Goal: Task Accomplishment & Management: Use online tool/utility

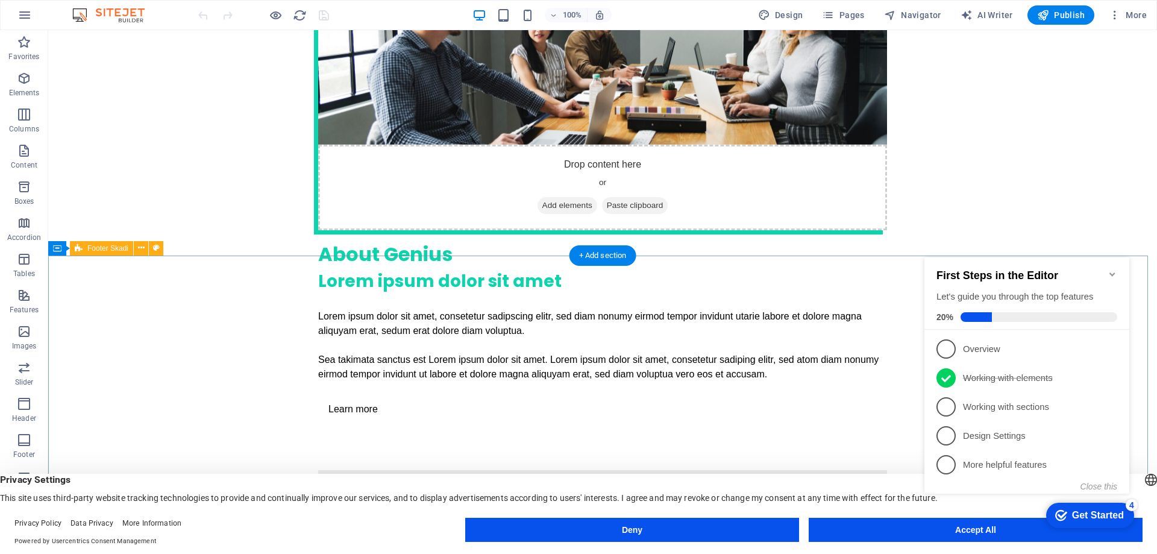
scroll to position [2732, 0]
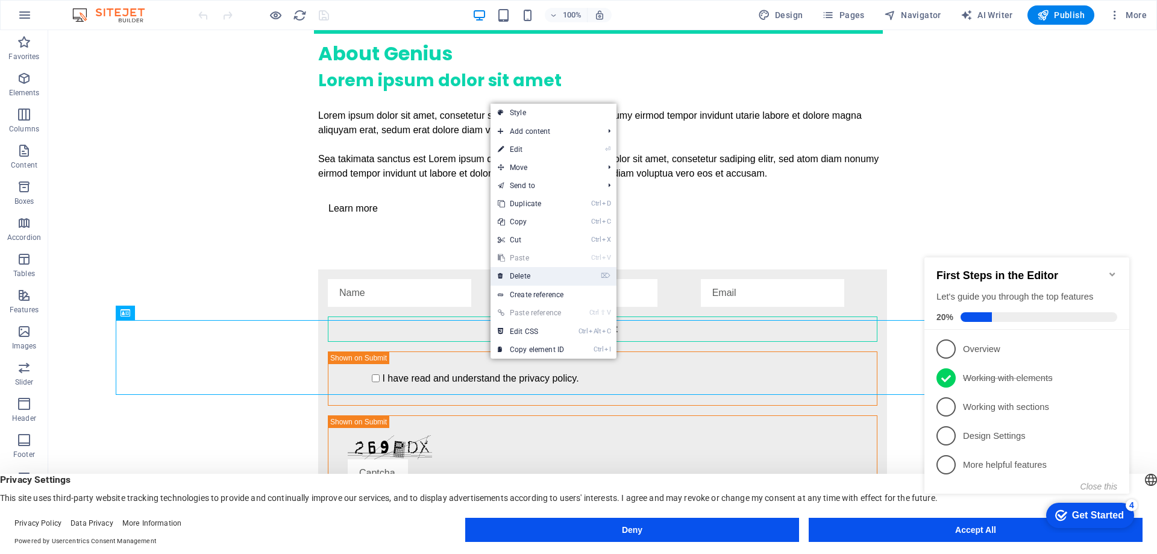
click at [518, 278] on link "⌦ Delete" at bounding box center [531, 276] width 81 height 18
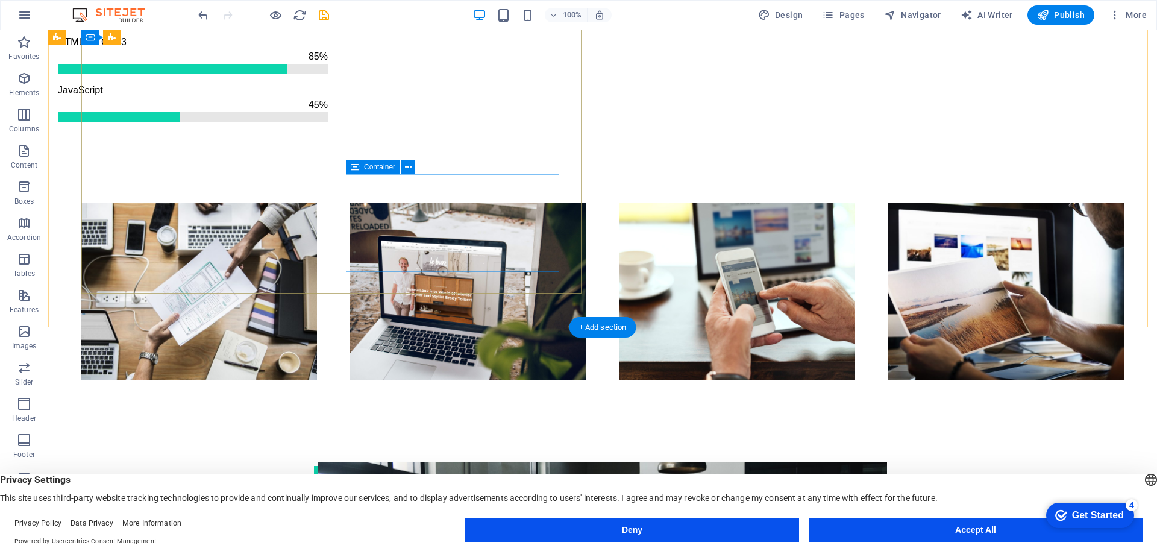
scroll to position [2290, 0]
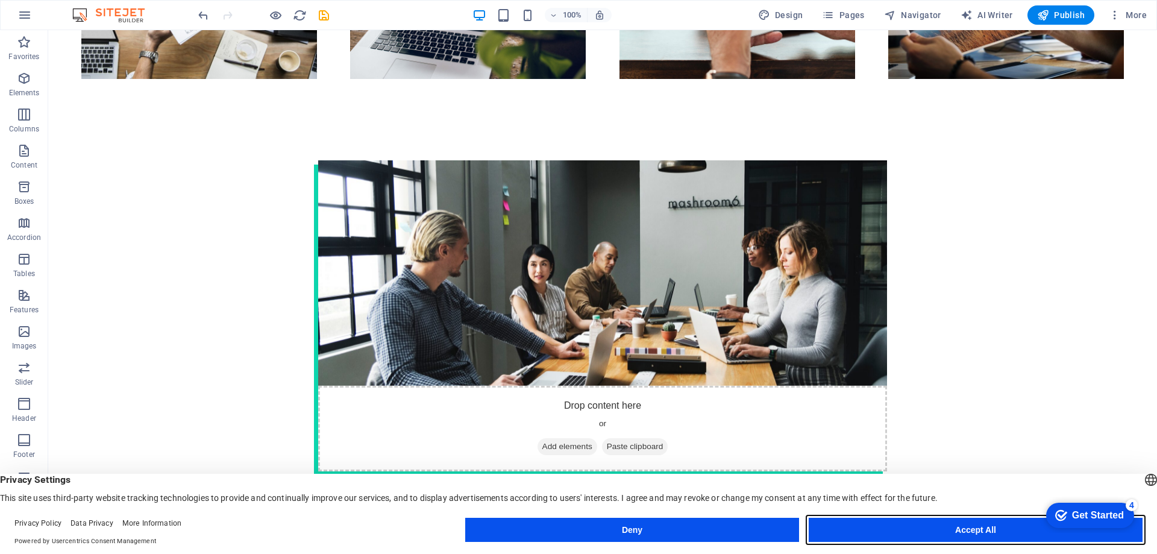
click at [964, 536] on button "Accept All" at bounding box center [976, 530] width 334 height 24
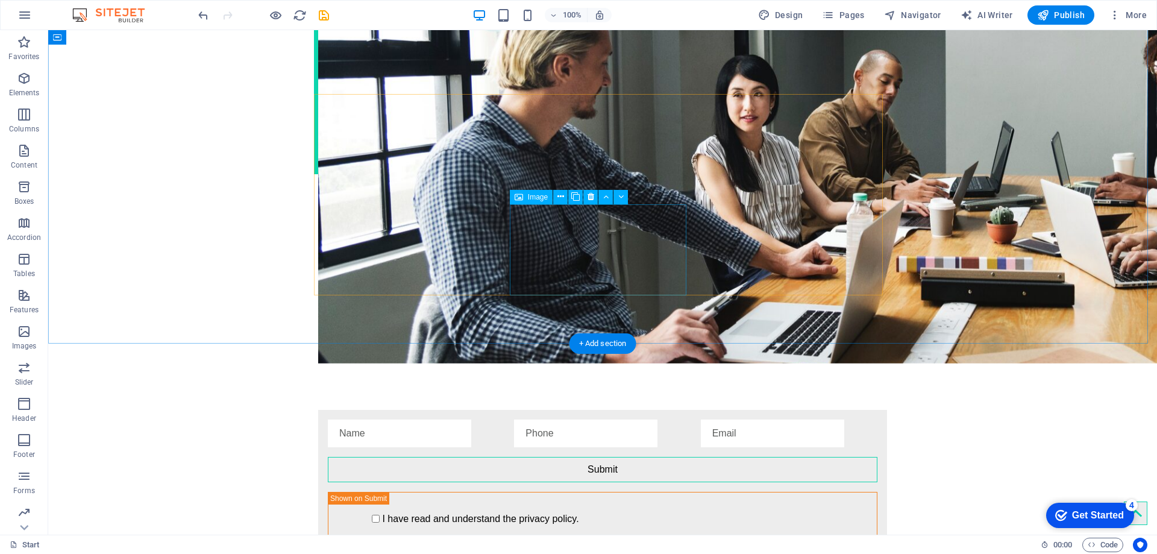
scroll to position [2657, 0]
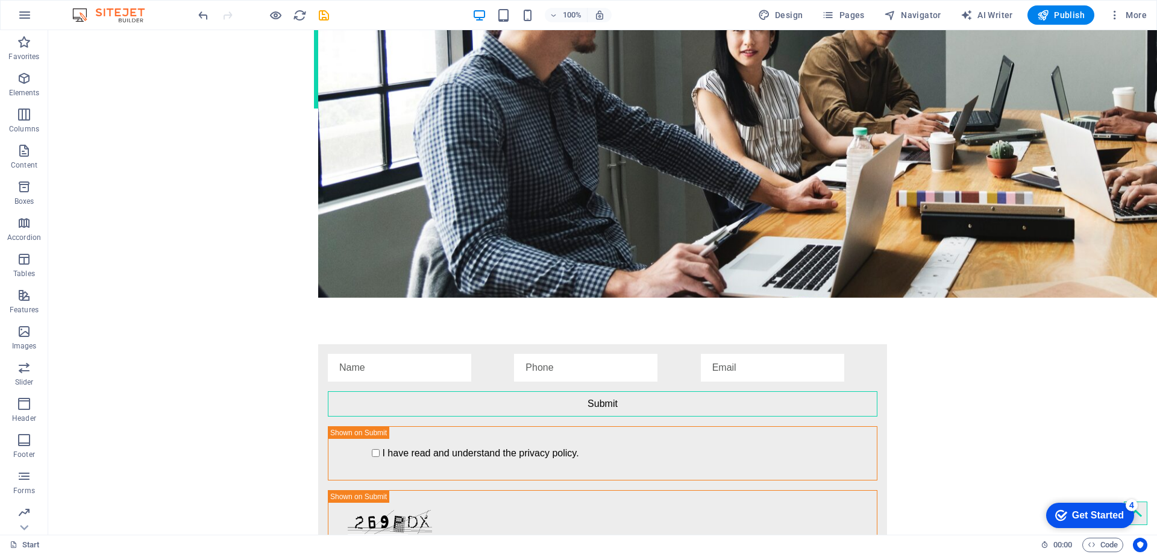
click at [1125, 509] on div "checkmark Get Started 4" at bounding box center [1090, 515] width 88 height 25
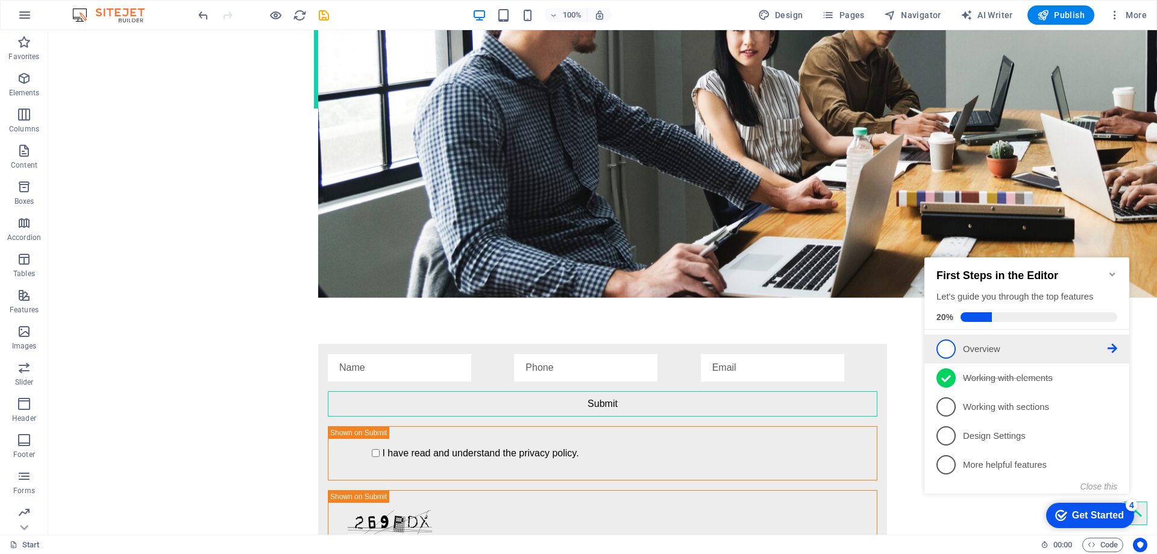
click at [981, 350] on p "Overview - incomplete" at bounding box center [1035, 349] width 145 height 13
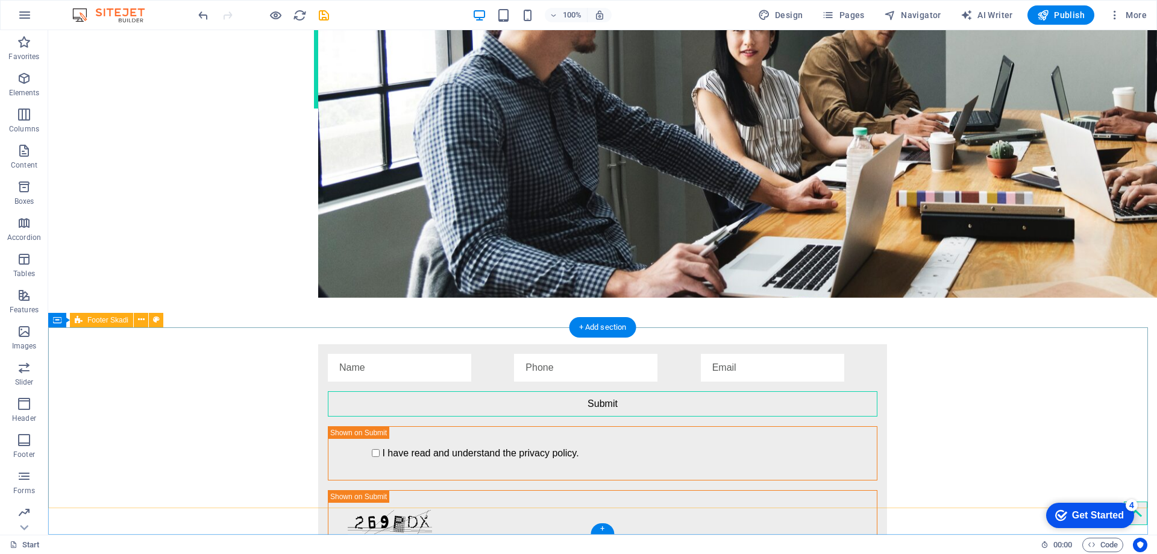
scroll to position [0, 0]
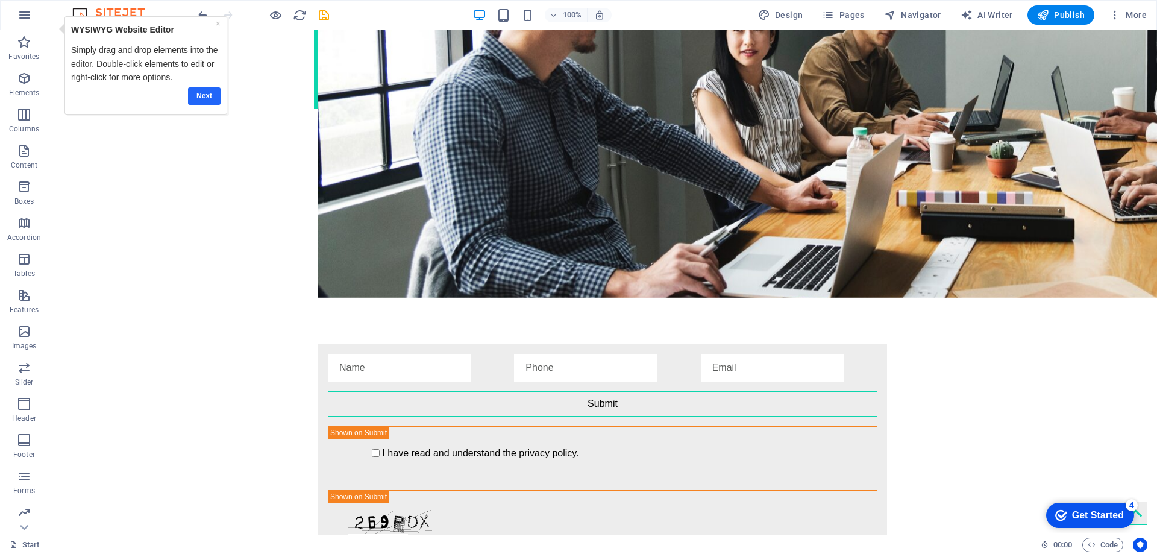
click at [204, 93] on link "Next" at bounding box center [204, 95] width 33 height 17
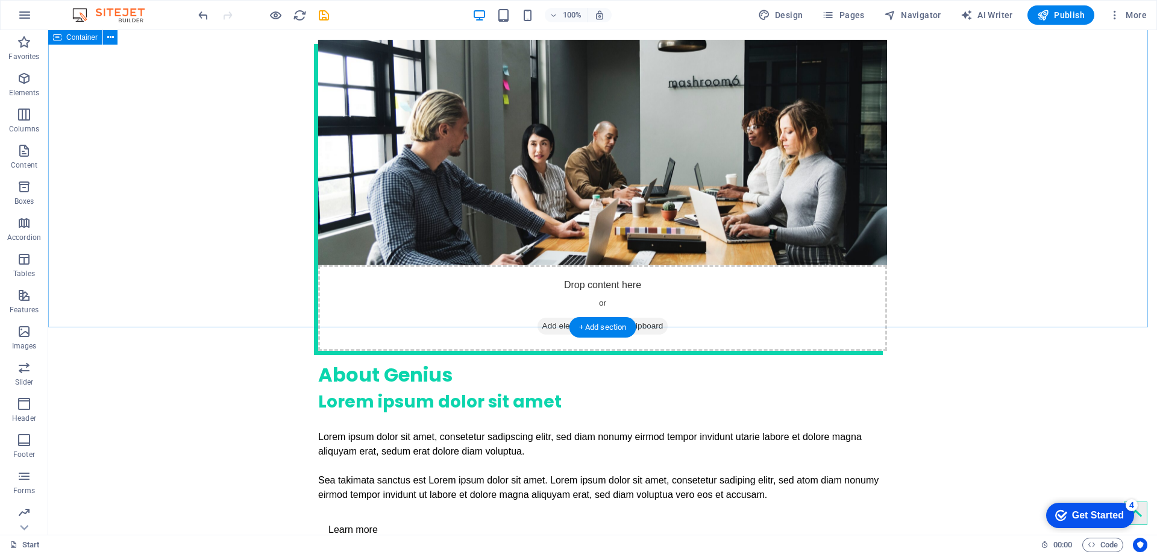
scroll to position [2657, 0]
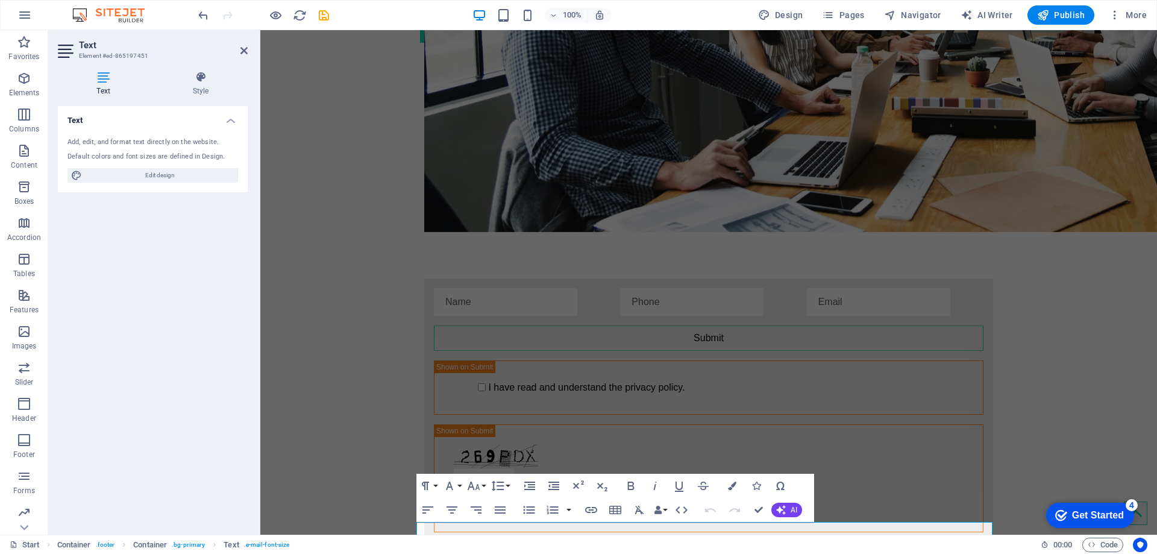
scroll to position [2602, 0]
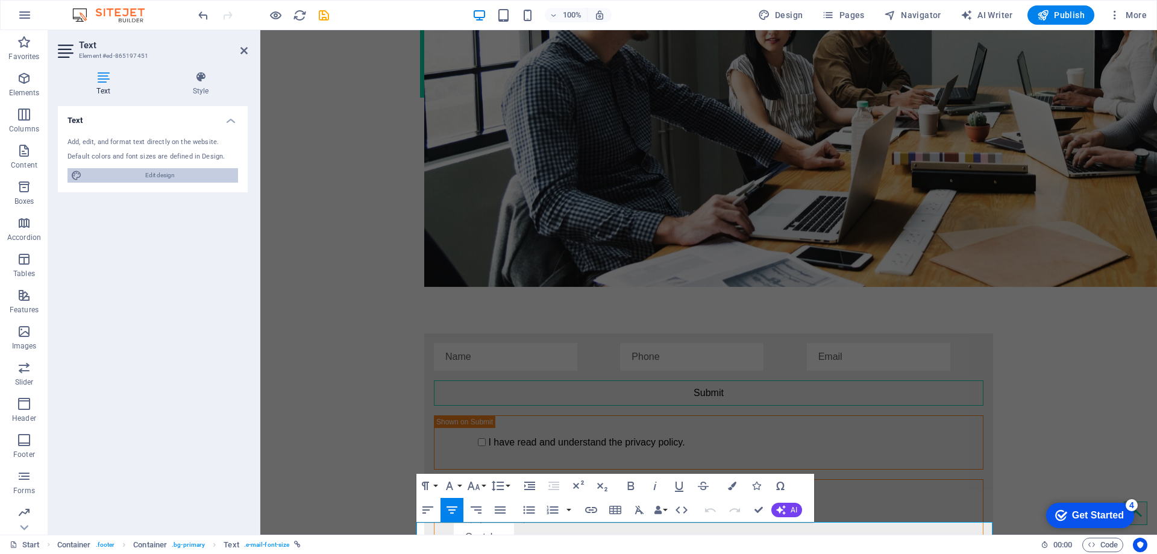
click at [148, 175] on span "Edit design" at bounding box center [160, 175] width 149 height 14
select select "px"
select select "400"
select select "px"
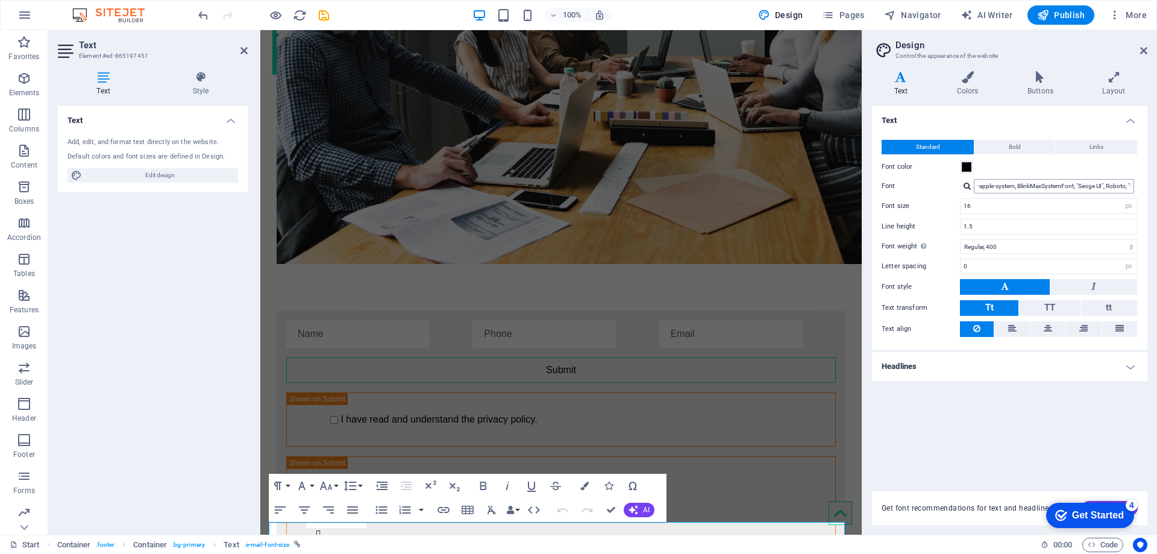
scroll to position [2577, 0]
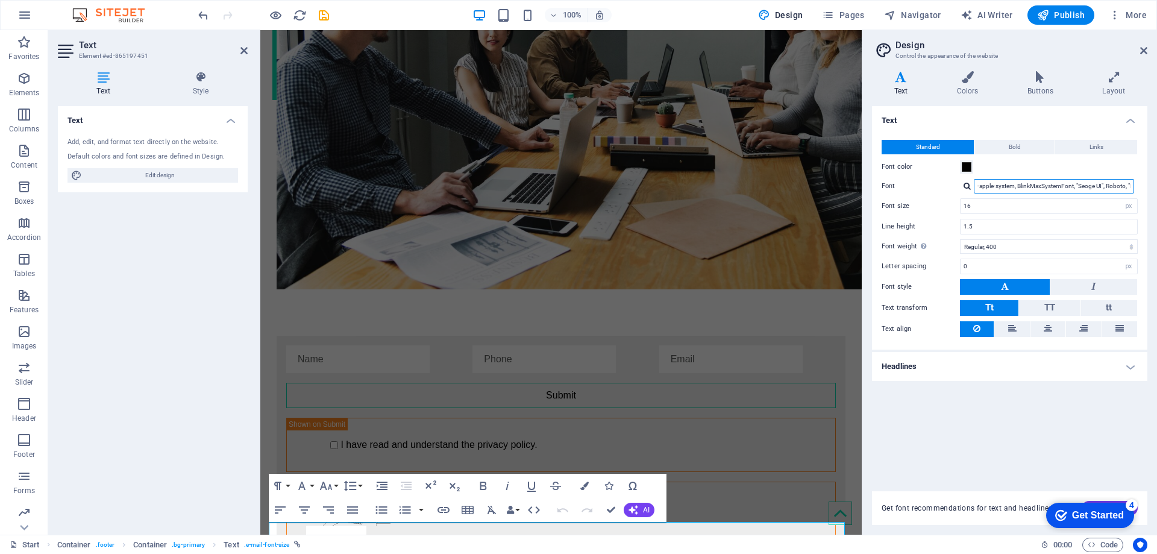
click at [1075, 190] on input "-apple-system, BlinkMaxSystemFont, "Seoge UI", Roboto, "Helvetica Neue", Arial,…" at bounding box center [1054, 186] width 160 height 14
click at [1088, 186] on input "-apple-system, BlinkMaxSystemFont, "Seoge UI", Roboto, "Helvetica Neue", Arial,…" at bounding box center [1054, 186] width 160 height 14
click at [968, 190] on div at bounding box center [967, 186] width 7 height 8
click at [1021, 204] on div "Open Sans" at bounding box center [1056, 202] width 159 height 13
click at [1013, 183] on input "Open Sans" at bounding box center [1054, 186] width 160 height 14
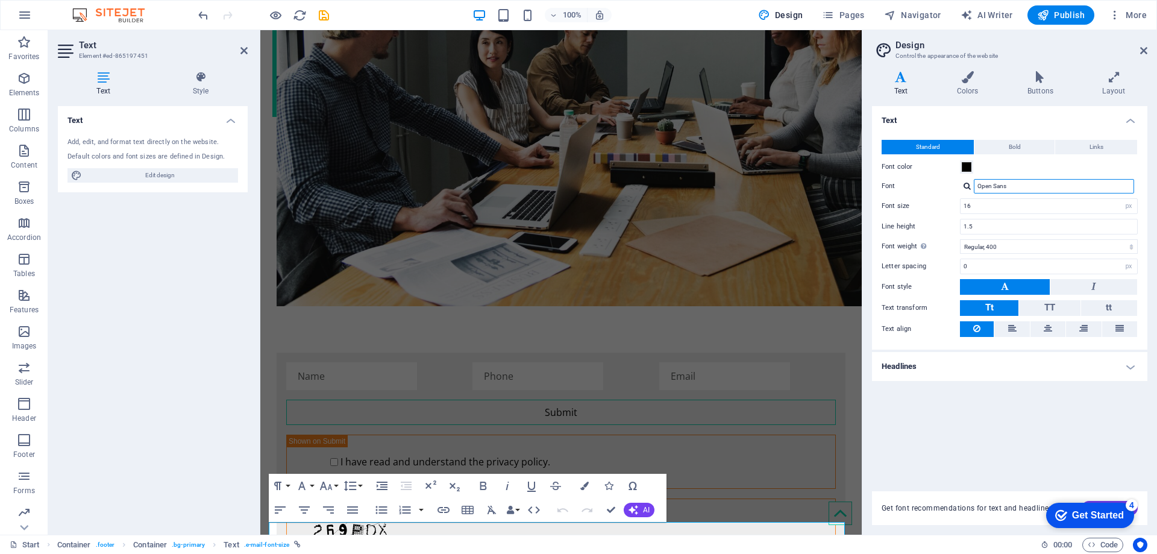
scroll to position [2618, 0]
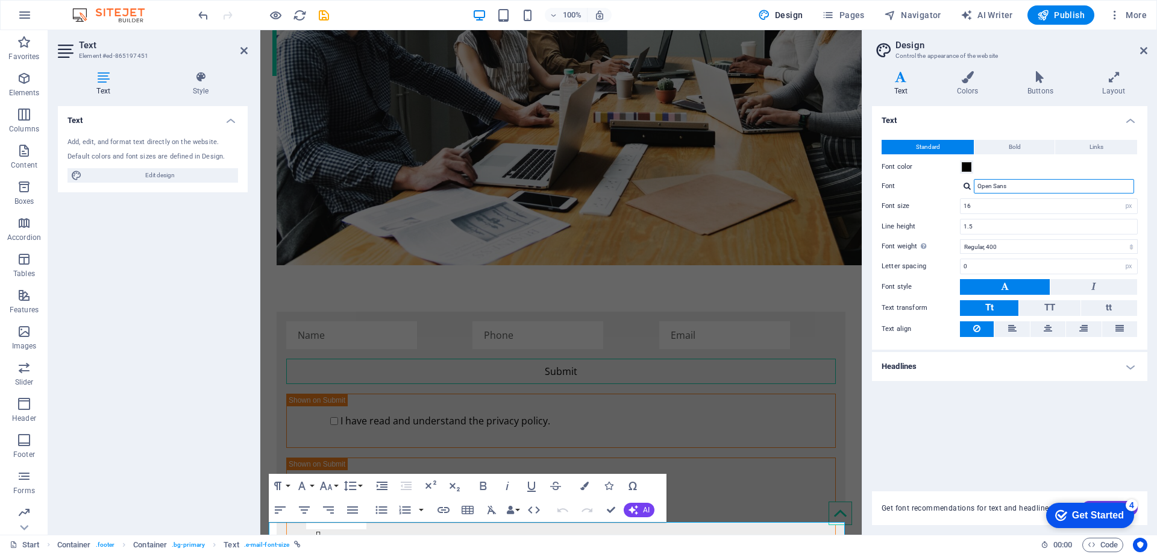
drag, startPoint x: 1015, startPoint y: 184, endPoint x: 938, endPoint y: 185, distance: 77.1
click at [938, 185] on div "Font Open Sans Manage fonts →" at bounding box center [1010, 186] width 256 height 14
paste input "Message Body: After I ibitially left a comment I appear to have clicked the -No…"
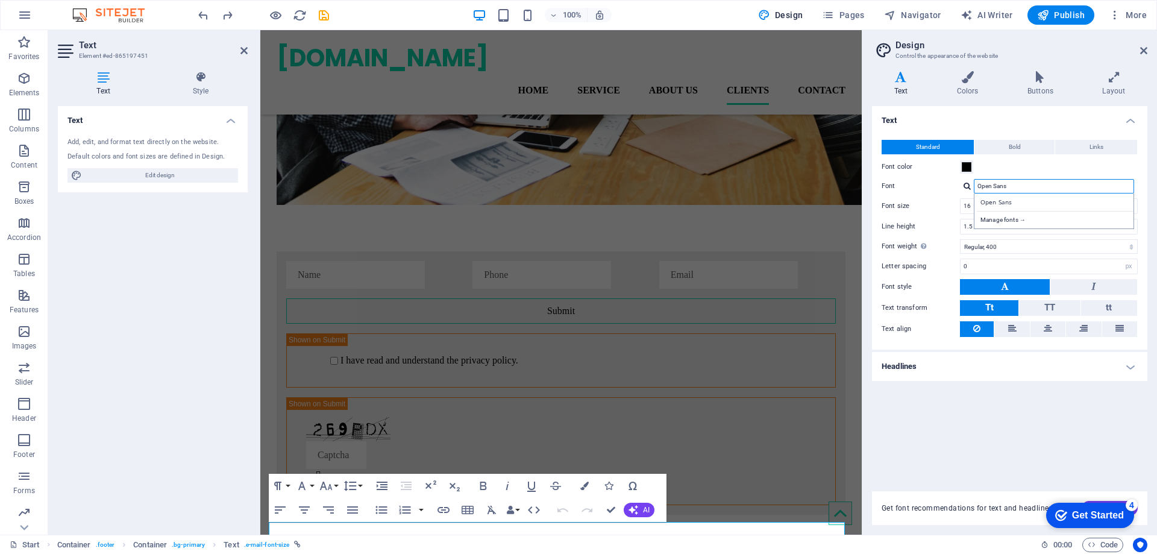
scroll to position [2563, 0]
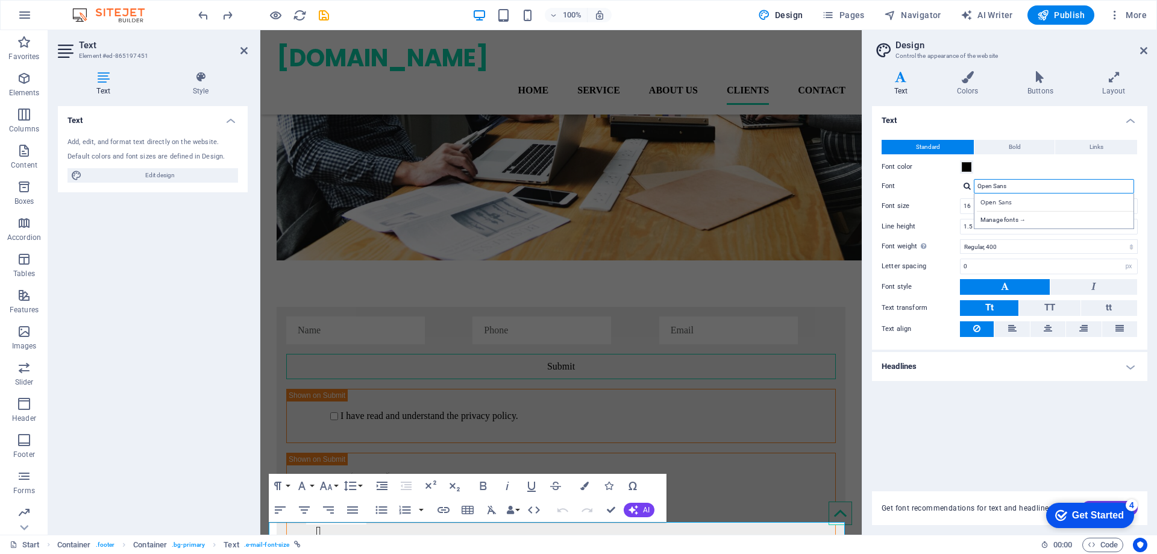
drag, startPoint x: 1020, startPoint y: 178, endPoint x: 911, endPoint y: 185, distance: 109.3
click at [911, 185] on div "Font Open Sans Open Sans Manage fonts →" at bounding box center [1010, 186] width 256 height 14
paste input "[EMAIL_ADDRESS][DOMAIN_NAME]"
click at [1067, 192] on input "[EMAIL_ADDRESS][DOMAIN_NAME]" at bounding box center [1054, 186] width 160 height 14
type input "[EMAIL_ADDRESS][DOMAIN_NAME]"
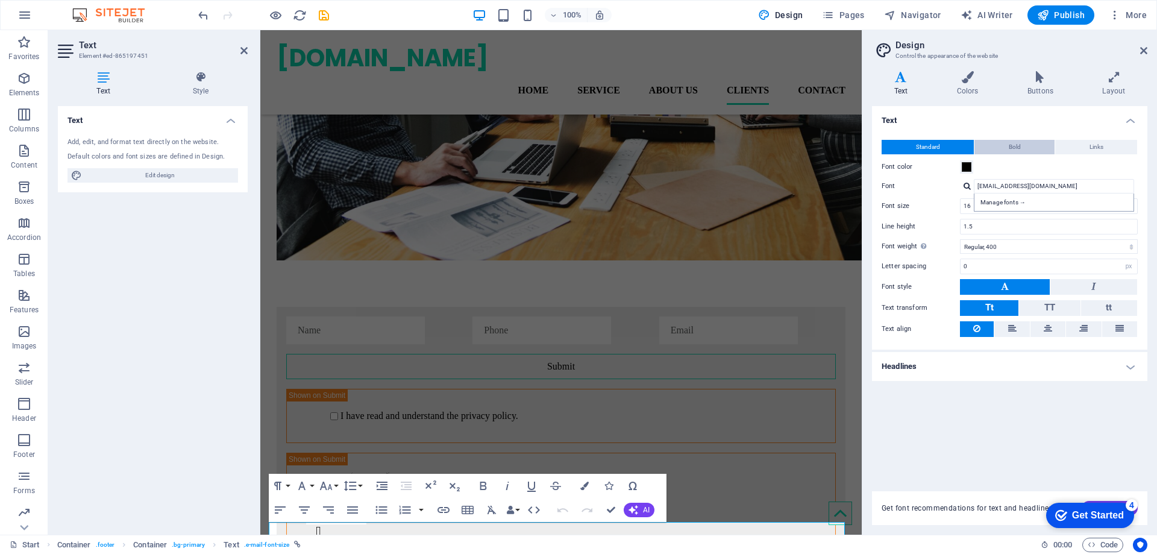
click at [1026, 150] on button "Bold" at bounding box center [1015, 147] width 80 height 14
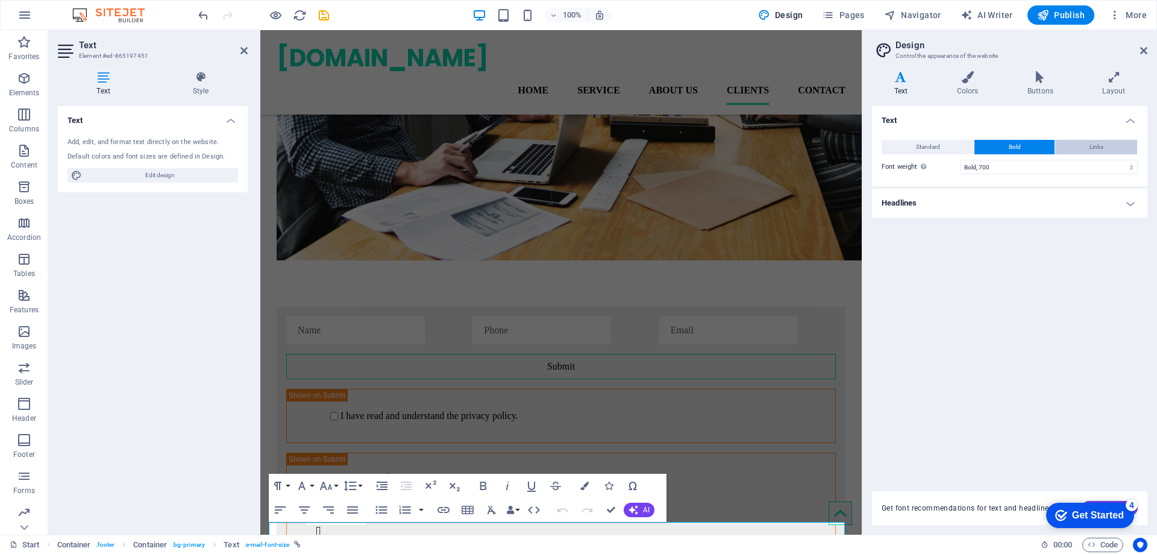
click at [1092, 146] on span "Links" at bounding box center [1097, 147] width 14 height 14
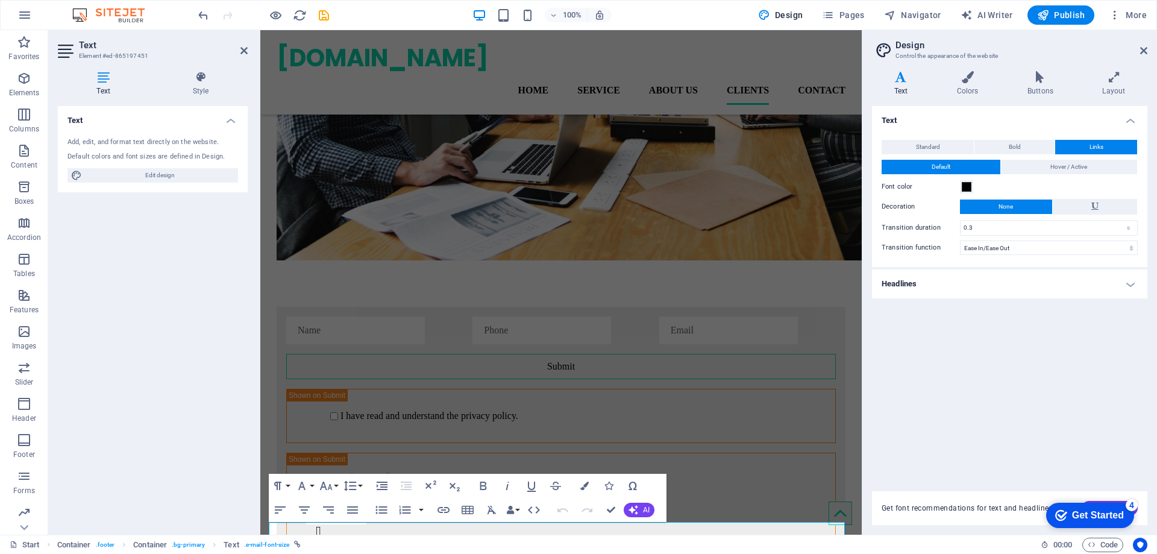
click at [948, 143] on button "Standard" at bounding box center [928, 147] width 92 height 14
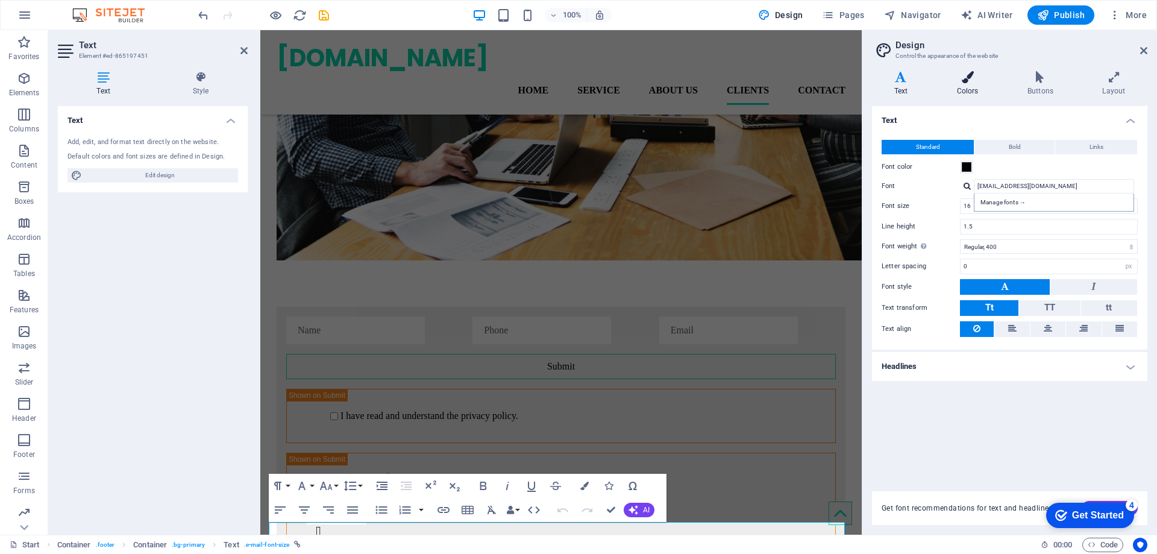
click at [985, 89] on h4 "Colors" at bounding box center [970, 83] width 71 height 25
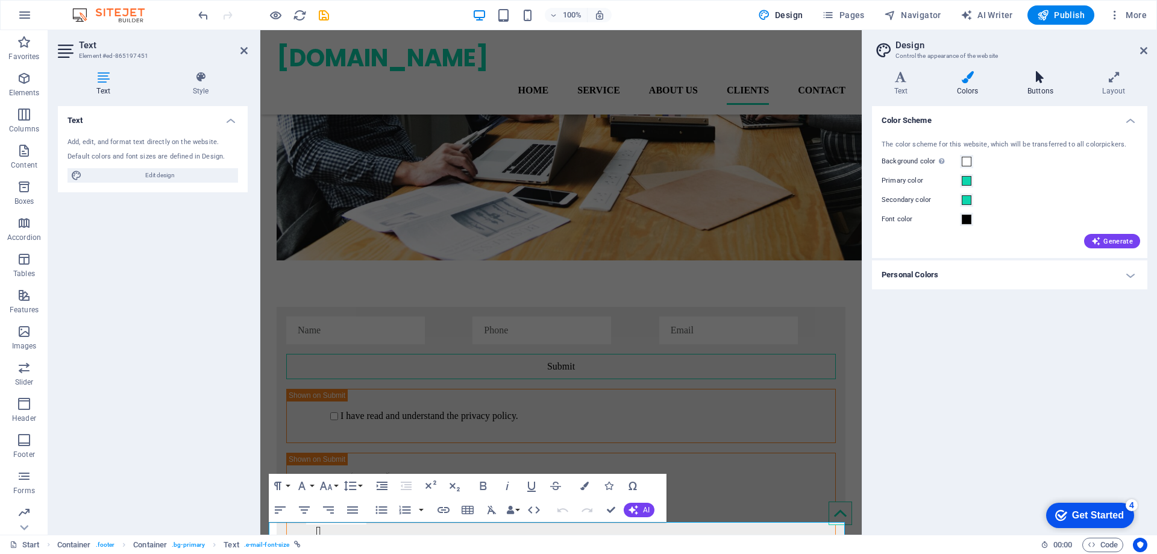
click at [1044, 77] on icon at bounding box center [1040, 77] width 70 height 12
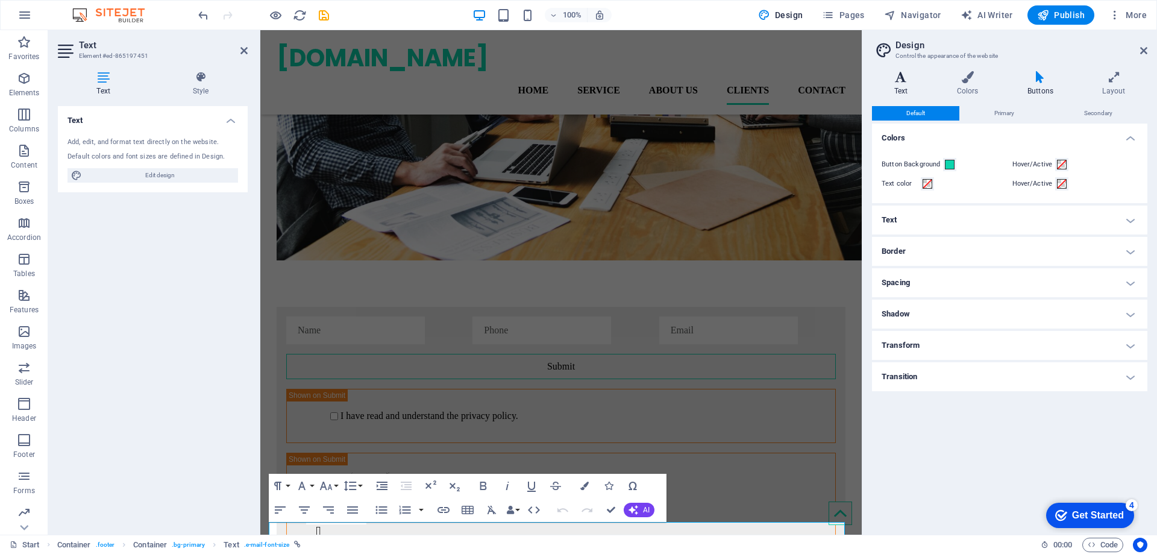
click at [896, 89] on h4 "Text" at bounding box center [903, 83] width 63 height 25
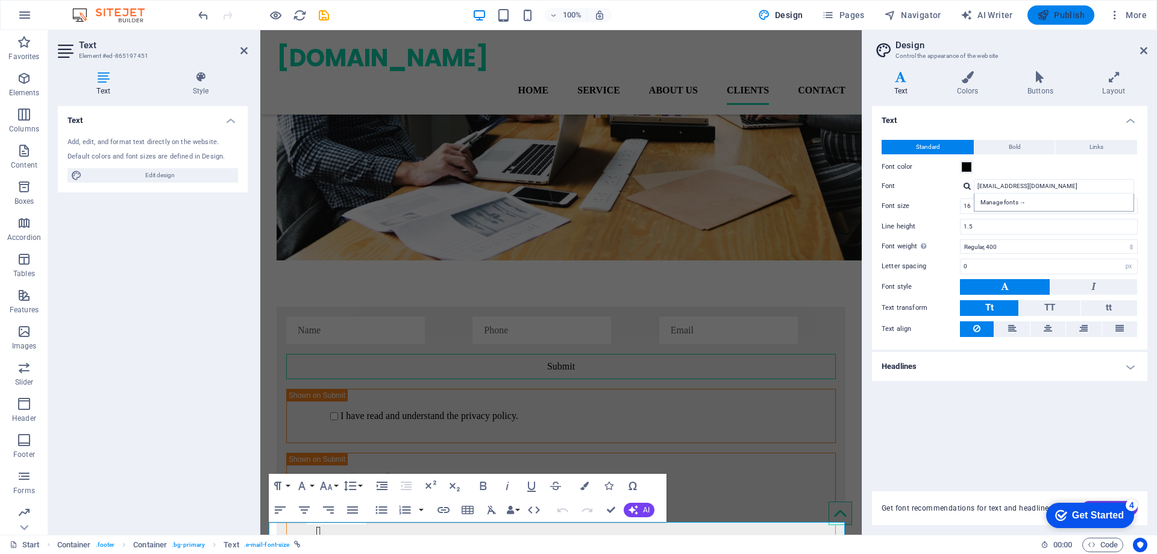
drag, startPoint x: 1064, startPoint y: 13, endPoint x: 921, endPoint y: 138, distance: 190.5
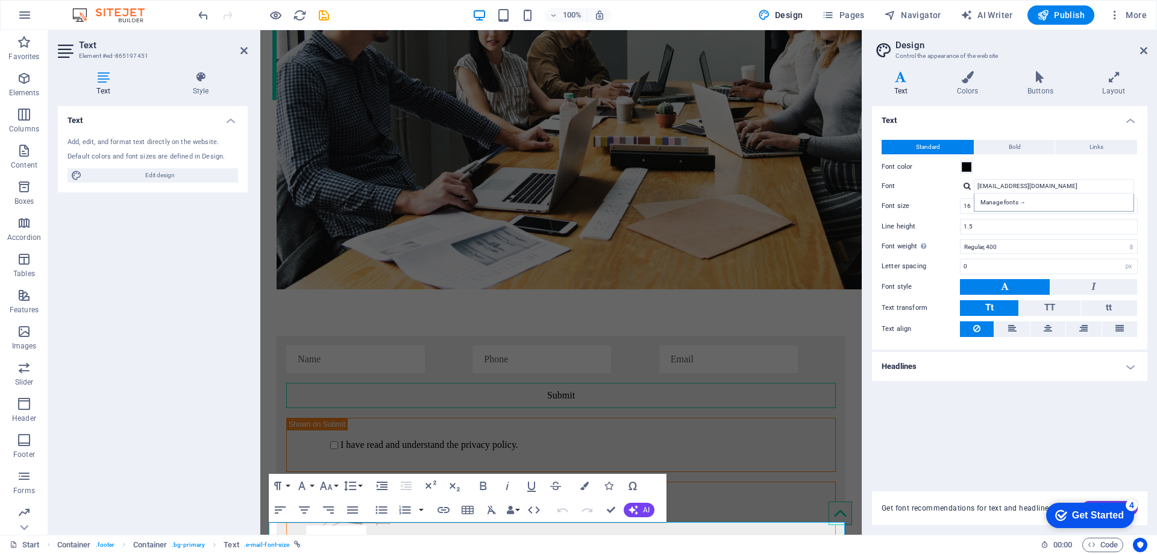
scroll to position [2635, 0]
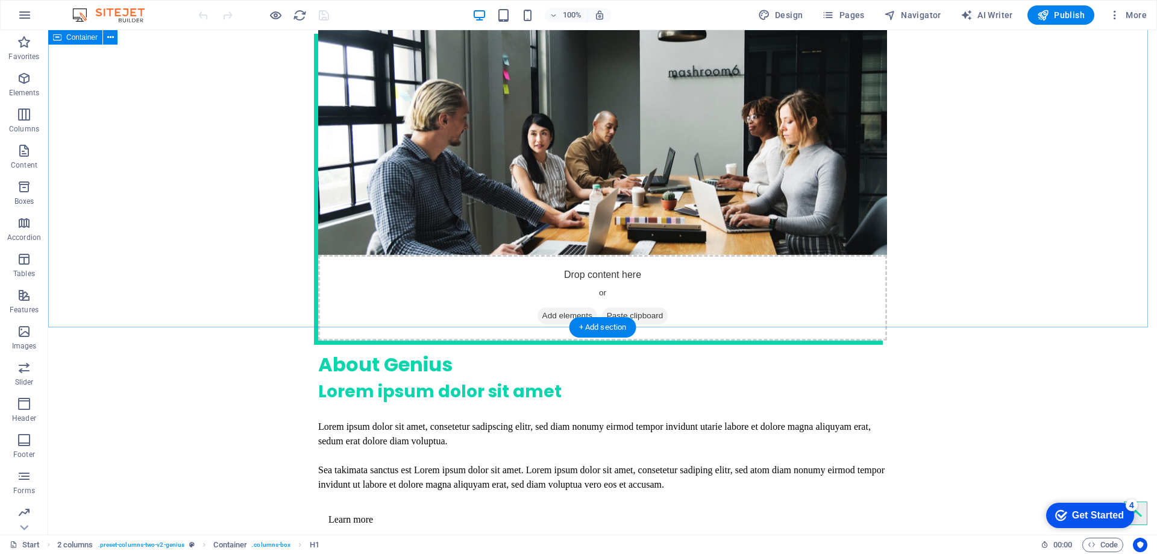
scroll to position [2643, 0]
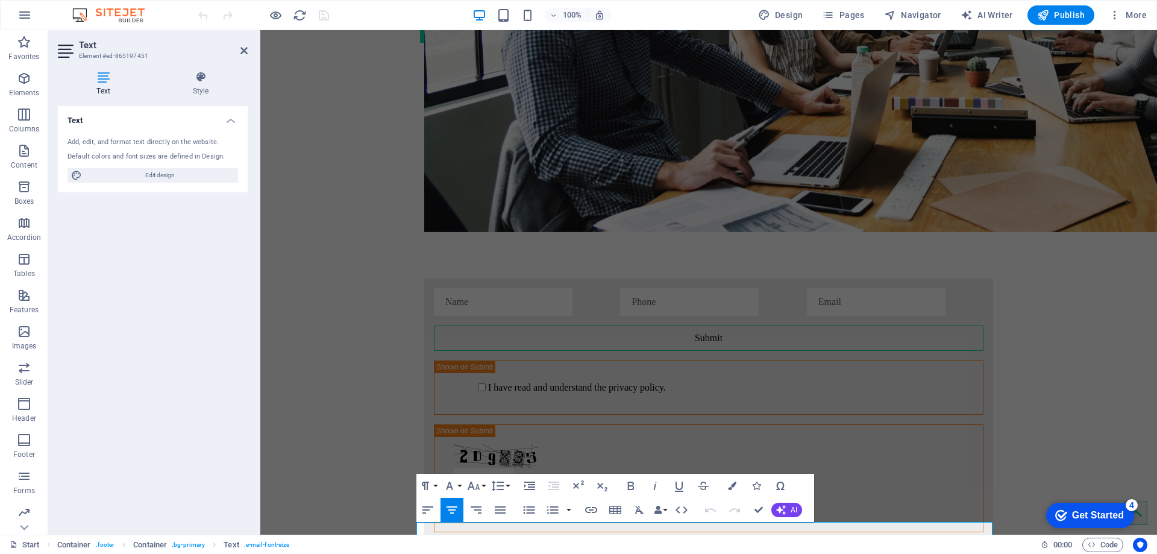
scroll to position [2588, 0]
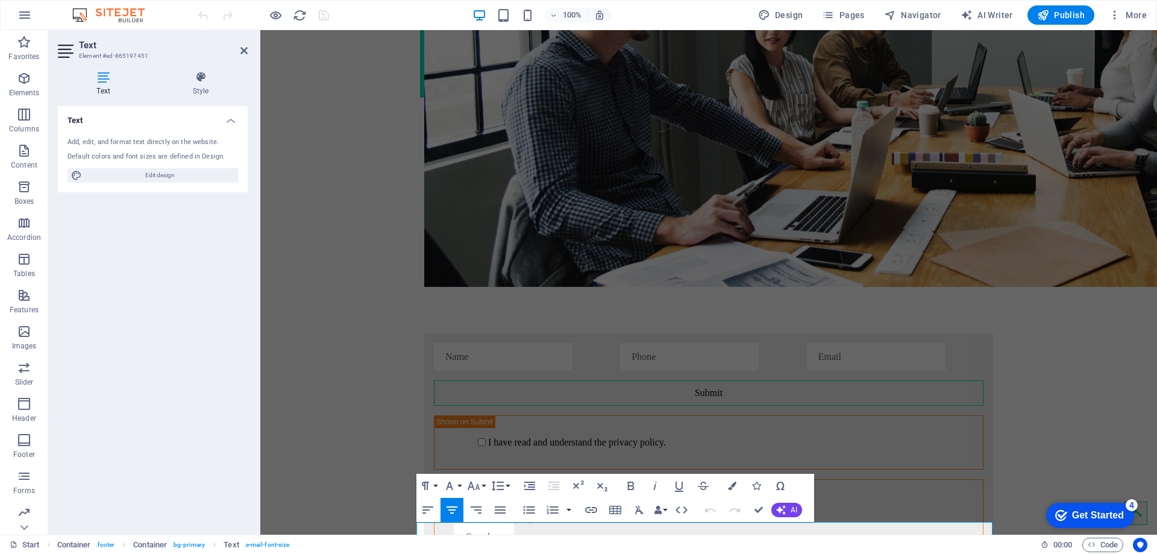
click at [173, 137] on div "Add, edit, and format text directly on the website." at bounding box center [153, 142] width 171 height 10
click at [170, 166] on div "Add, edit, and format text directly on the website. Default colors and font siz…" at bounding box center [153, 160] width 190 height 64
click at [601, 522] on button "Insert Link" at bounding box center [591, 510] width 23 height 24
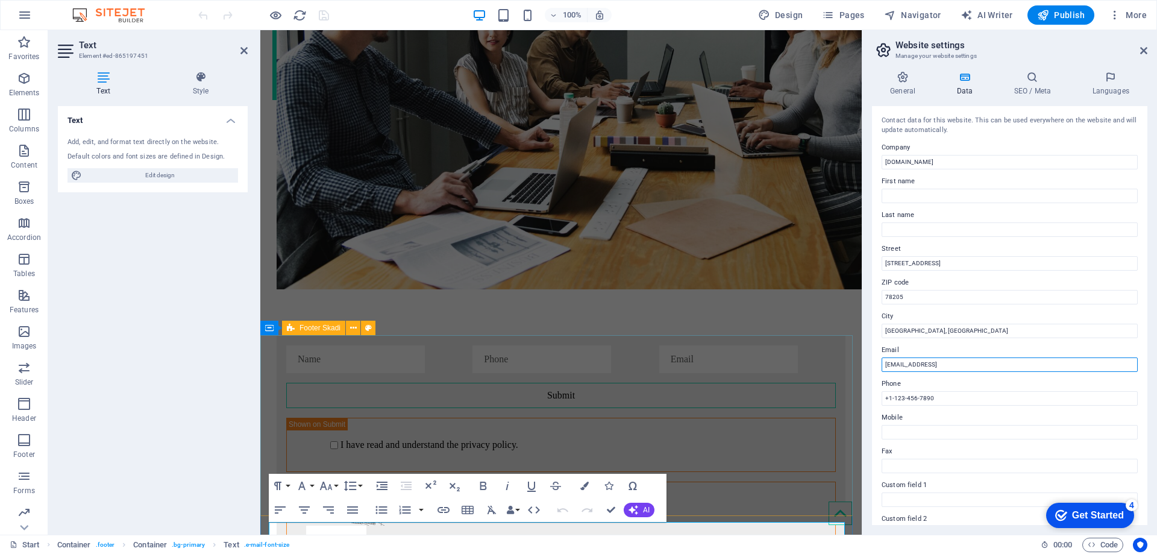
drag, startPoint x: 1298, startPoint y: 392, endPoint x: 839, endPoint y: 363, distance: 459.6
paste input "[EMAIL_ADDRESS][DOMAIN_NAME]"
type input "[EMAIL_ADDRESS][DOMAIN_NAME]"
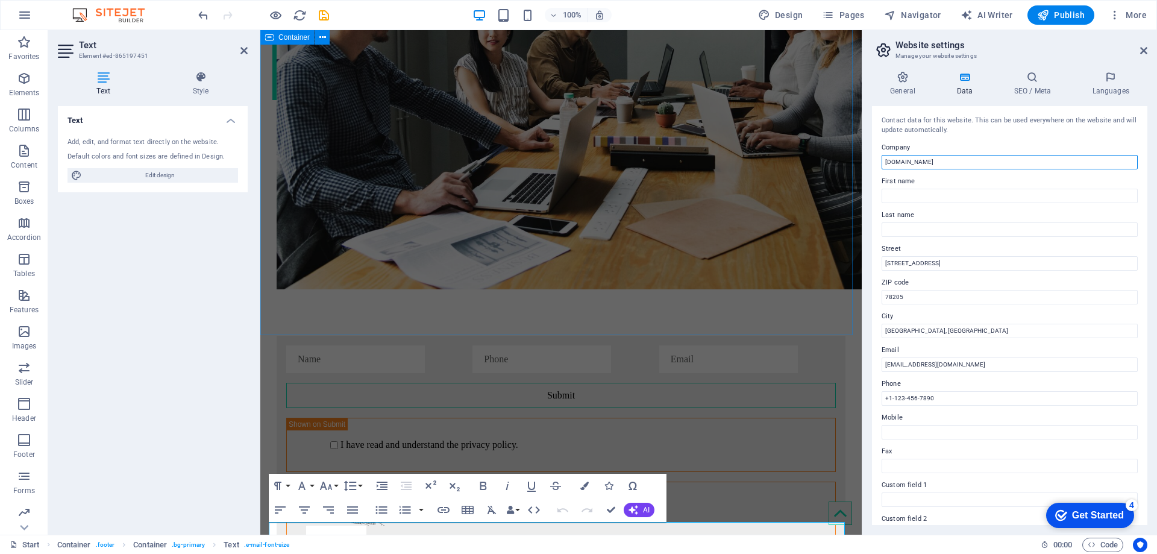
drag, startPoint x: 1203, startPoint y: 190, endPoint x: 841, endPoint y: 165, distance: 362.5
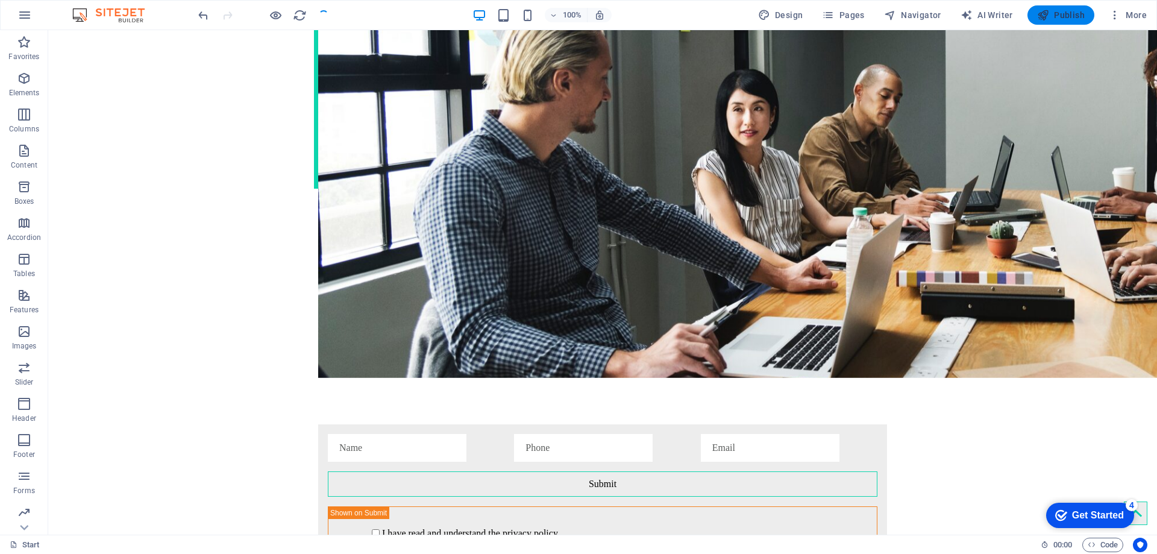
scroll to position [2635, 0]
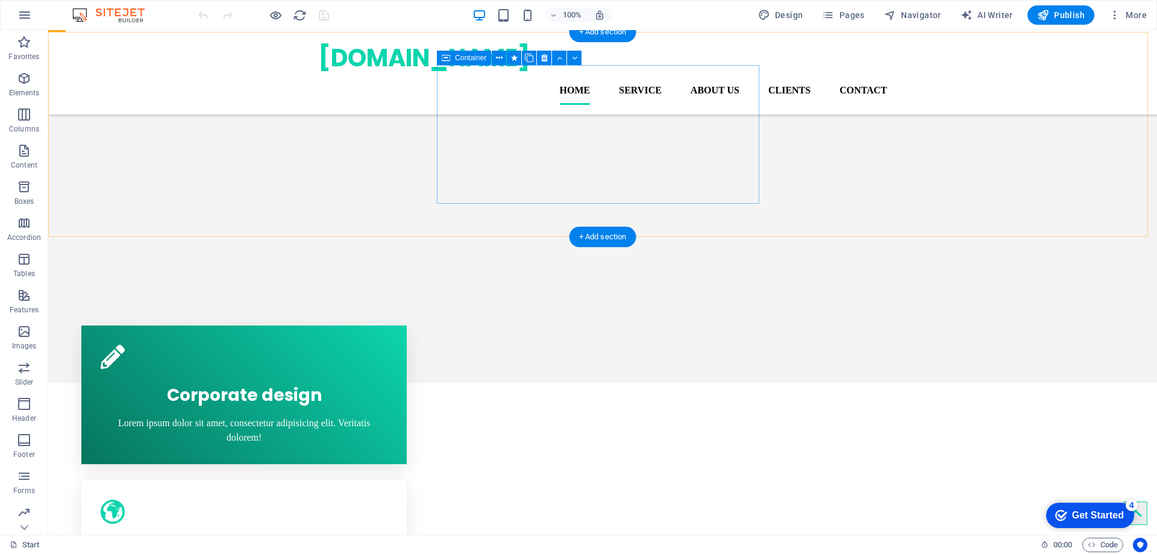
scroll to position [774, 0]
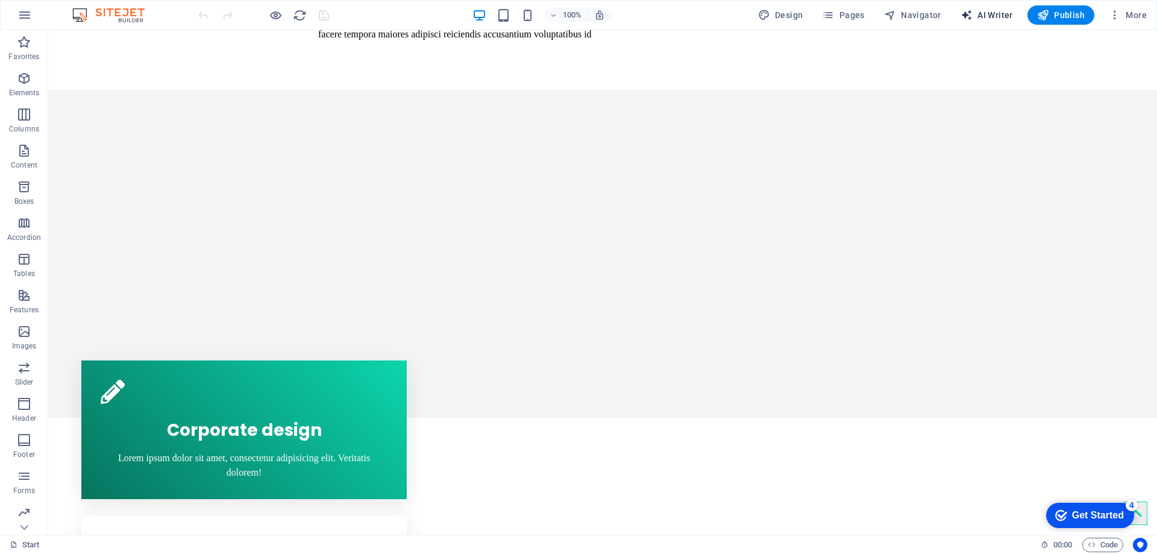
select select "English"
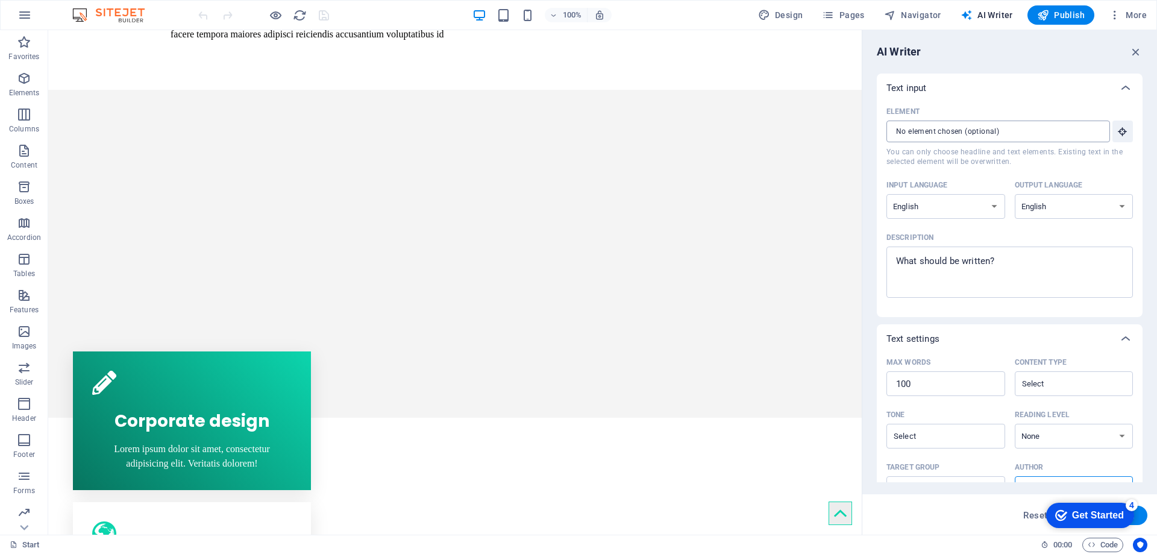
click at [942, 128] on input "Element ​ You can only choose headline and text elements. Existing text in the …" at bounding box center [994, 132] width 215 height 22
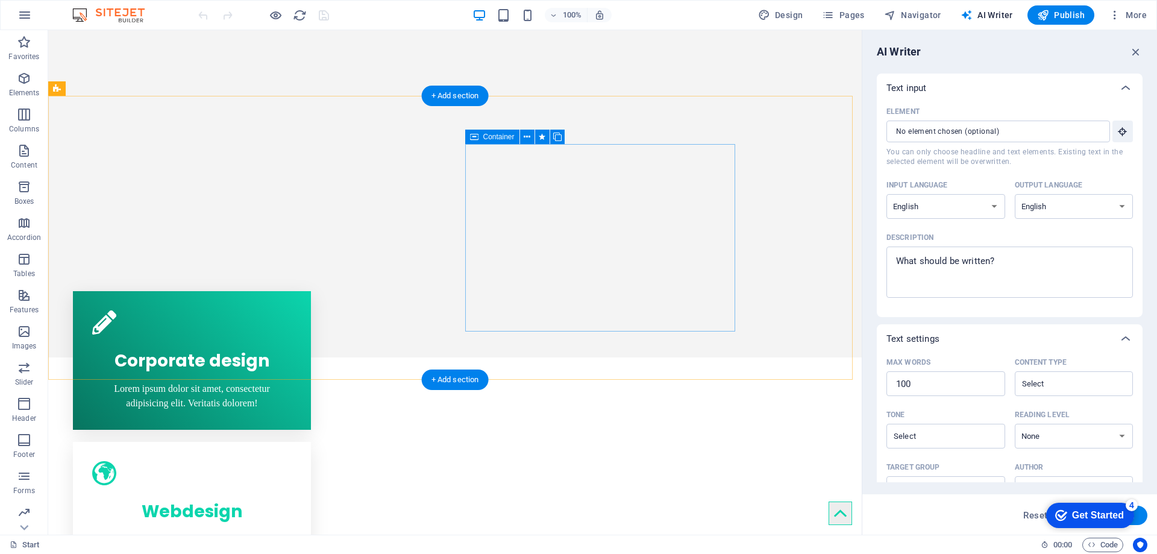
scroll to position [1016, 0]
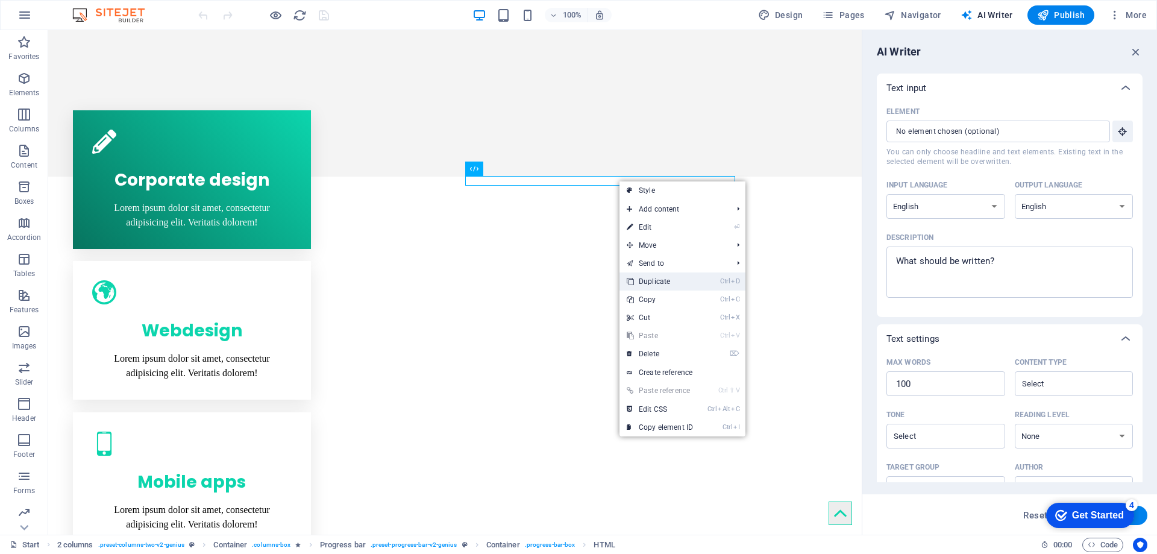
click at [659, 279] on link "Ctrl D Duplicate" at bounding box center [660, 281] width 81 height 18
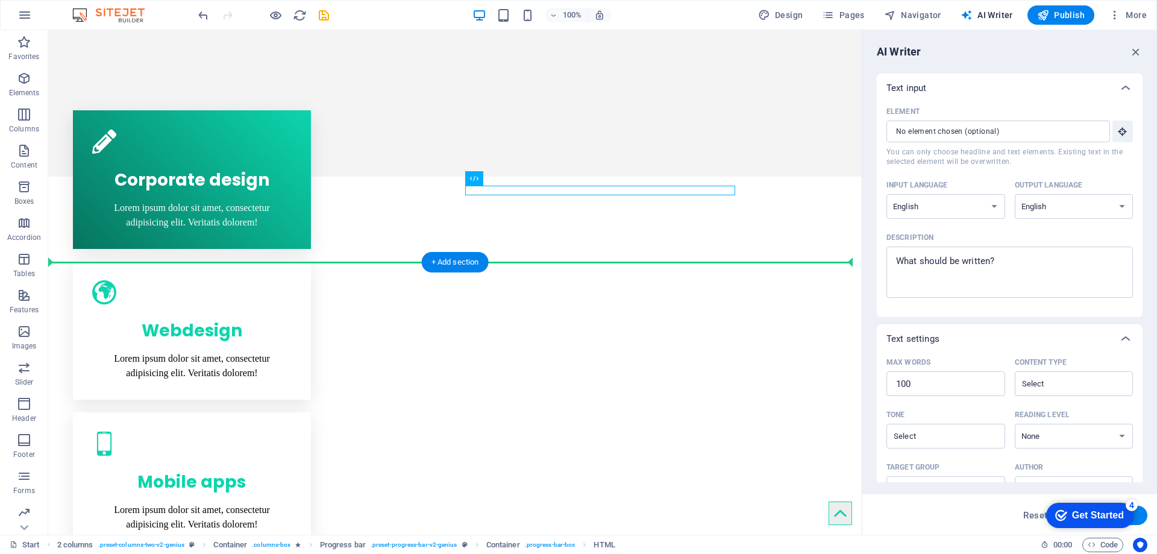
drag, startPoint x: 516, startPoint y: 187, endPoint x: 536, endPoint y: 257, distance: 72.1
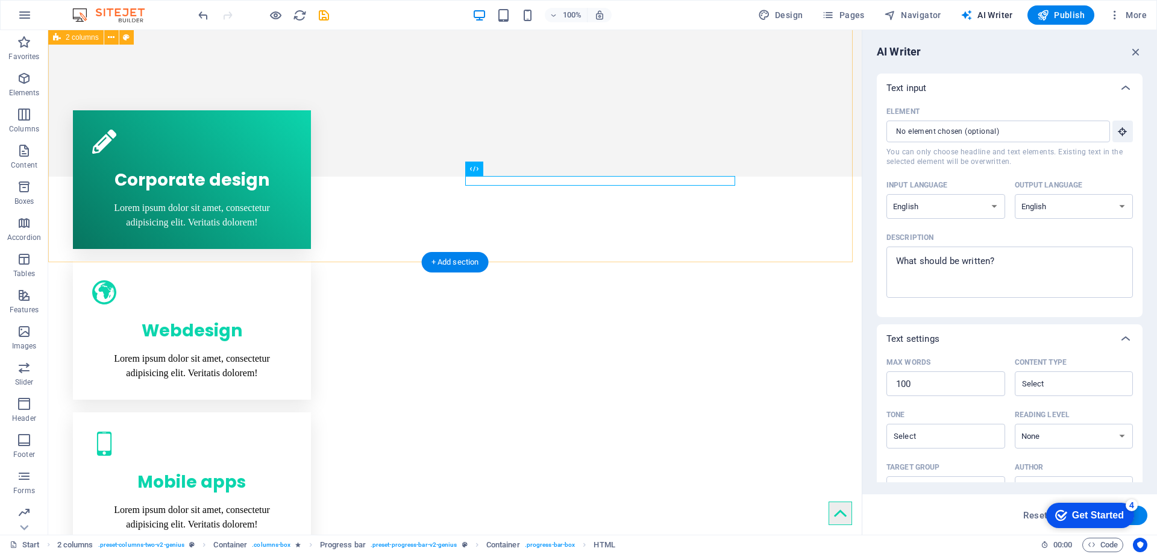
drag, startPoint x: 612, startPoint y: 184, endPoint x: 598, endPoint y: 219, distance: 37.8
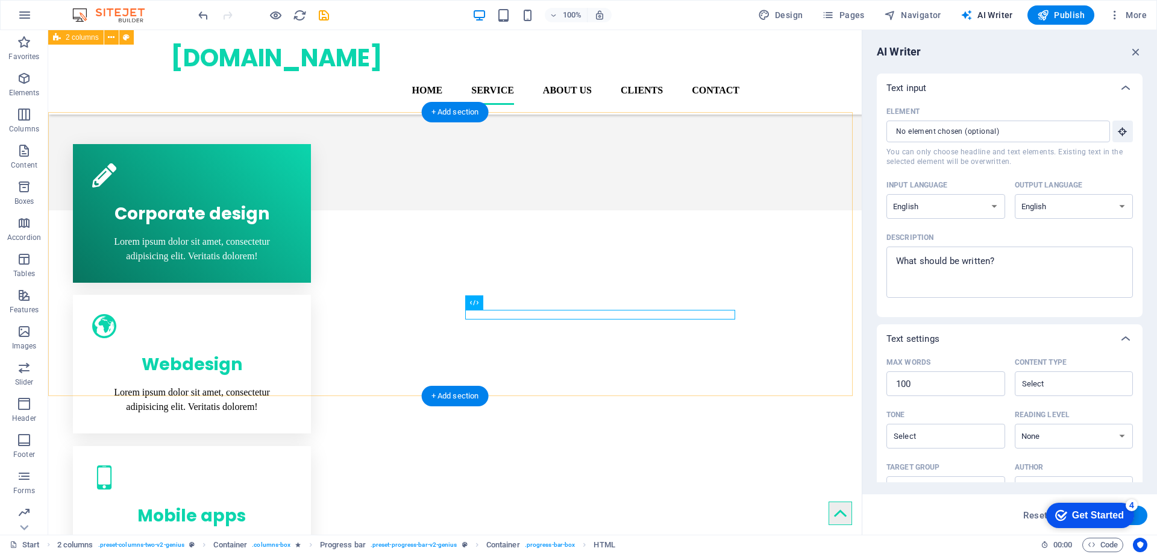
scroll to position [835, 0]
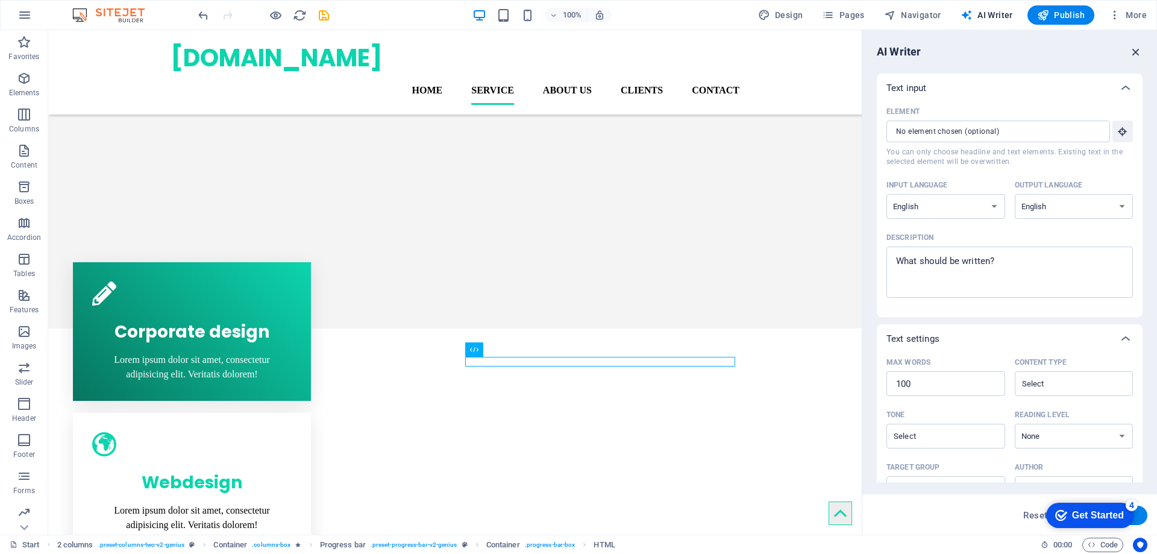
click at [1136, 48] on icon "button" at bounding box center [1135, 51] width 13 height 13
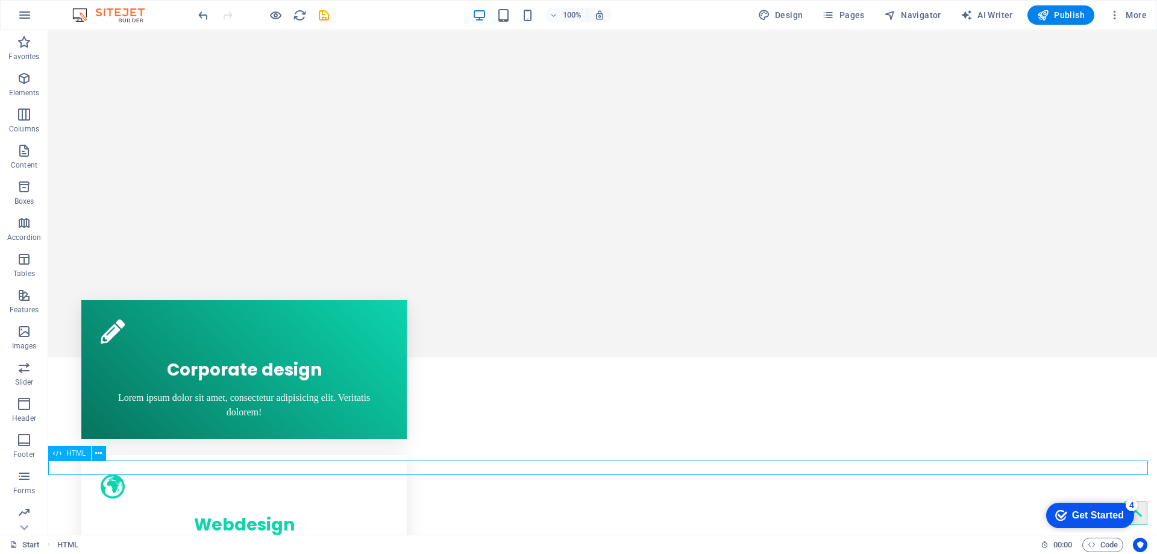
click at [65, 454] on div "HTML" at bounding box center [69, 453] width 43 height 14
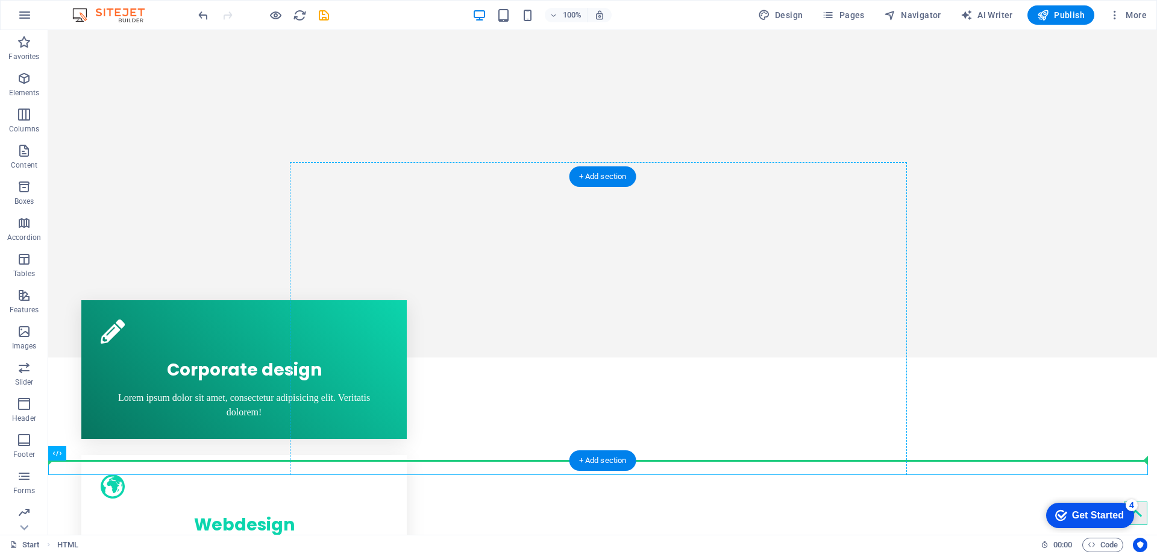
drag, startPoint x: 113, startPoint y: 484, endPoint x: 673, endPoint y: 406, distance: 564.7
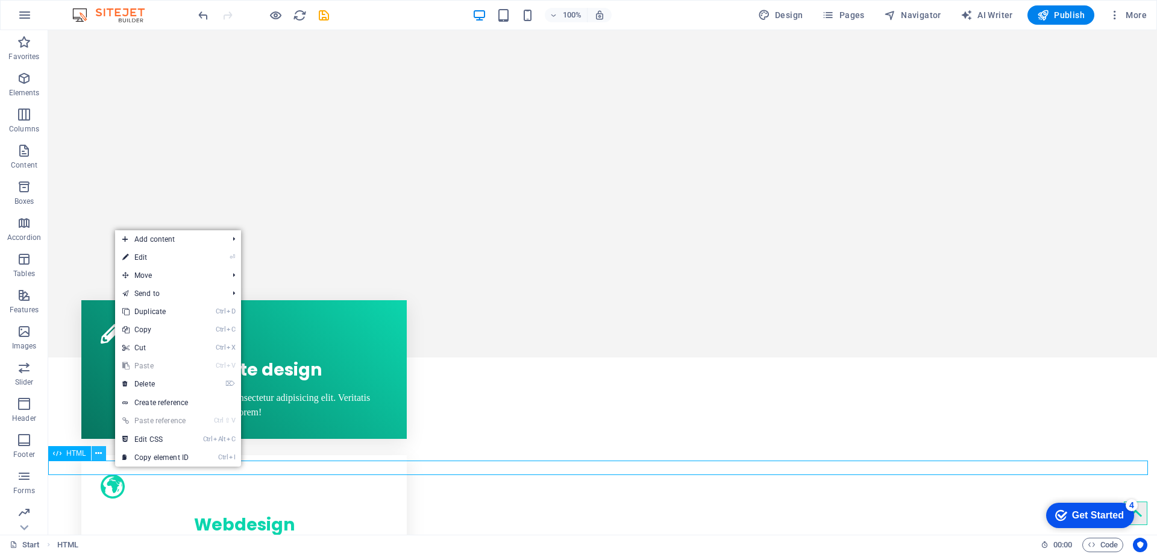
click at [96, 452] on icon at bounding box center [98, 453] width 7 height 13
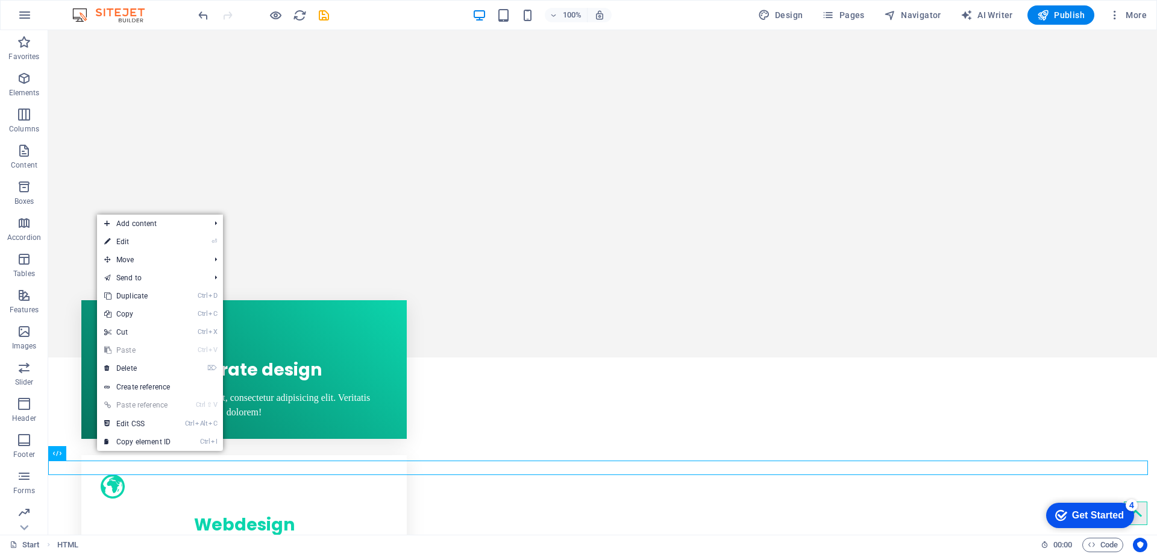
click at [144, 358] on link "Ctrl V Paste" at bounding box center [137, 350] width 81 height 18
click at [139, 370] on link "⌦ Delete" at bounding box center [137, 368] width 81 height 18
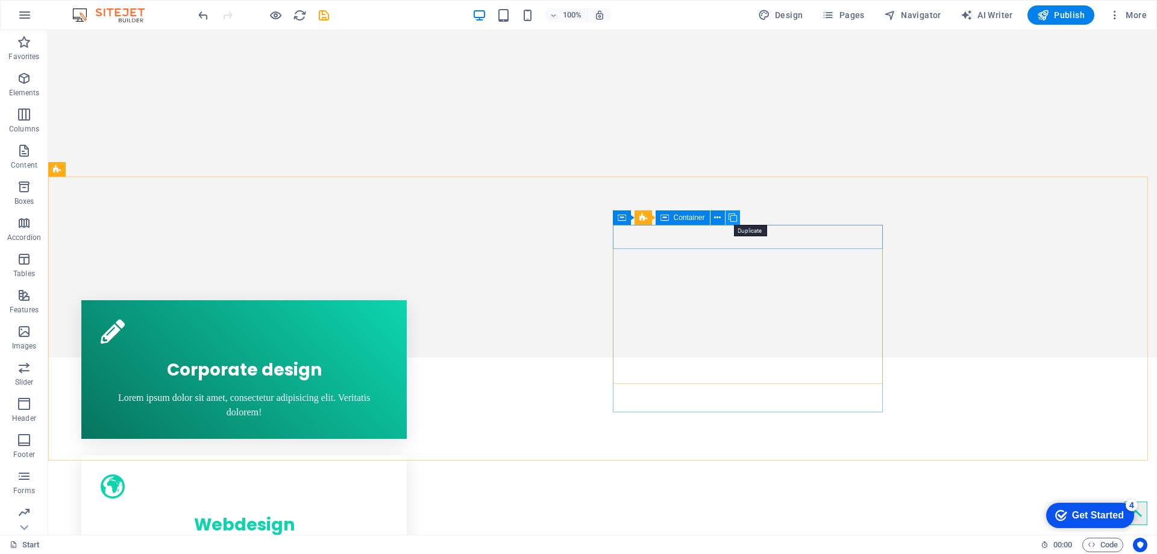
click at [733, 218] on icon at bounding box center [733, 218] width 8 height 13
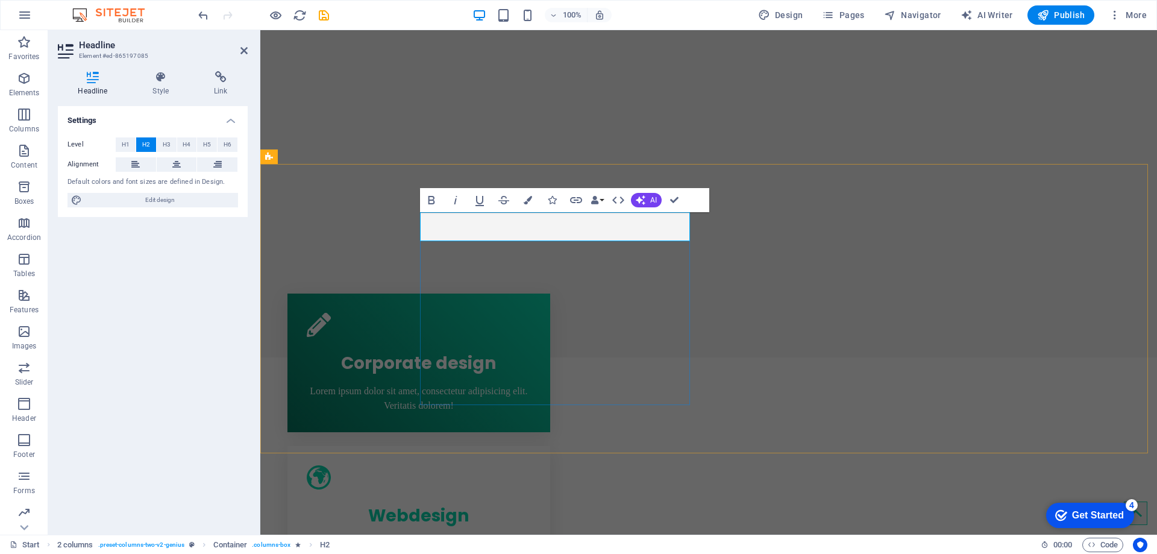
drag, startPoint x: 606, startPoint y: 222, endPoint x: 395, endPoint y: 222, distance: 210.9
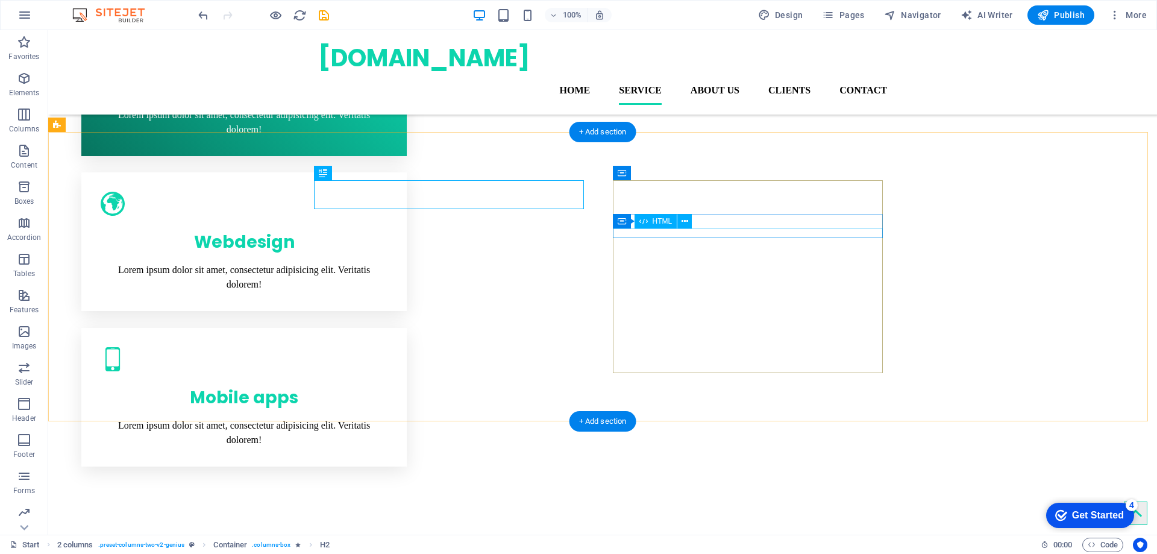
scroll to position [847, 0]
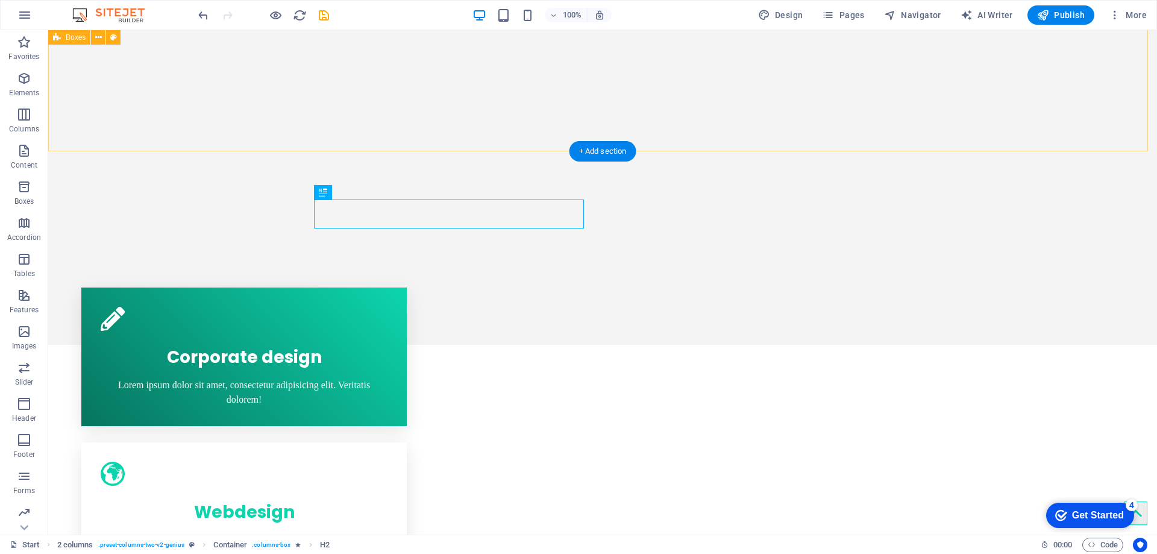
scroll to position [860, 0]
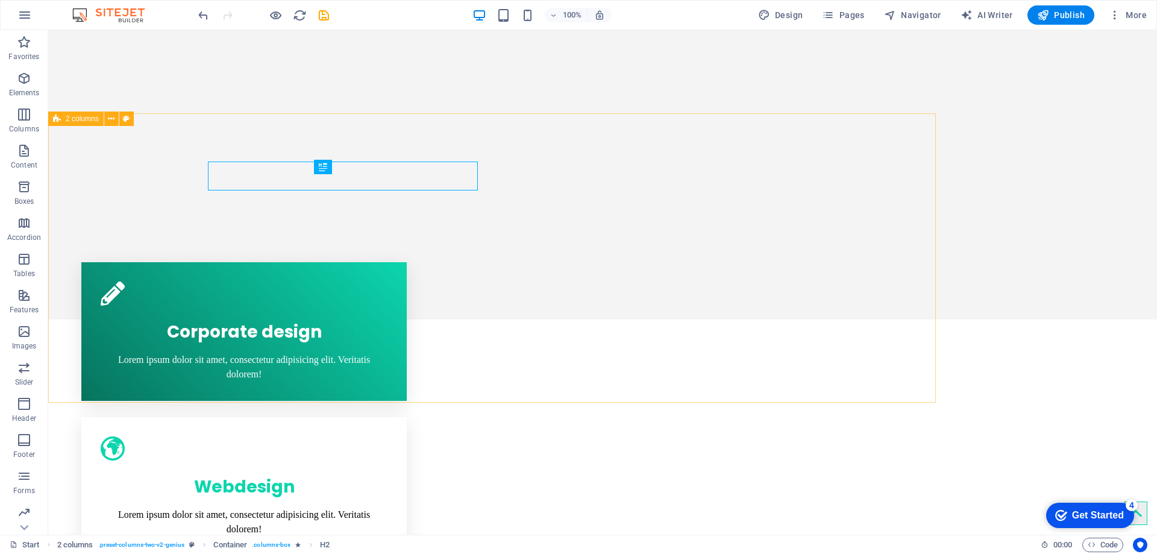
scroll to position [885, 0]
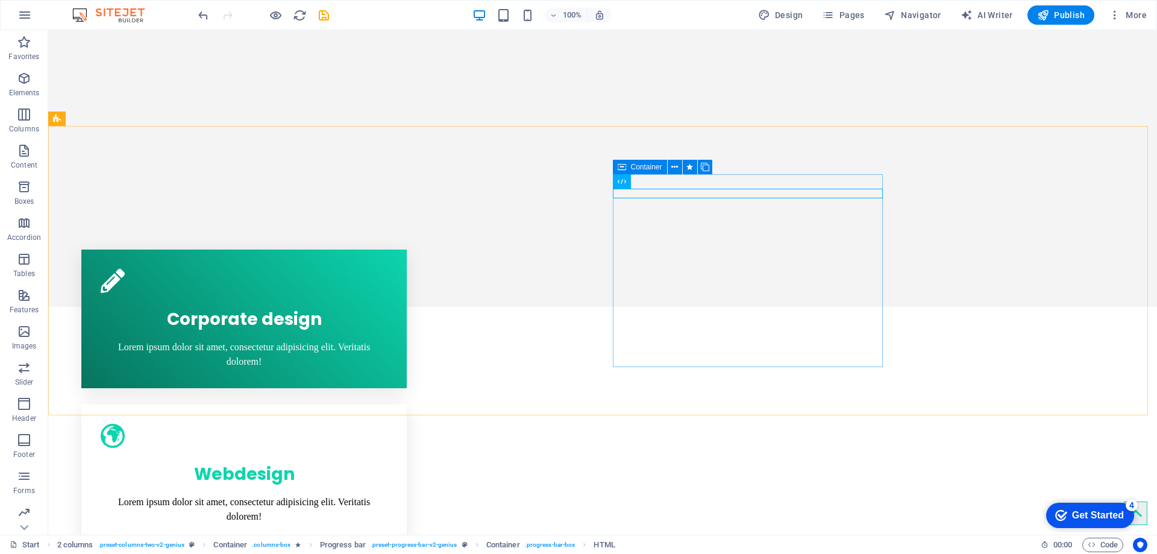
click at [632, 183] on div "Progress bar Container HTML" at bounding box center [626, 181] width 27 height 15
click at [850, 169] on span "Text" at bounding box center [853, 166] width 13 height 7
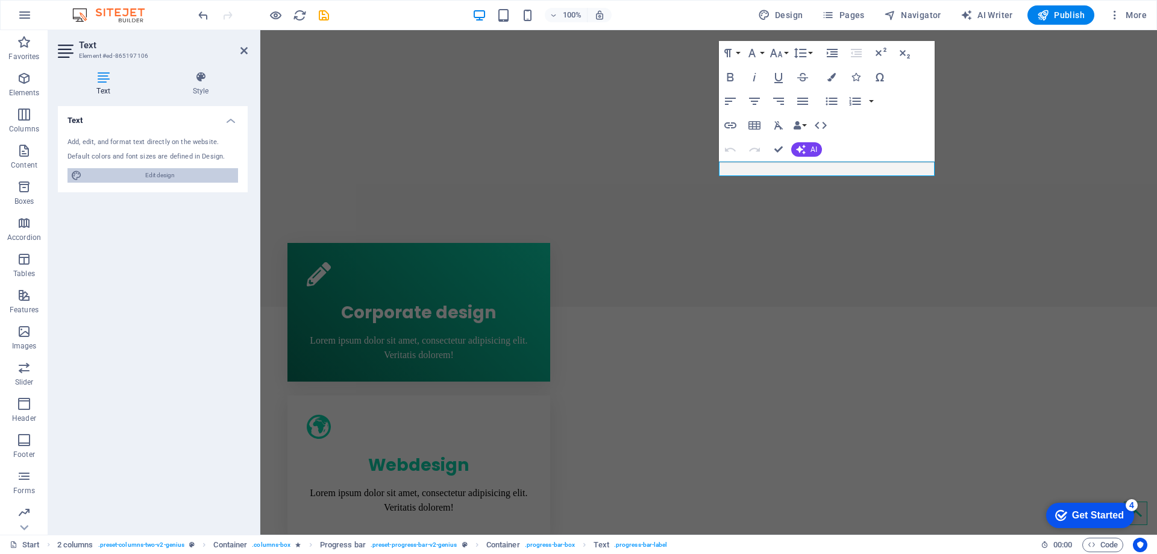
click at [175, 178] on span "Edit design" at bounding box center [160, 175] width 149 height 14
select select "px"
select select "400"
select select "px"
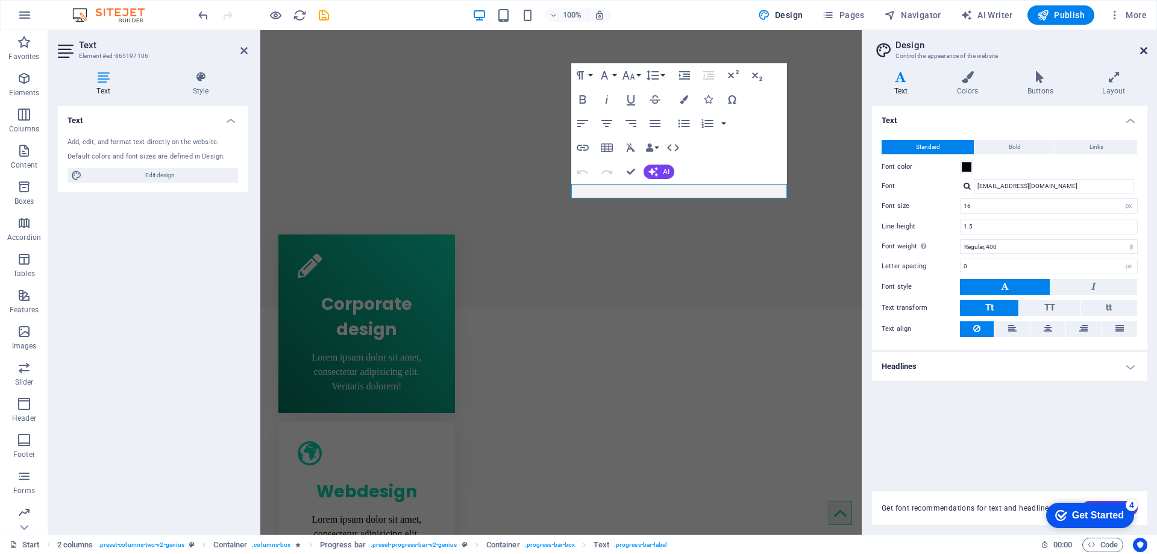
click at [1147, 53] on icon at bounding box center [1143, 51] width 7 height 10
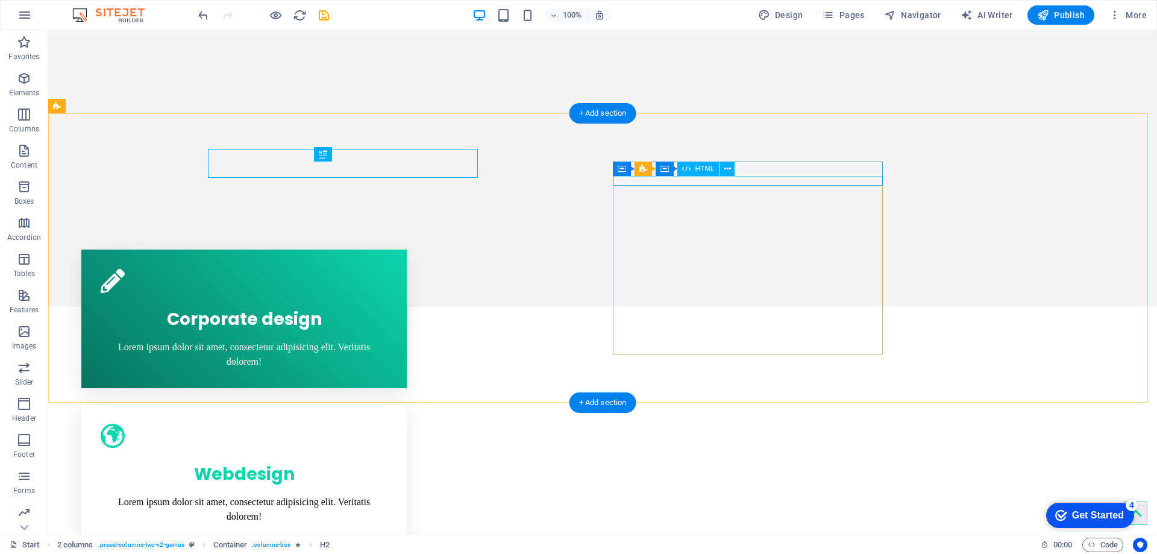
scroll to position [898, 0]
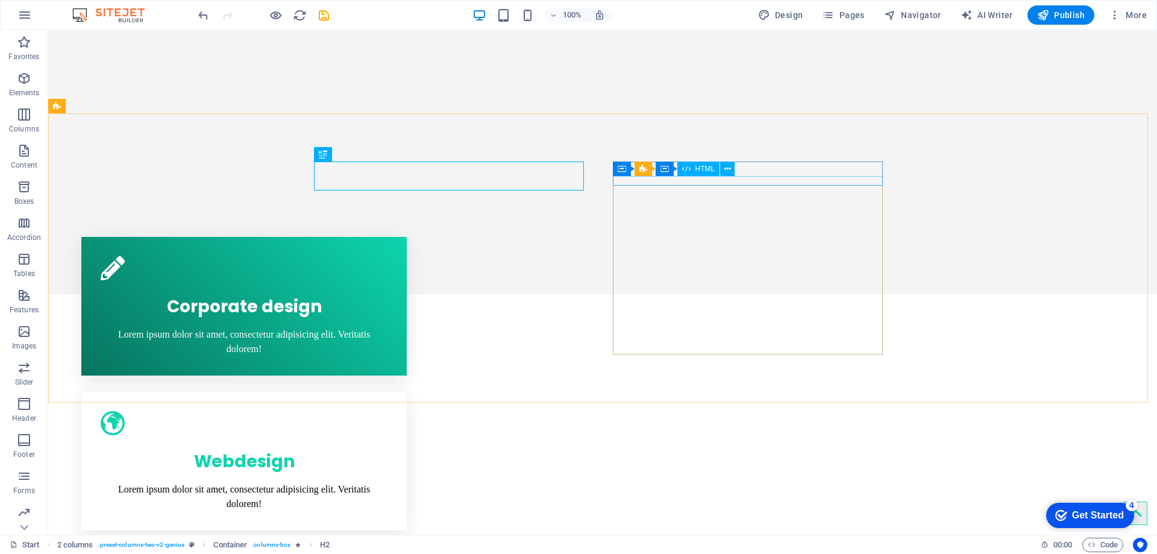
click at [697, 170] on span "HTML" at bounding box center [706, 168] width 20 height 7
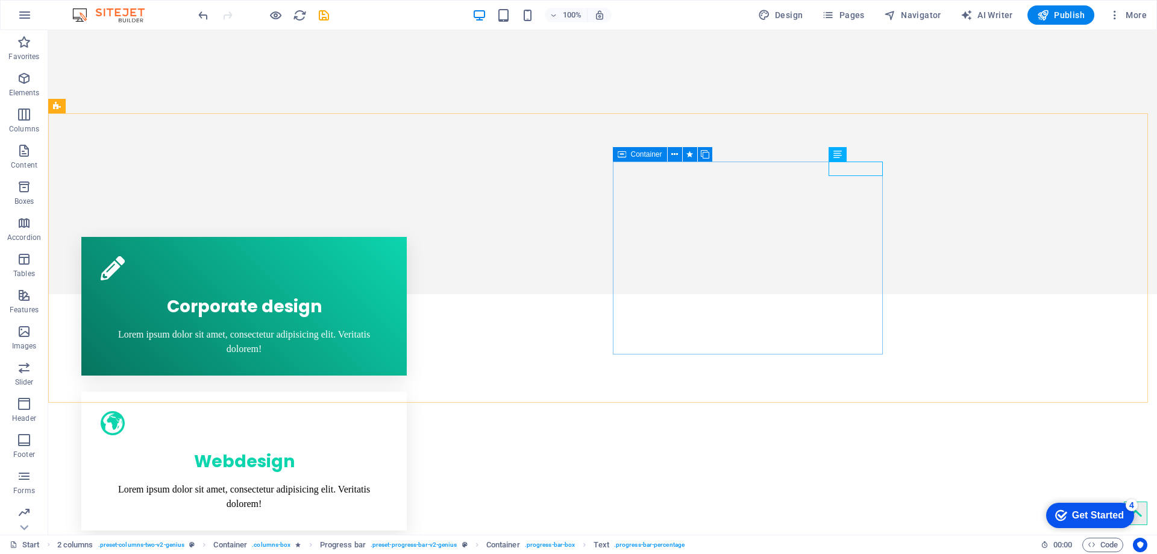
click at [621, 155] on icon at bounding box center [622, 154] width 8 height 14
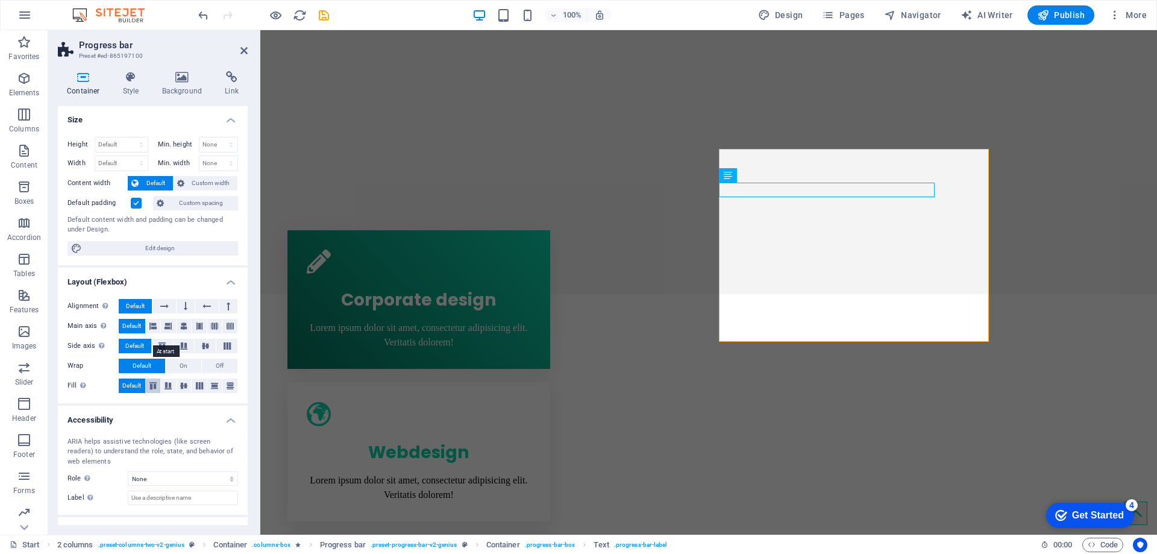
scroll to position [0, 0]
click at [129, 83] on h4 "Style" at bounding box center [133, 83] width 39 height 25
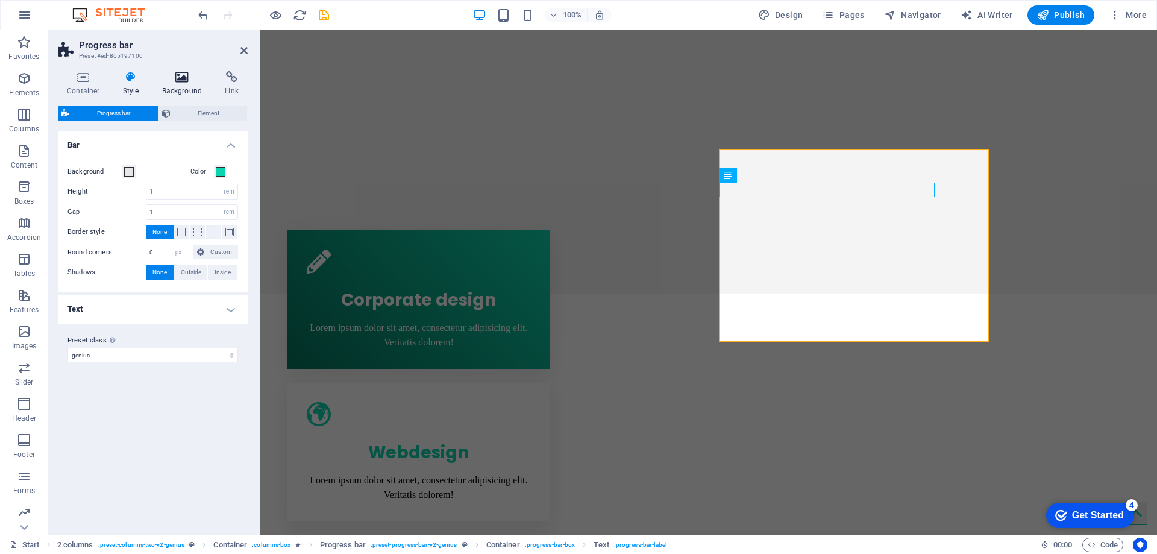
click at [160, 88] on h4 "Background" at bounding box center [184, 83] width 63 height 25
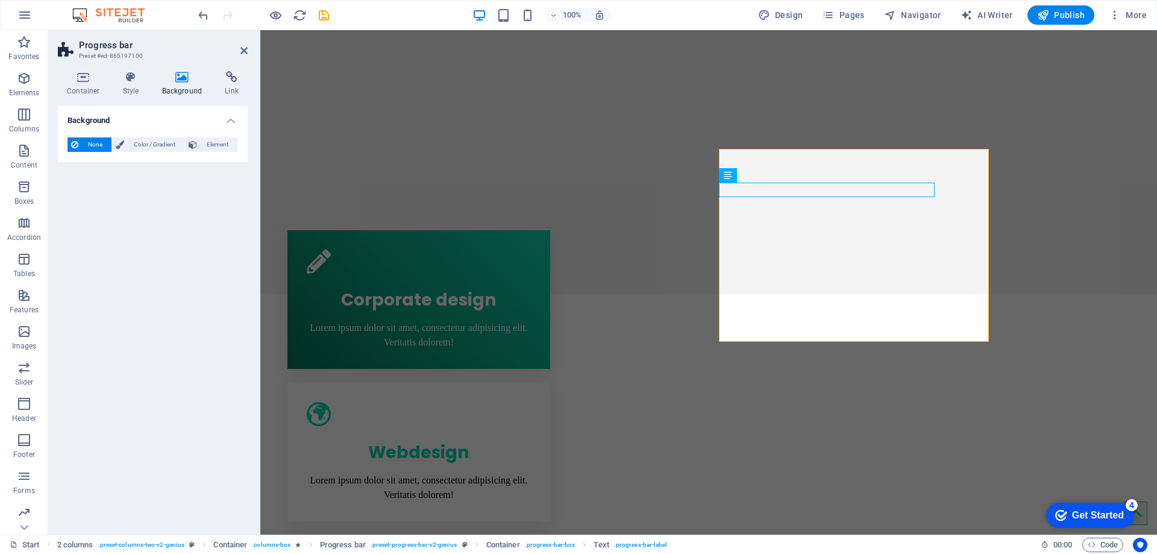
click at [177, 89] on h4 "Background" at bounding box center [184, 83] width 63 height 25
click at [228, 87] on h4 "Link" at bounding box center [232, 83] width 32 height 25
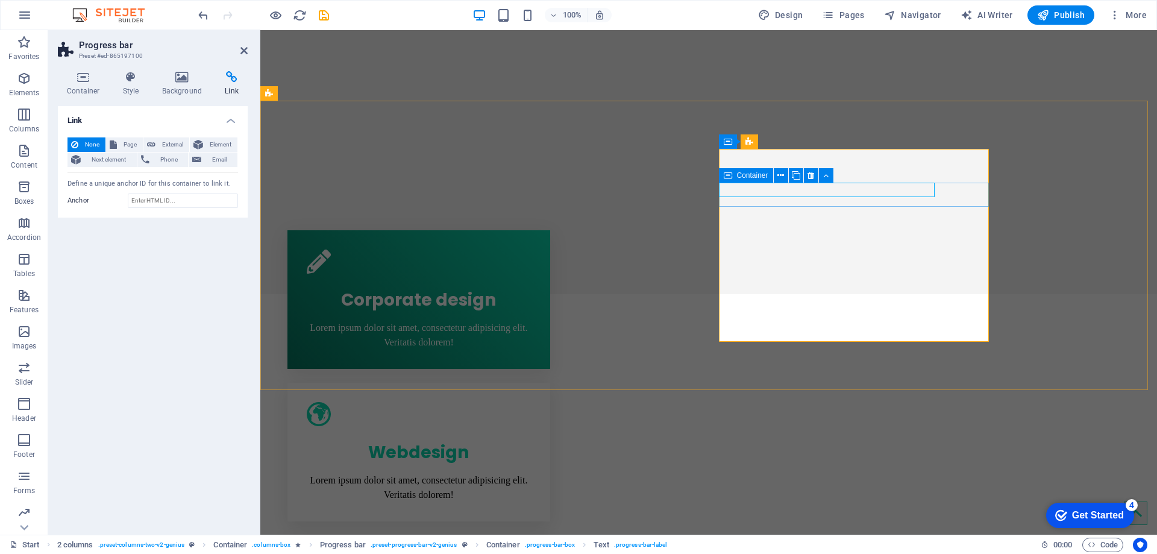
click at [746, 179] on span "Container" at bounding box center [752, 175] width 31 height 7
click at [725, 175] on icon at bounding box center [728, 175] width 8 height 14
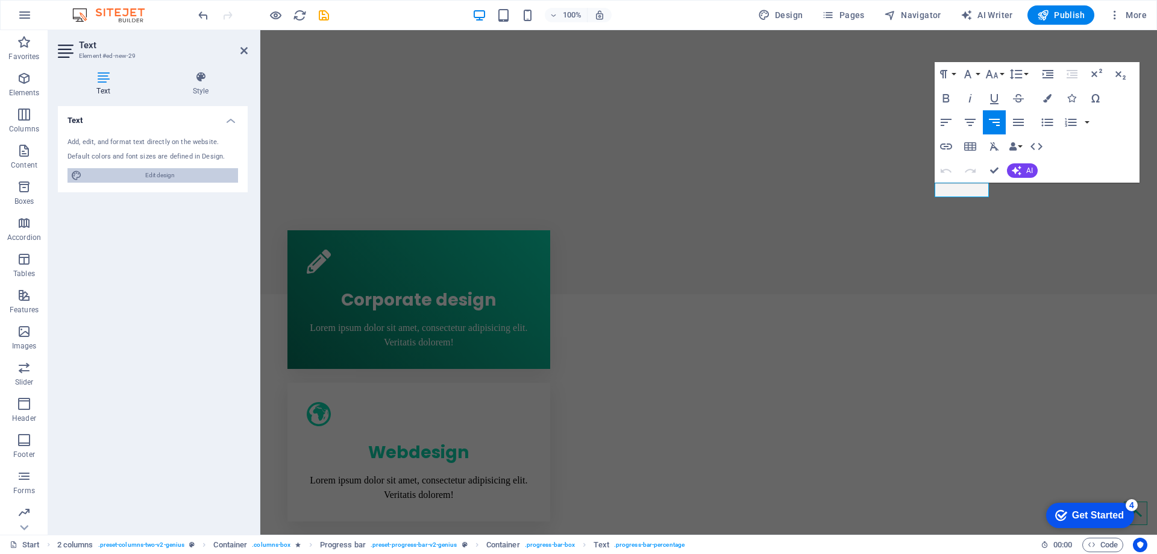
click at [169, 179] on span "Edit design" at bounding box center [160, 175] width 149 height 14
select select "px"
select select "400"
select select "px"
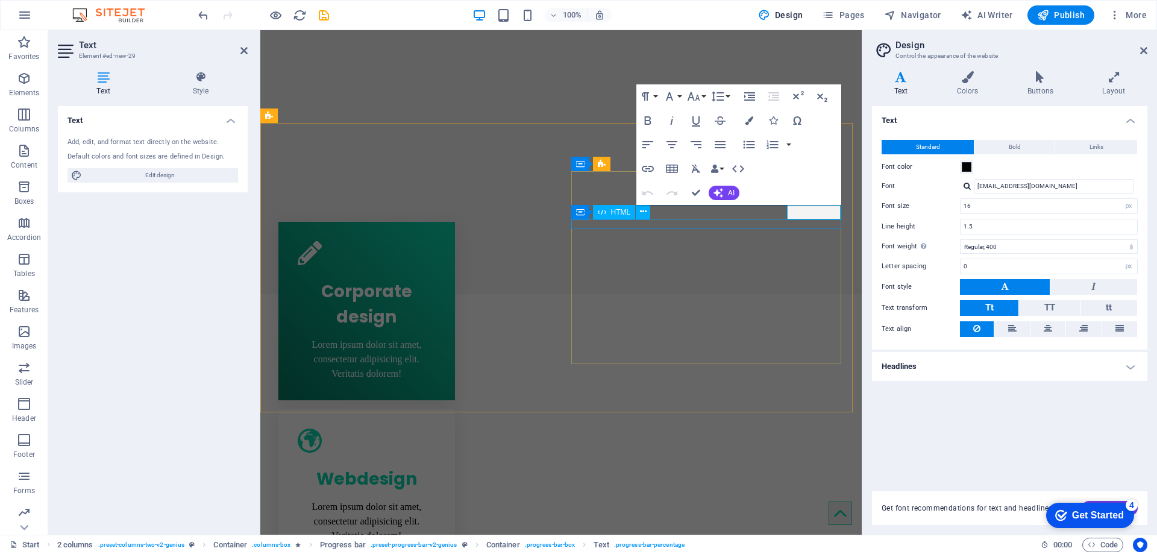
click at [591, 216] on div "Container HTML" at bounding box center [614, 212] width 87 height 15
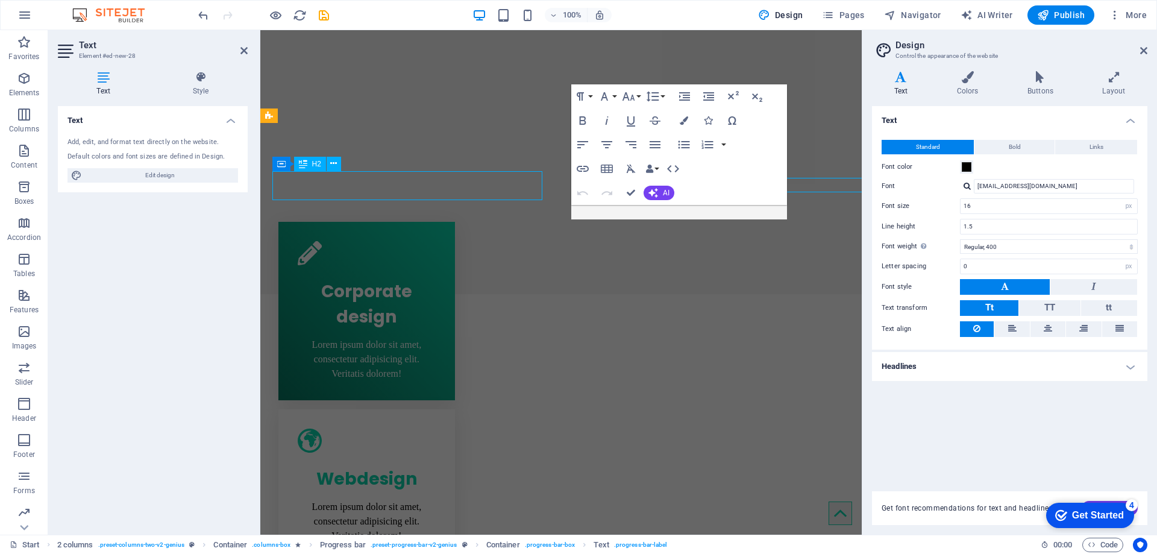
scroll to position [871, 0]
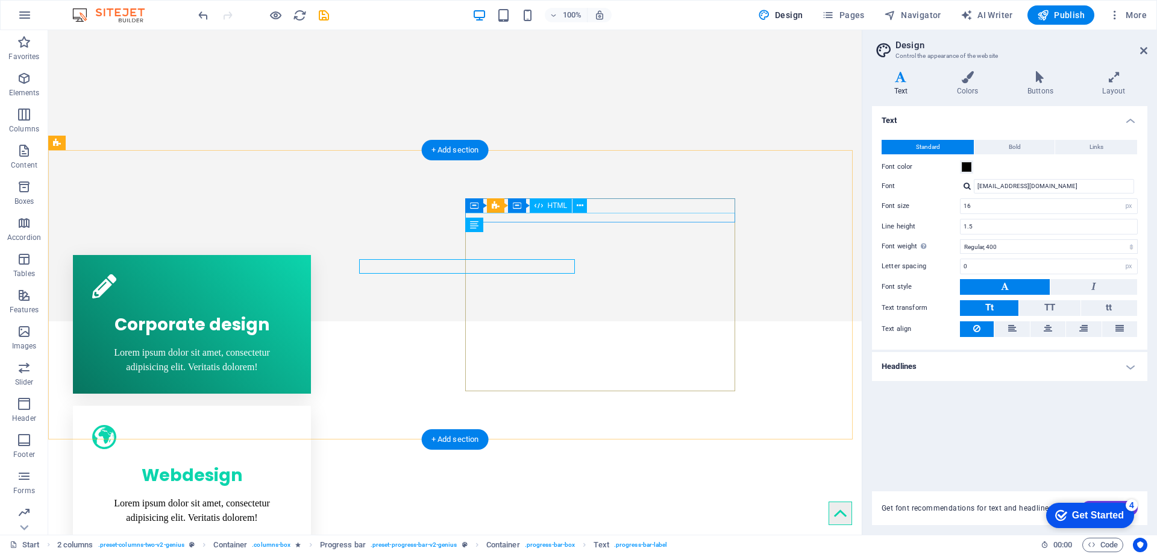
scroll to position [844, 0]
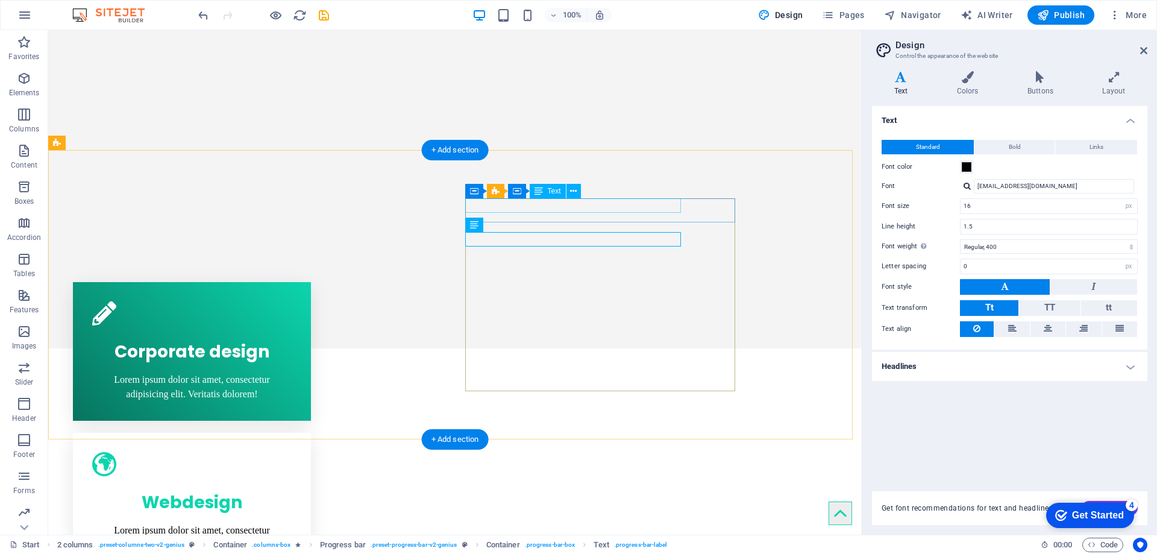
click at [0, 0] on div "Container Progress bar Container HTML" at bounding box center [0, 0] width 0 height 0
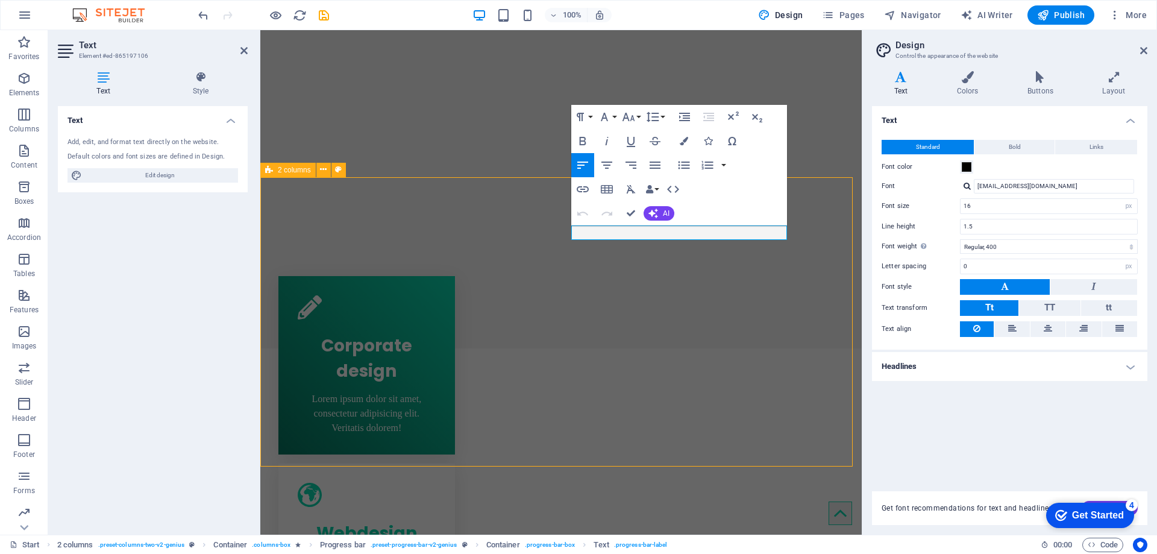
scroll to position [817, 0]
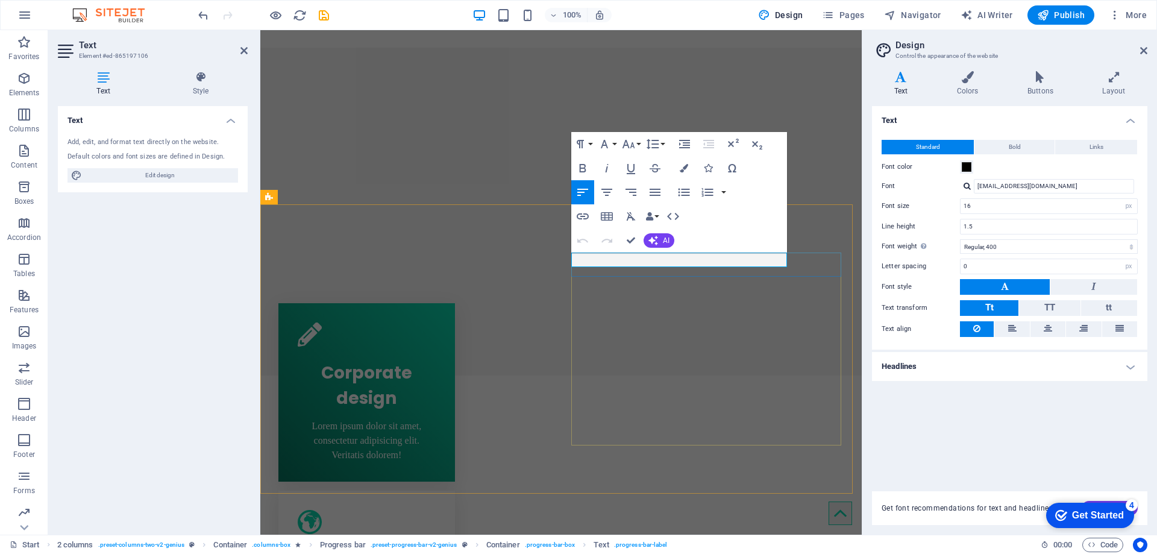
drag, startPoint x: 589, startPoint y: 260, endPoint x: 574, endPoint y: 260, distance: 15.7
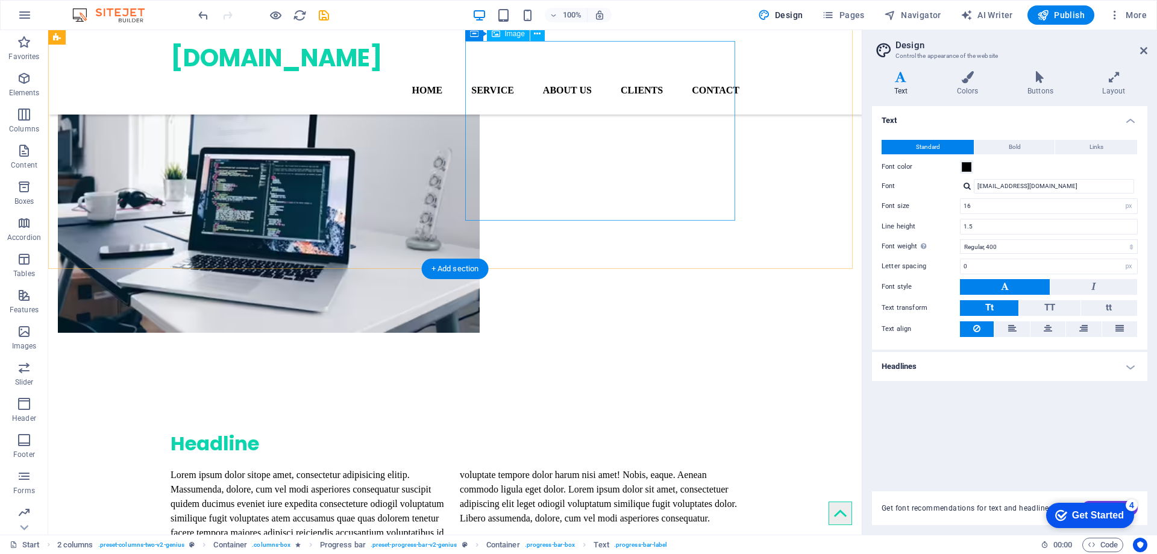
scroll to position [0, 0]
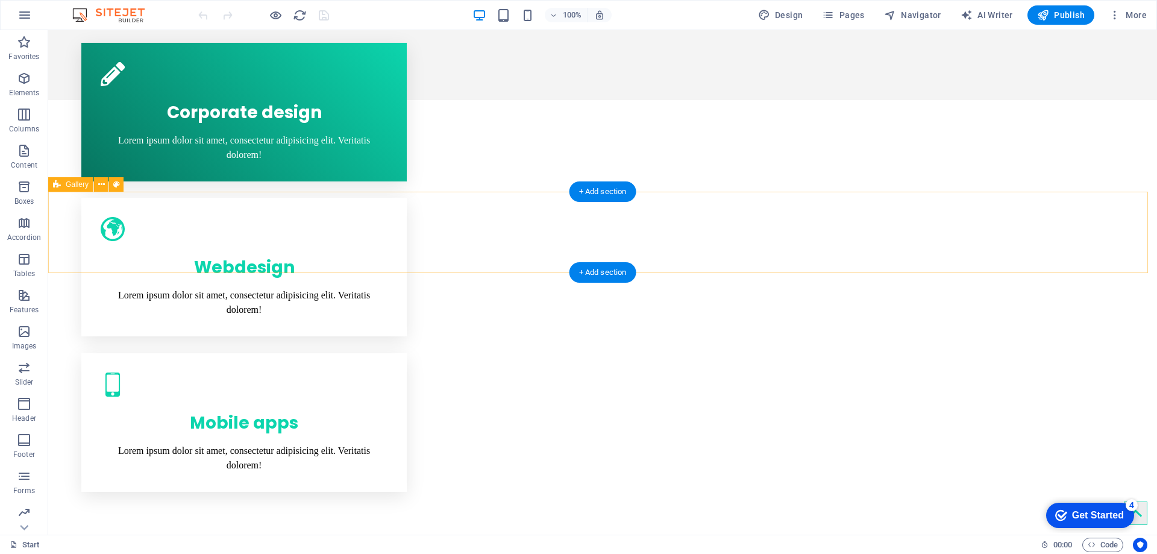
scroll to position [1205, 0]
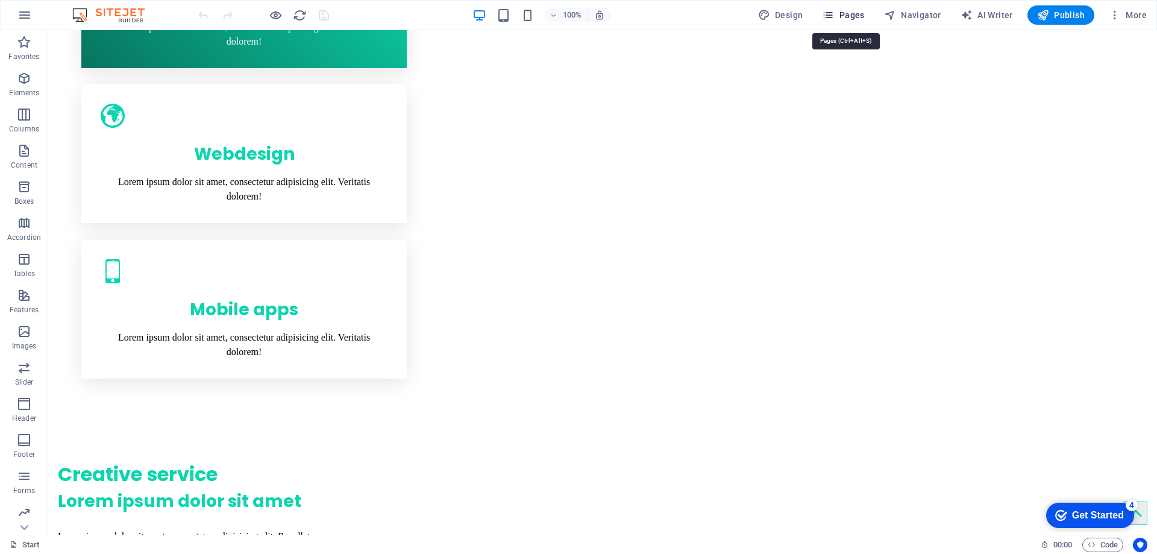
click at [850, 9] on span "Pages" at bounding box center [843, 15] width 42 height 12
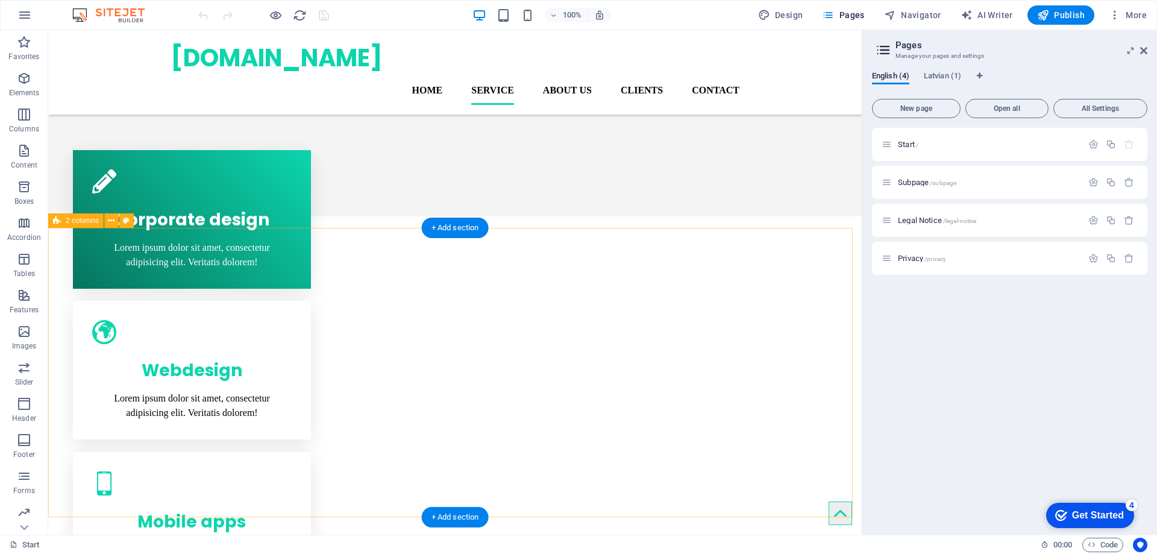
scroll to position [766, 0]
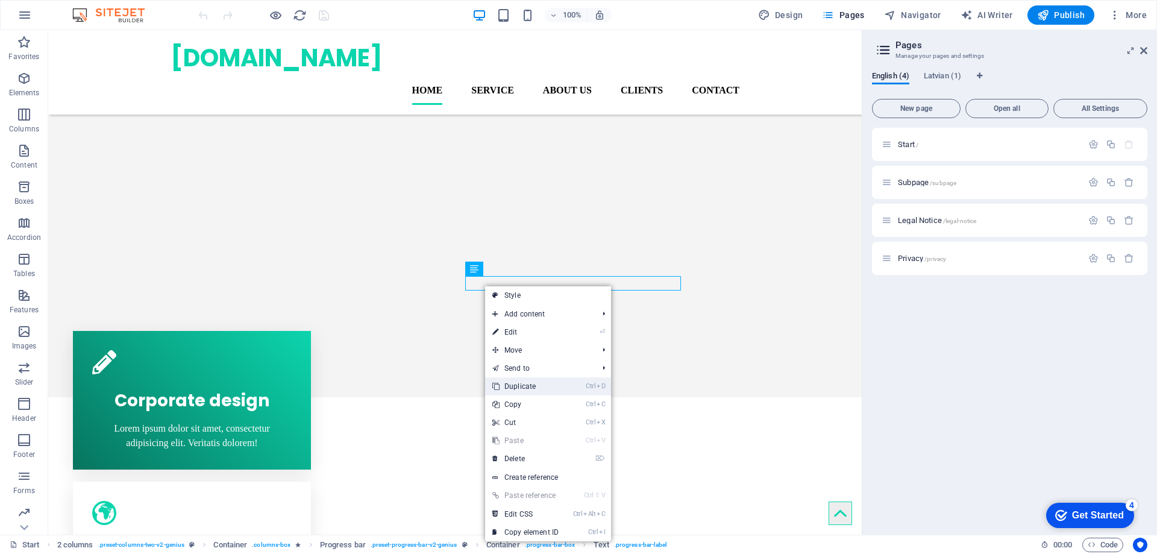
click at [521, 382] on link "Ctrl D Duplicate" at bounding box center [525, 386] width 81 height 18
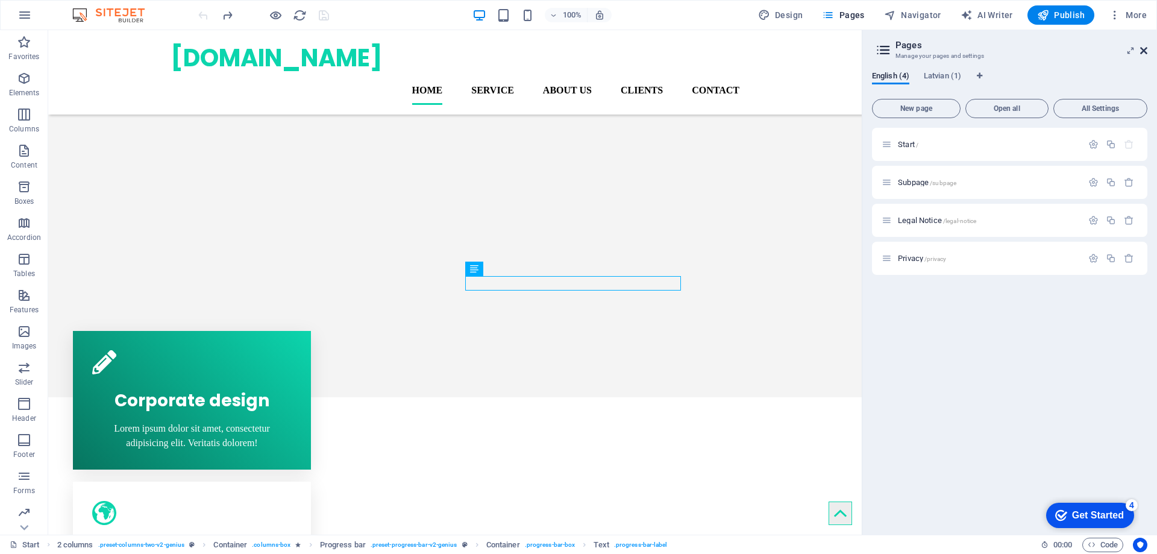
click at [1144, 51] on icon at bounding box center [1143, 51] width 7 height 10
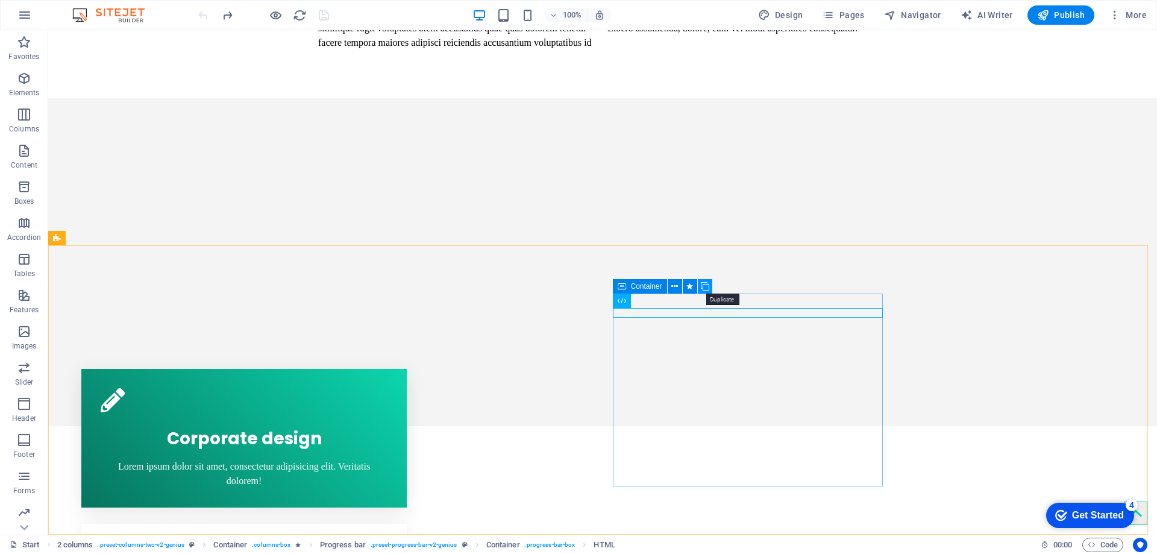
click at [708, 284] on icon at bounding box center [705, 286] width 8 height 13
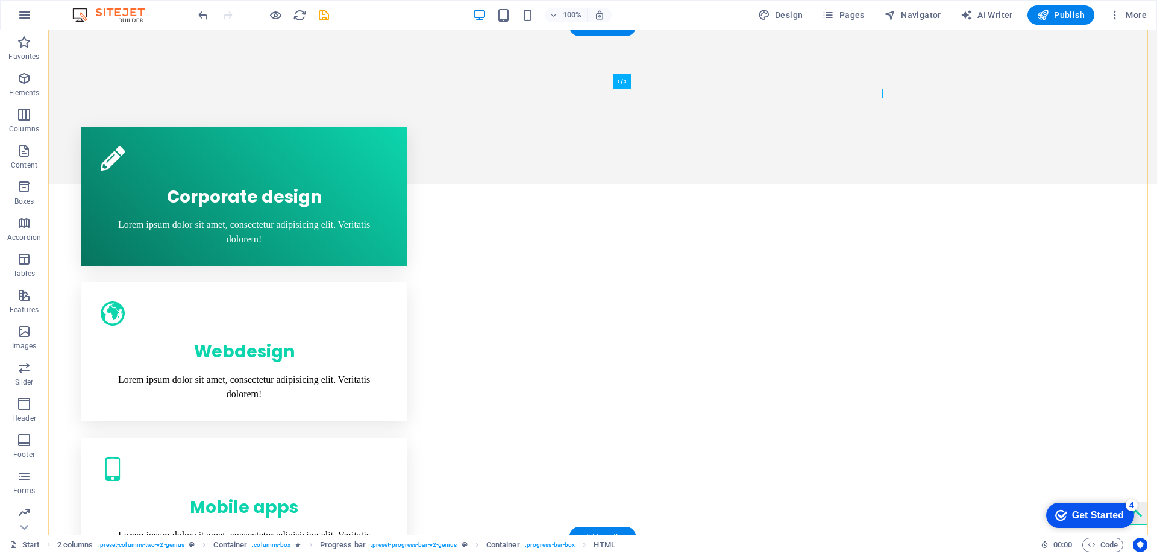
scroll to position [1067, 0]
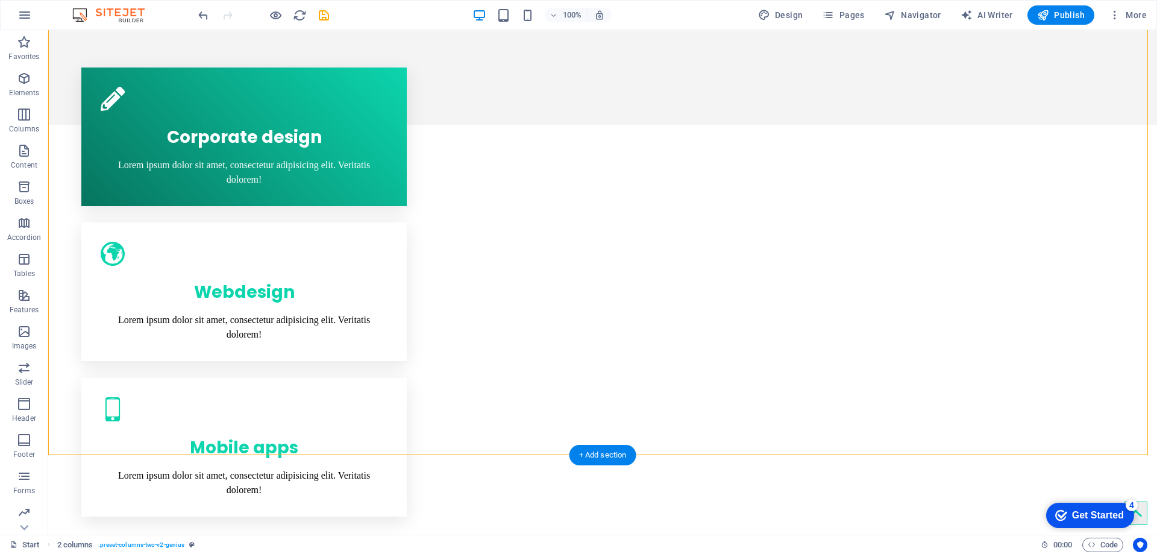
drag, startPoint x: 470, startPoint y: 218, endPoint x: 921, endPoint y: 237, distance: 451.2
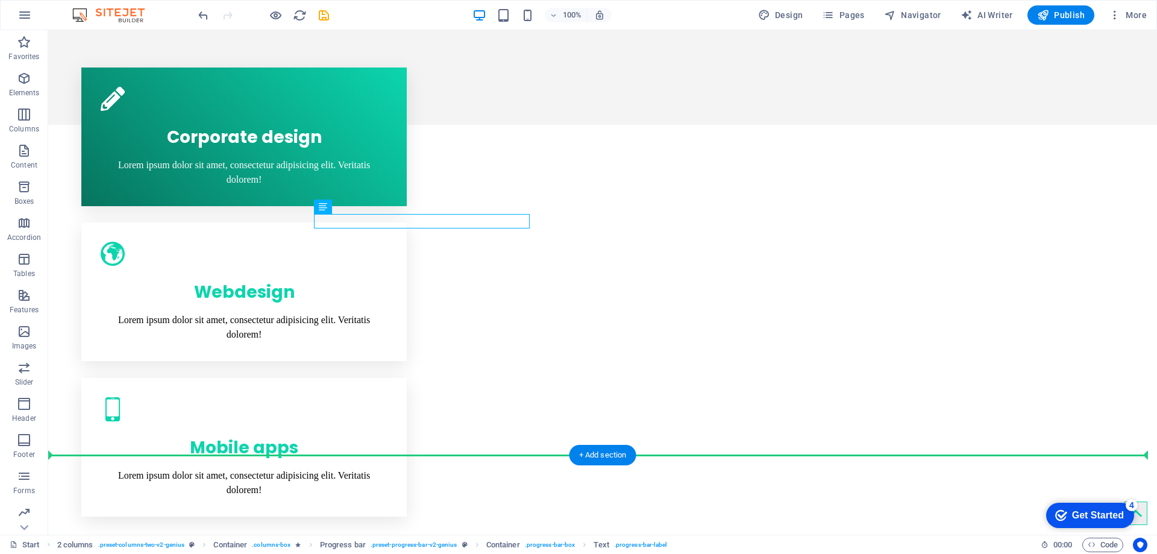
drag, startPoint x: 887, startPoint y: 274, endPoint x: 843, endPoint y: 285, distance: 45.3
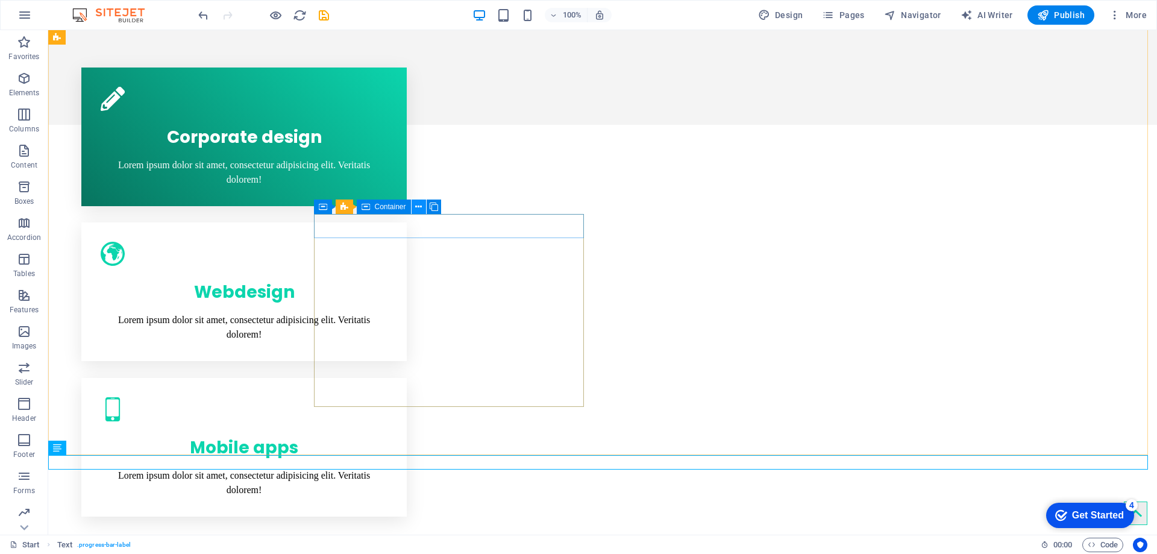
click at [418, 207] on icon at bounding box center [418, 207] width 7 height 13
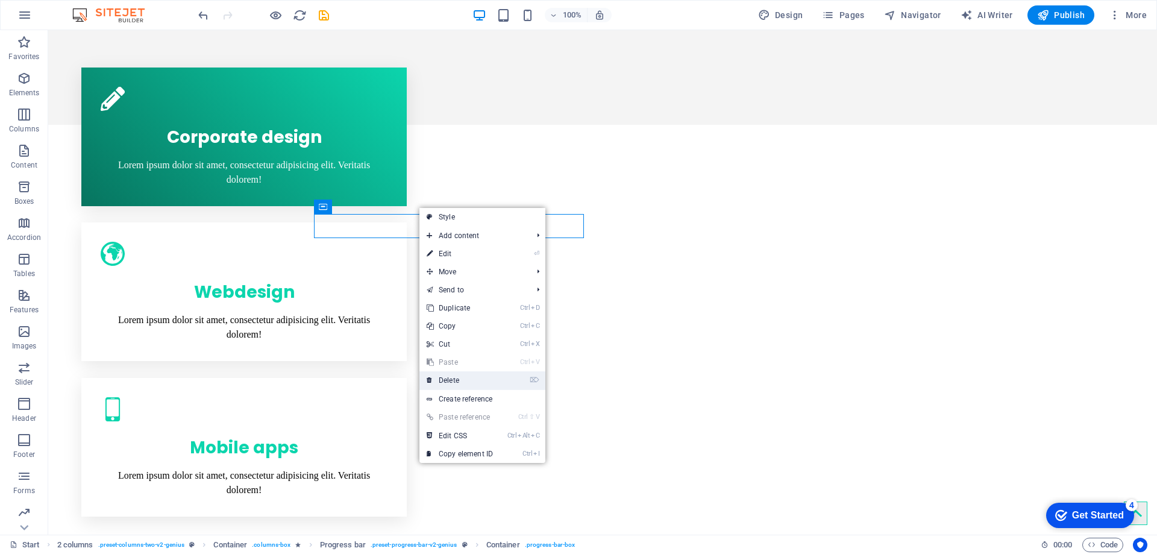
click at [439, 378] on link "⌦ Delete" at bounding box center [459, 380] width 81 height 18
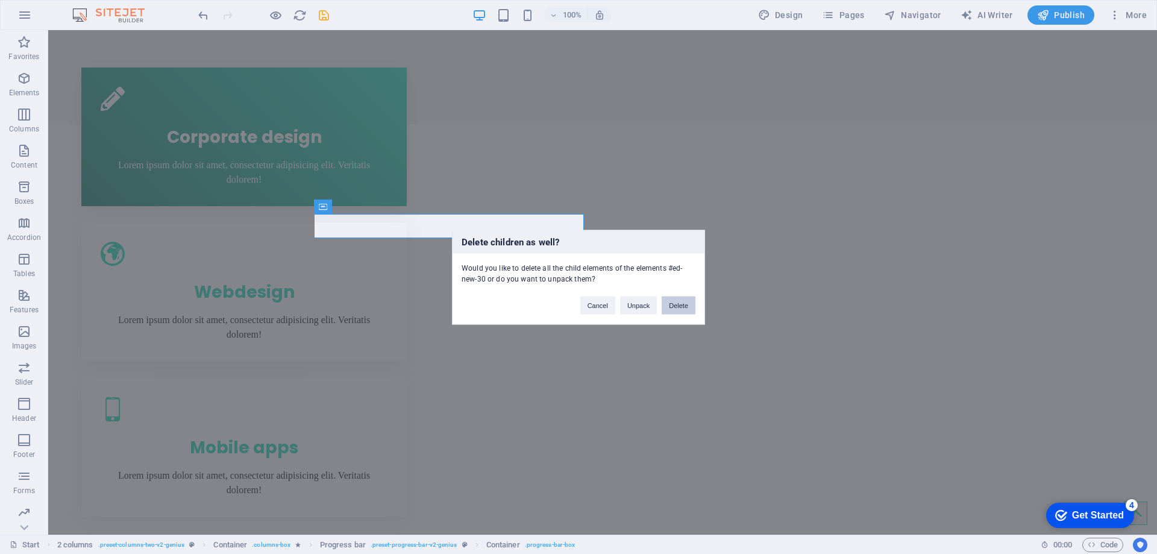
click at [679, 305] on button "Delete" at bounding box center [679, 305] width 34 height 18
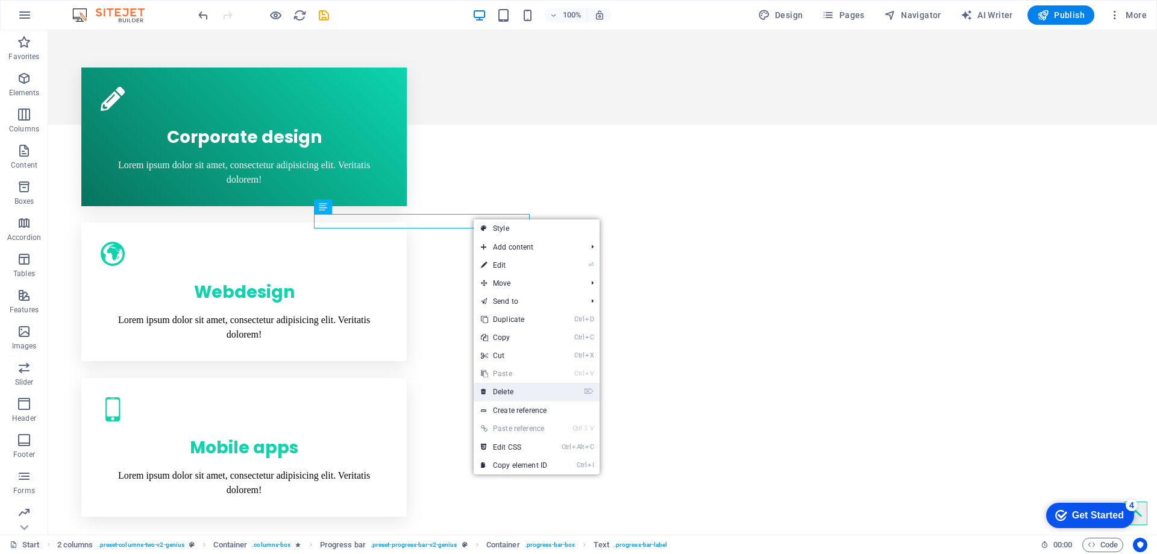
click at [523, 388] on link "⌦ Delete" at bounding box center [514, 392] width 81 height 18
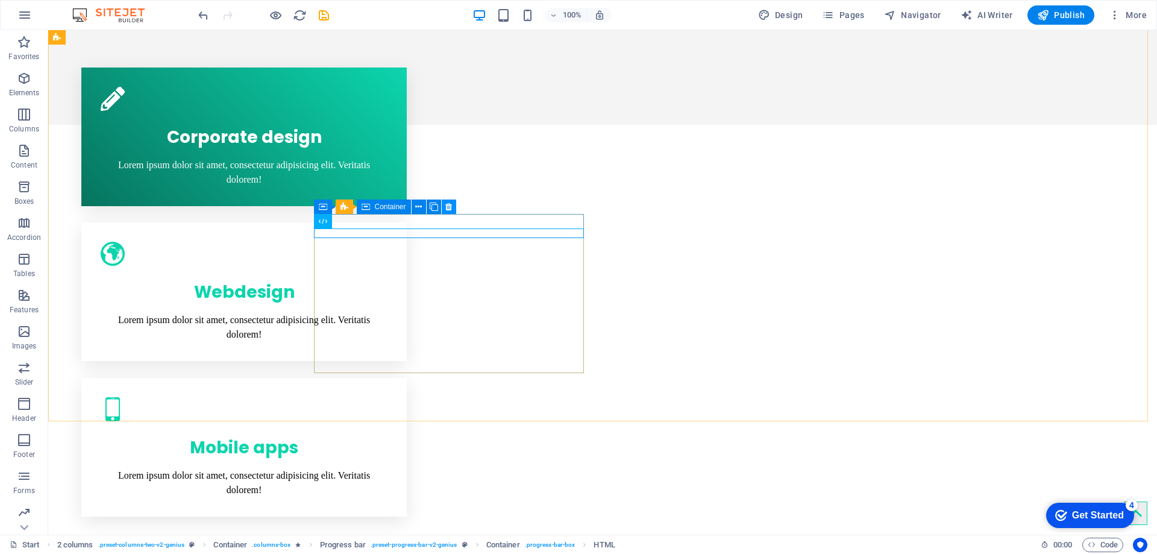
click at [453, 204] on button at bounding box center [449, 206] width 14 height 14
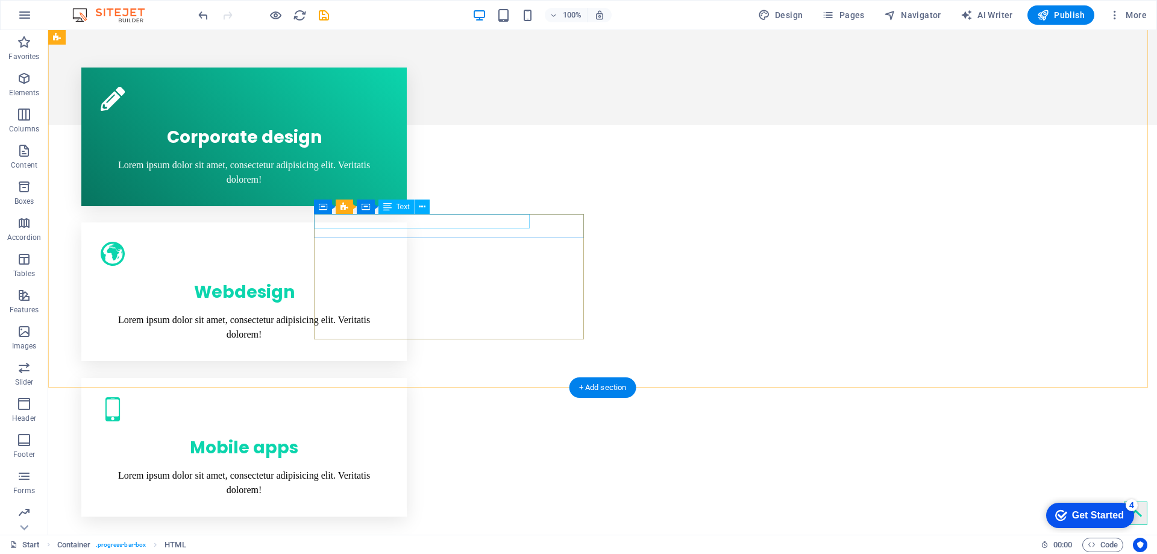
click at [421, 207] on icon at bounding box center [422, 207] width 7 height 13
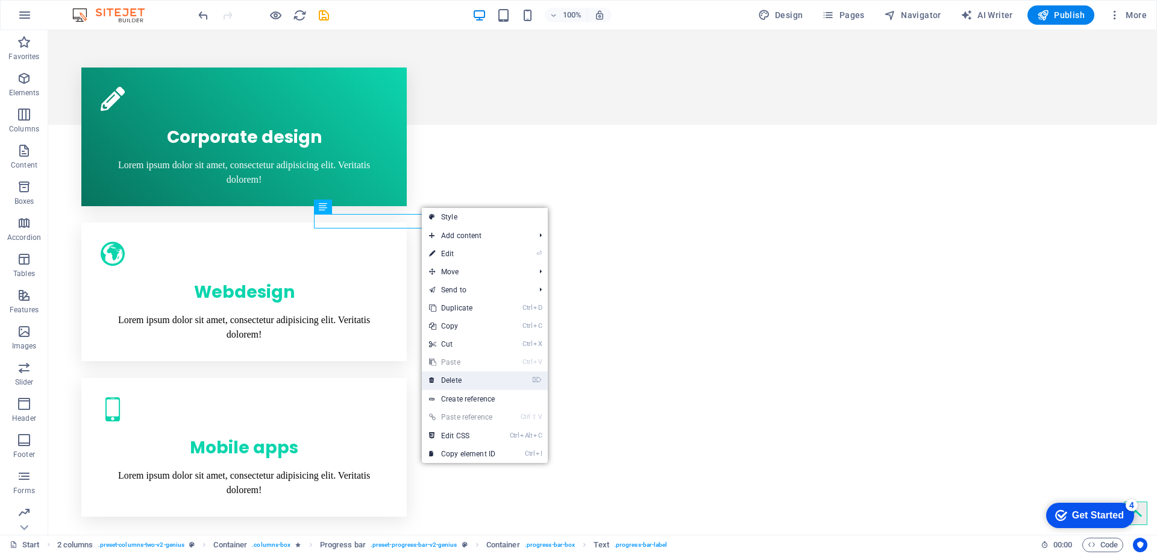
click at [470, 380] on link "⌦ Delete" at bounding box center [462, 380] width 81 height 18
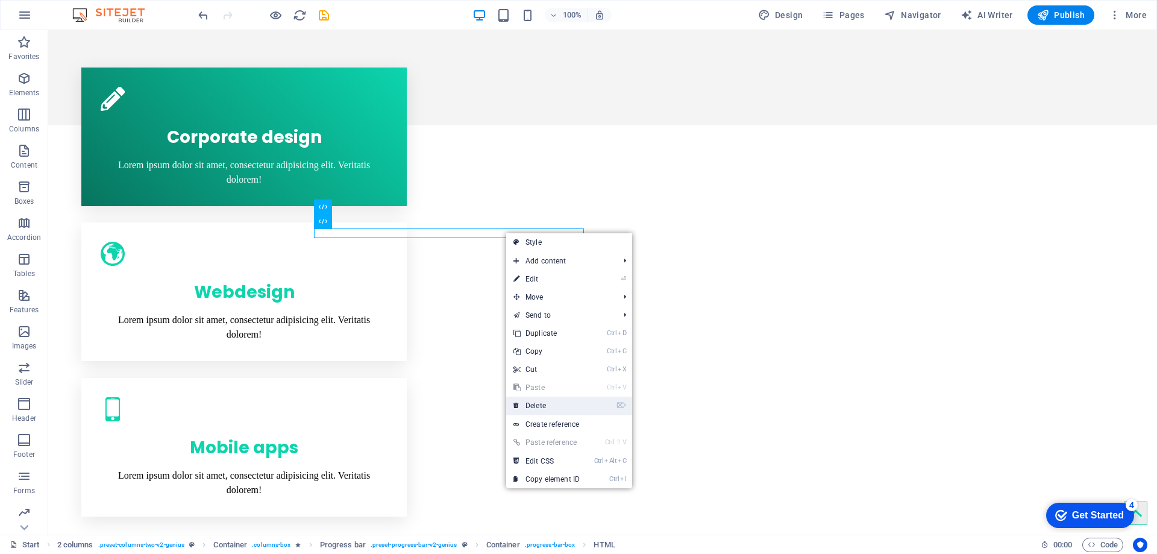
click at [547, 408] on link "⌦ Delete" at bounding box center [546, 406] width 81 height 18
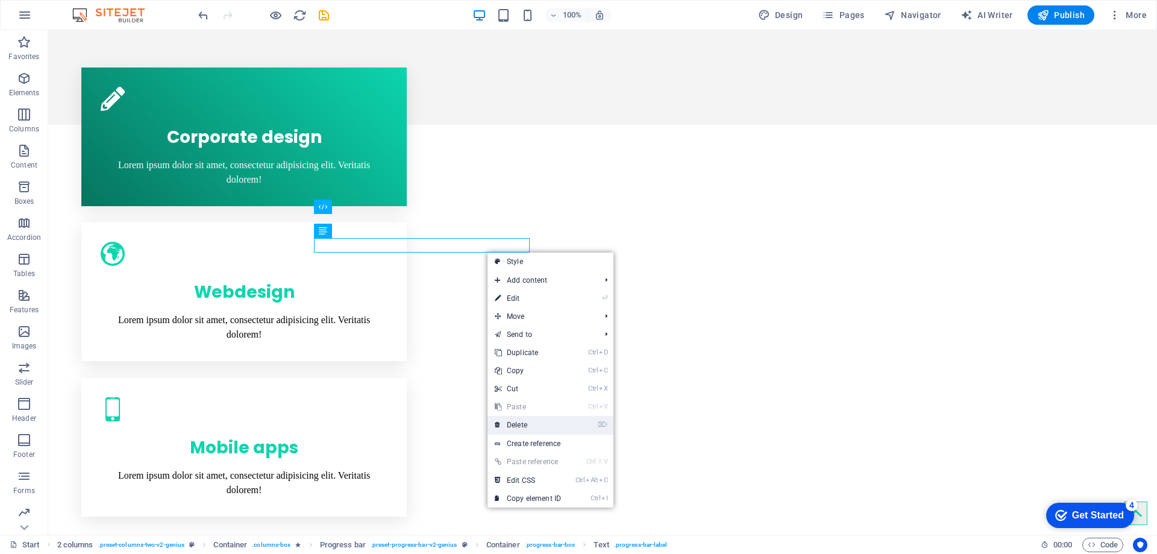
click at [523, 422] on link "⌦ Delete" at bounding box center [528, 425] width 81 height 18
click at [525, 425] on link "⌦ Delete" at bounding box center [524, 424] width 81 height 18
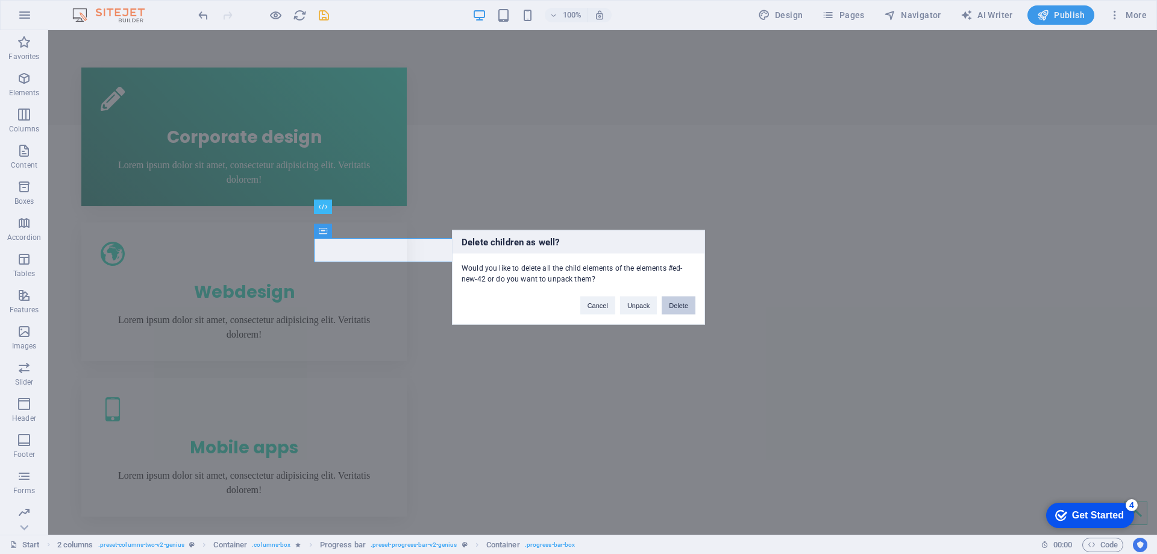
click at [682, 300] on button "Delete" at bounding box center [679, 305] width 34 height 18
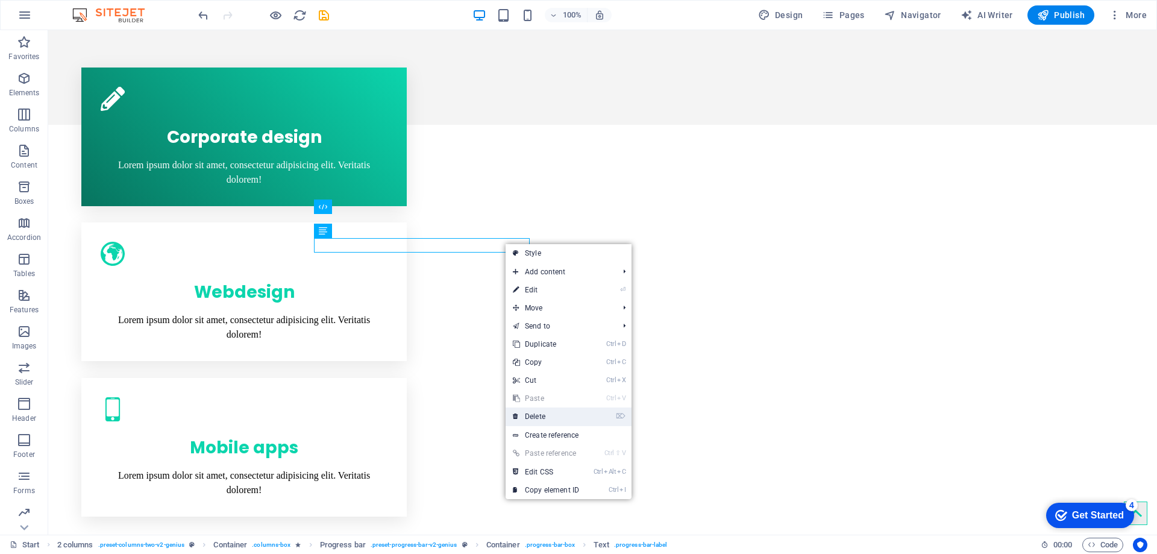
click at [543, 412] on link "⌦ Delete" at bounding box center [546, 416] width 81 height 18
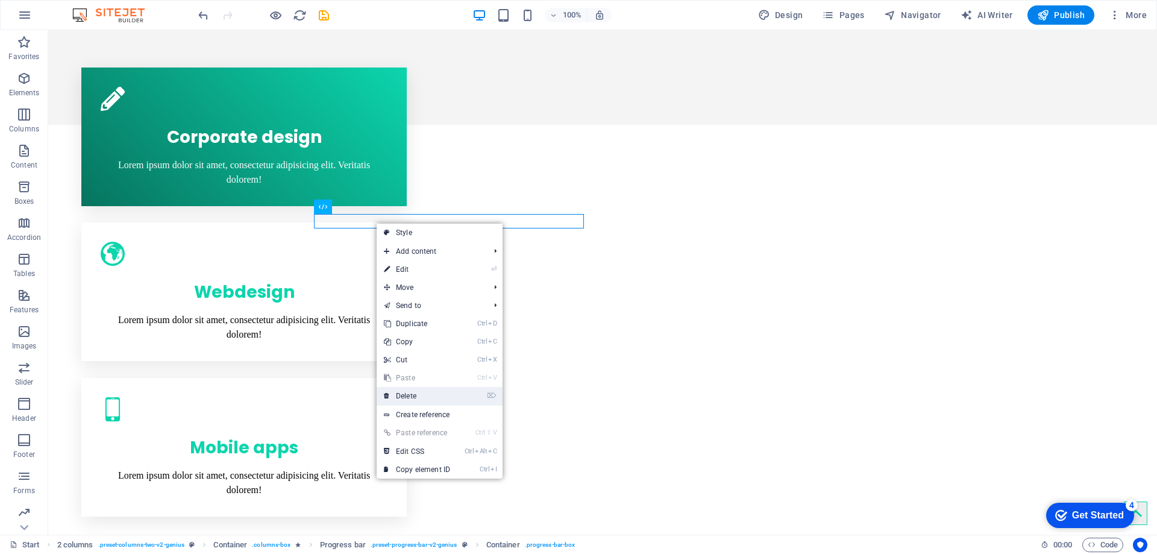
click at [409, 398] on link "⌦ Delete" at bounding box center [417, 396] width 81 height 18
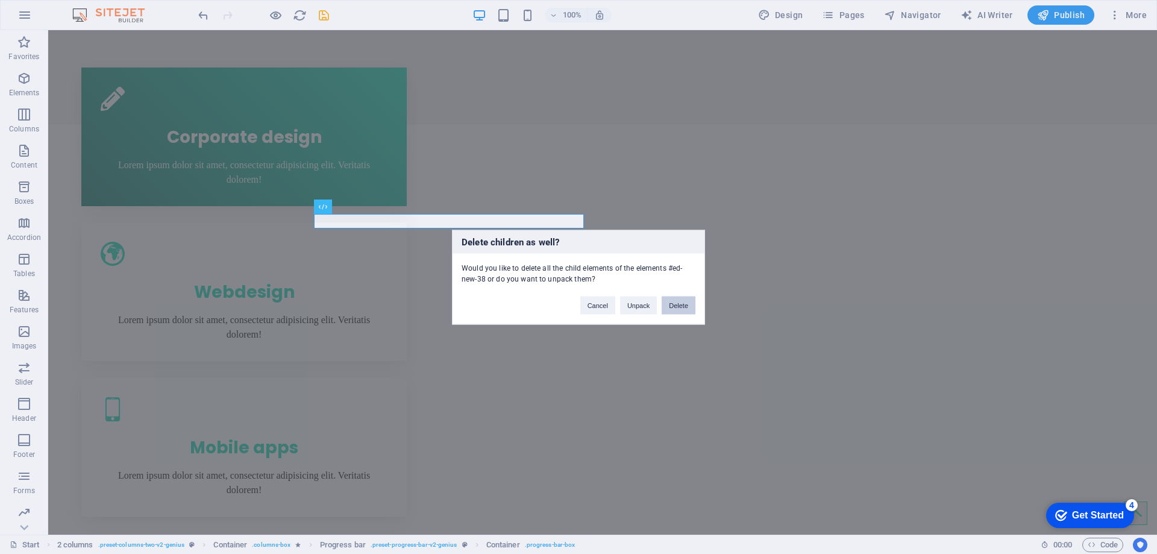
click at [676, 302] on button "Delete" at bounding box center [679, 305] width 34 height 18
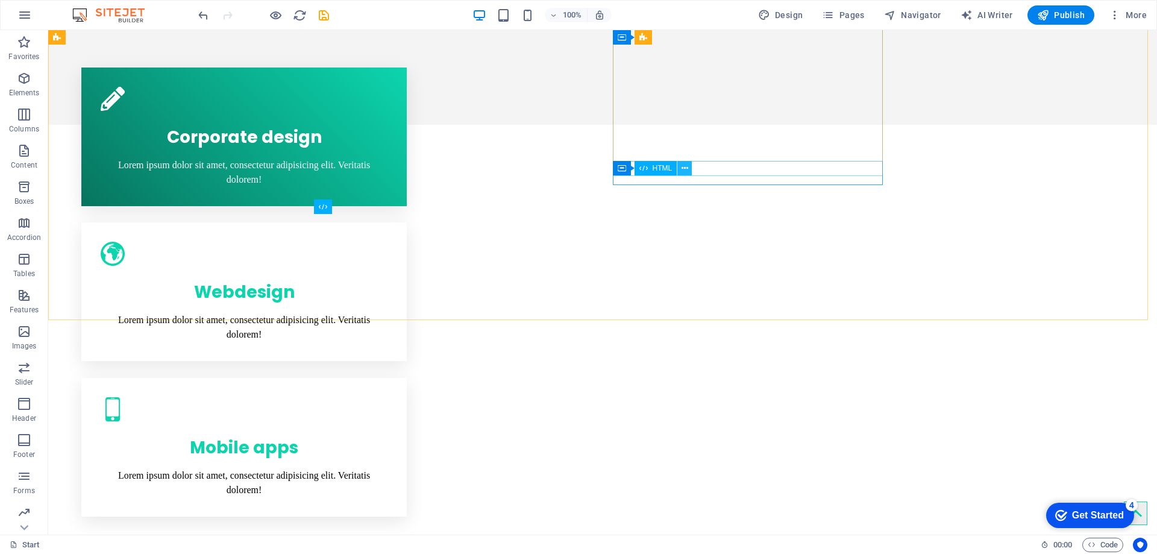
click at [682, 169] on icon at bounding box center [685, 168] width 7 height 13
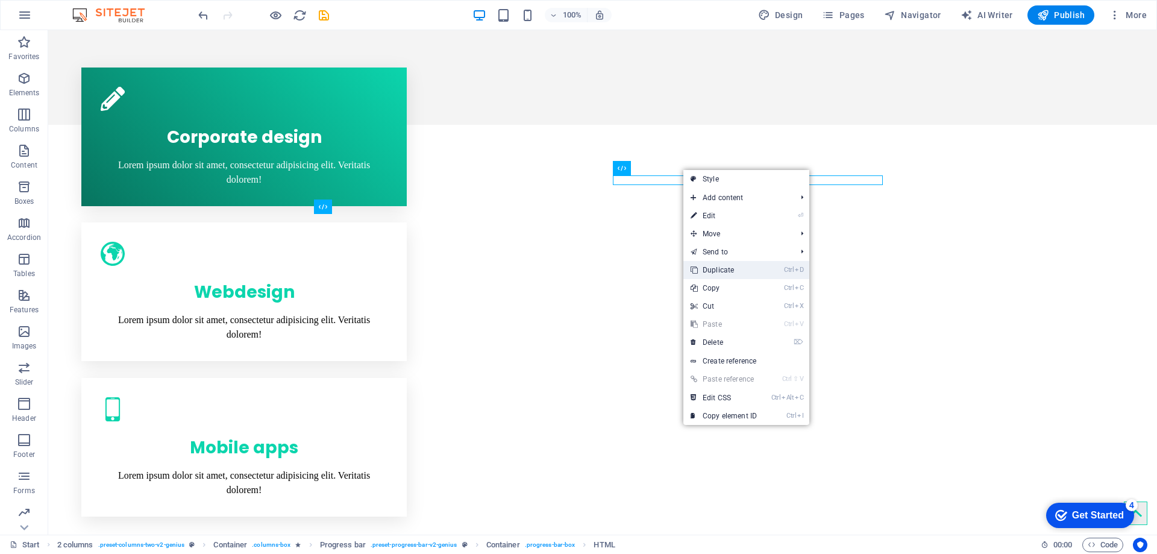
click at [720, 268] on link "Ctrl D Duplicate" at bounding box center [723, 270] width 81 height 18
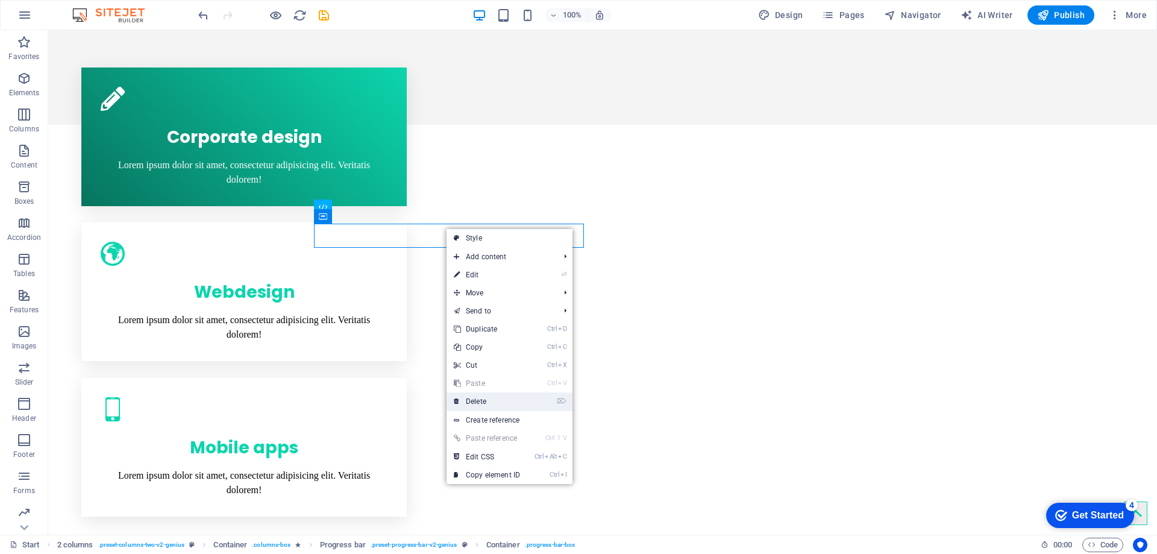
click at [485, 397] on link "⌦ Delete" at bounding box center [487, 401] width 81 height 18
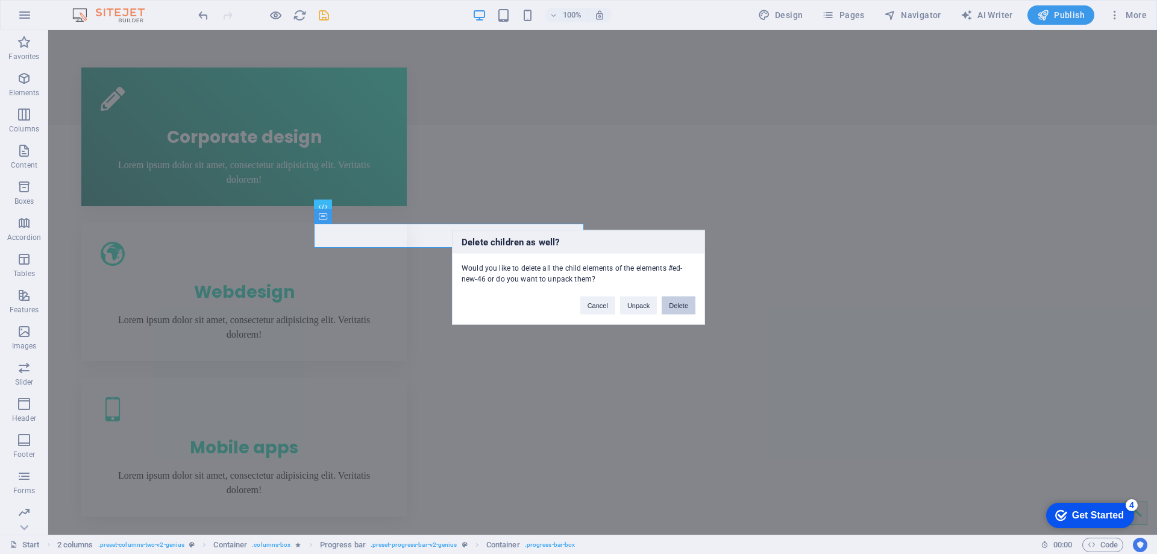
click at [679, 301] on button "Delete" at bounding box center [679, 305] width 34 height 18
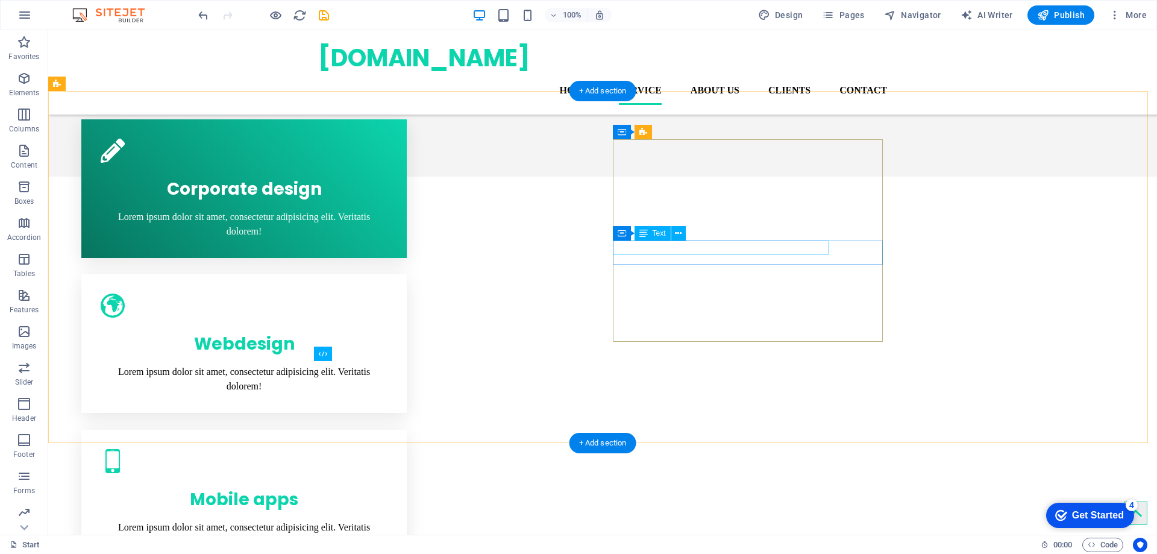
scroll to position [887, 0]
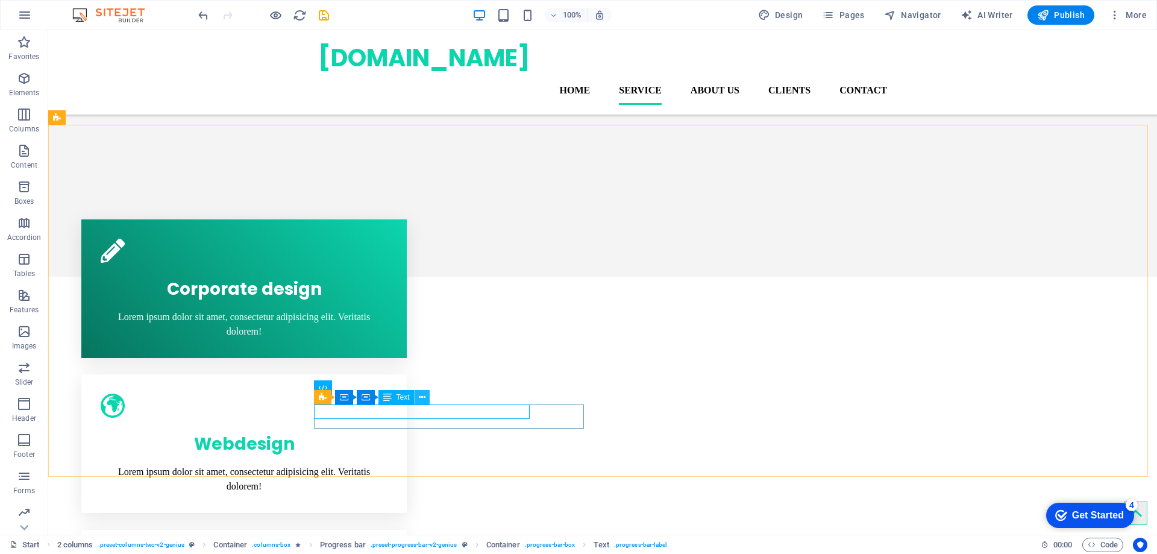
click at [425, 392] on icon at bounding box center [422, 397] width 7 height 13
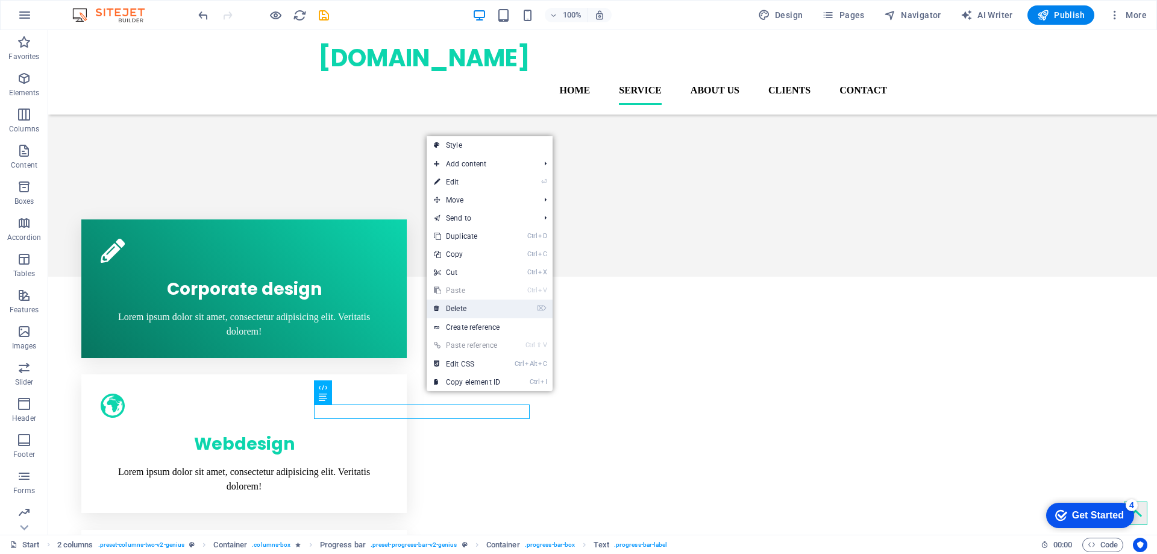
click at [466, 304] on link "⌦ Delete" at bounding box center [467, 309] width 81 height 18
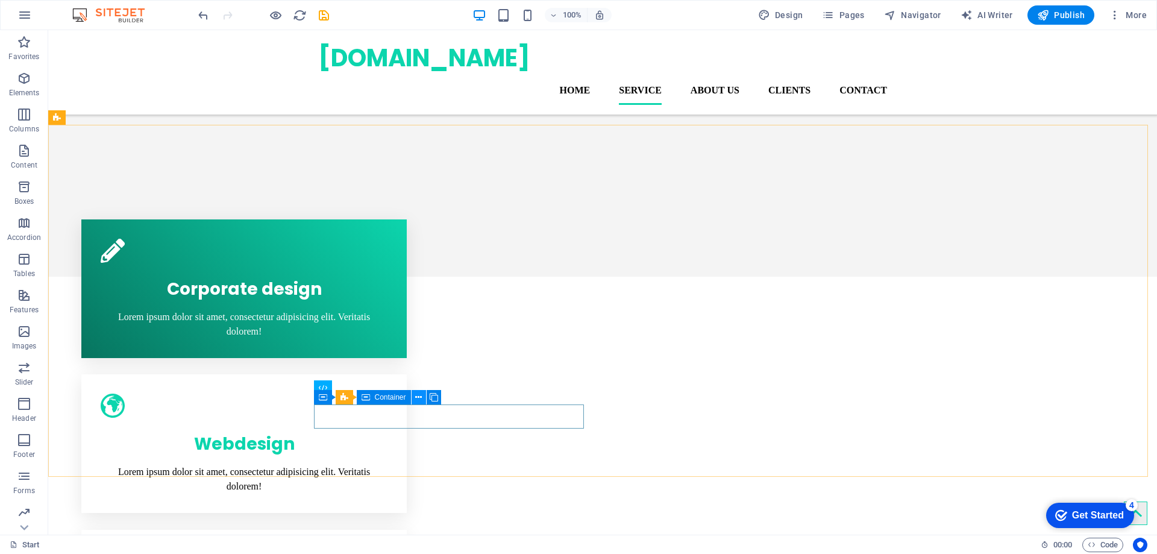
click at [420, 399] on icon at bounding box center [418, 397] width 7 height 13
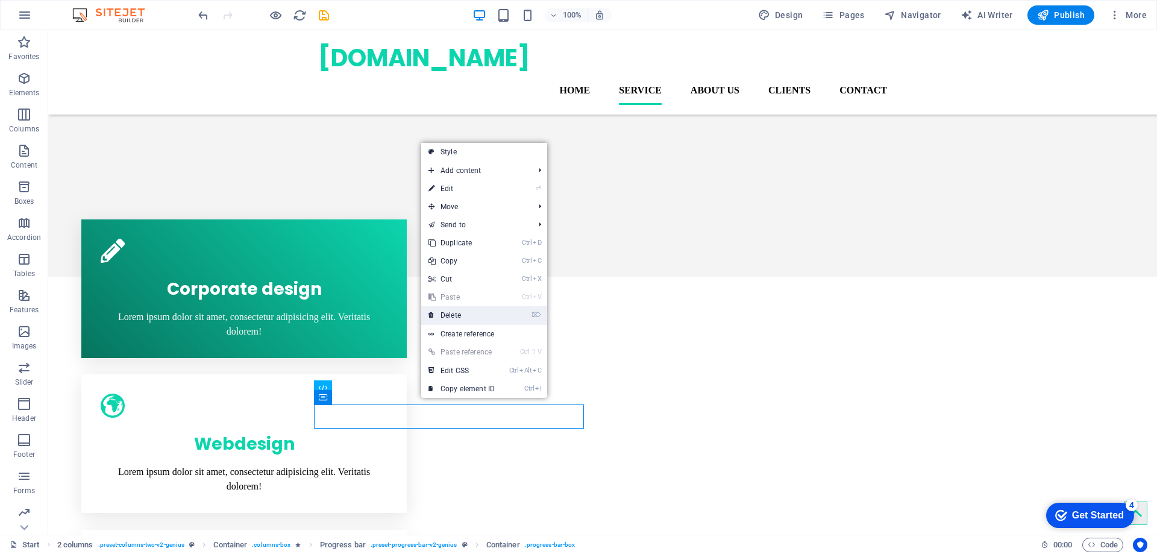
click at [463, 313] on link "⌦ Delete" at bounding box center [461, 315] width 81 height 18
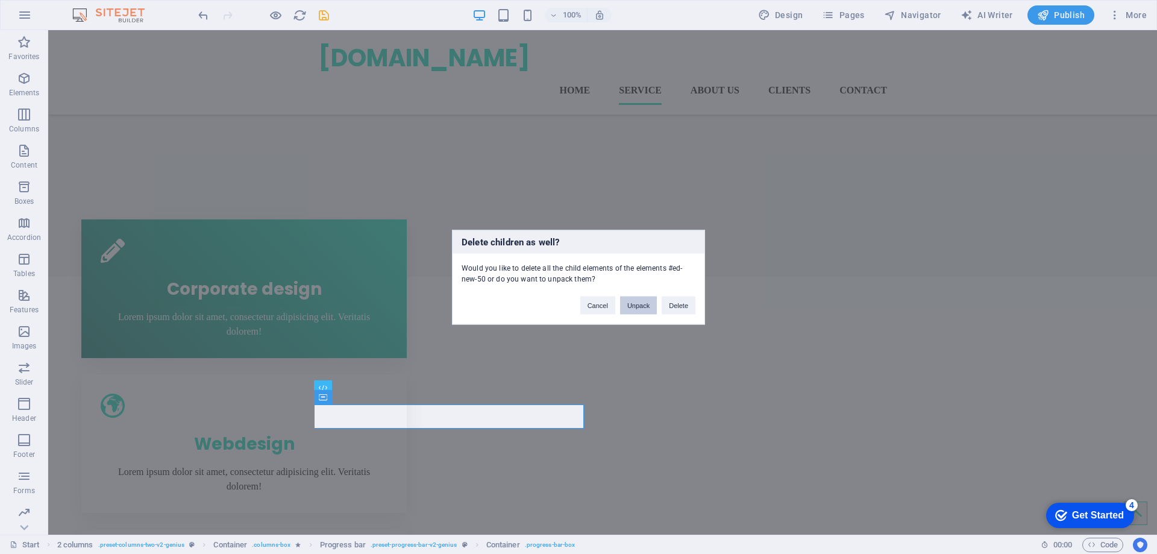
click at [647, 311] on button "Unpack" at bounding box center [638, 305] width 37 height 18
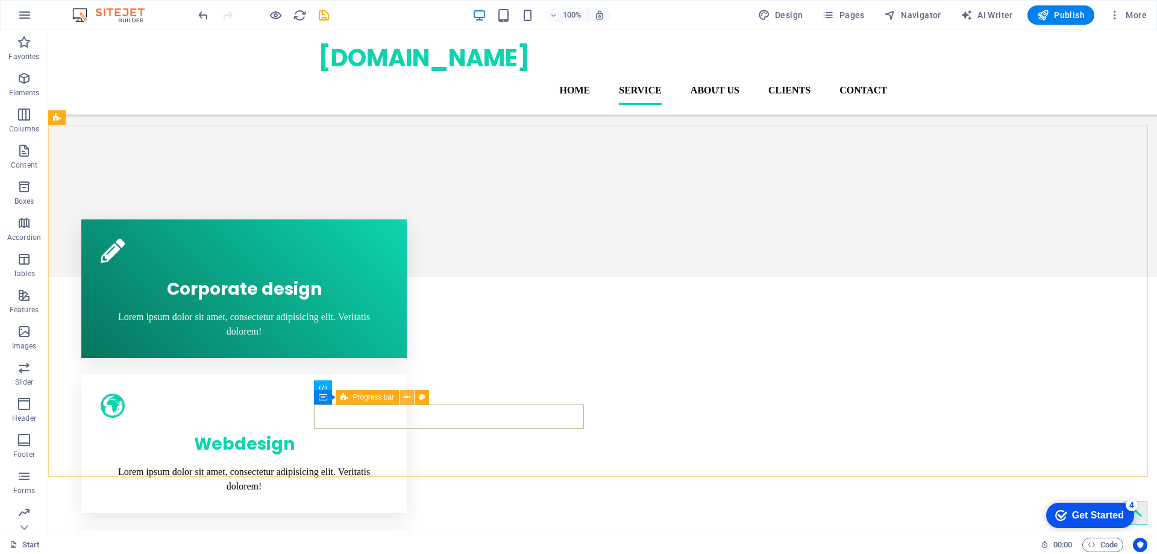
click at [409, 397] on icon at bounding box center [407, 397] width 7 height 13
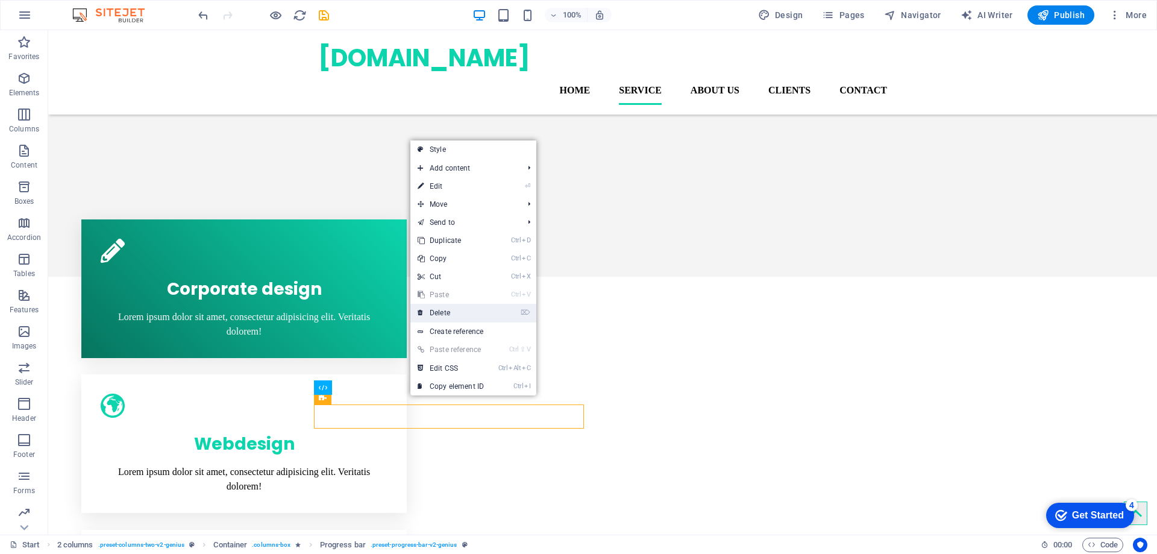
click at [441, 310] on link "⌦ Delete" at bounding box center [450, 313] width 81 height 18
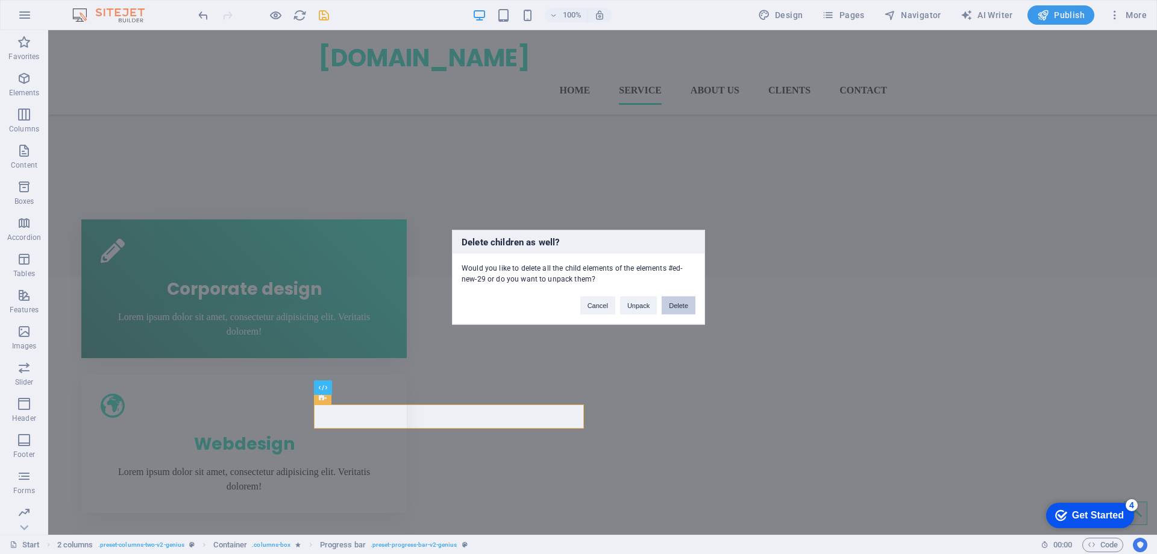
click at [675, 312] on button "Delete" at bounding box center [679, 305] width 34 height 18
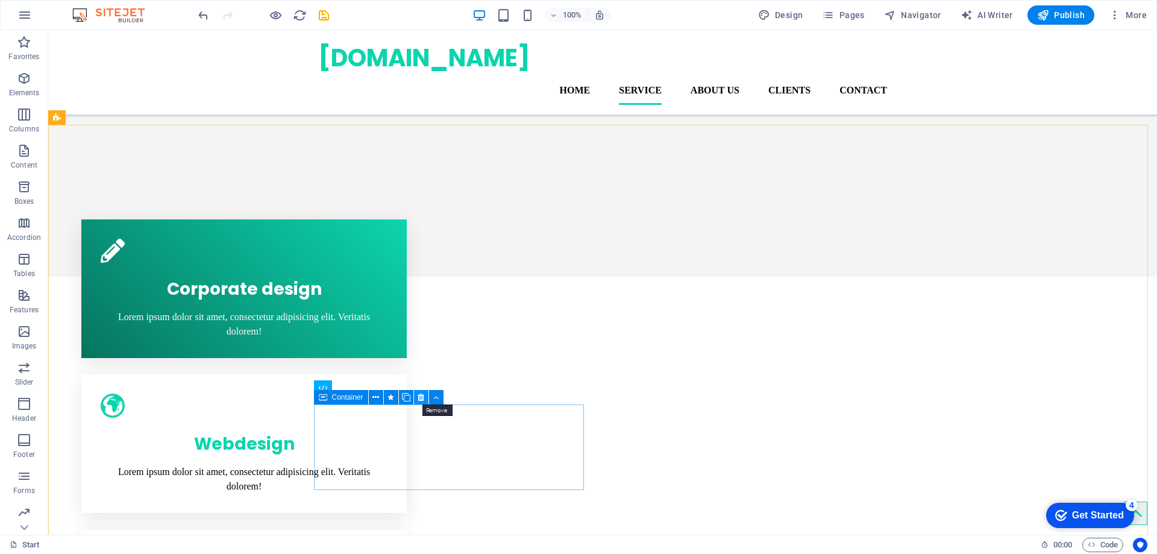
click at [419, 401] on icon at bounding box center [421, 397] width 7 height 13
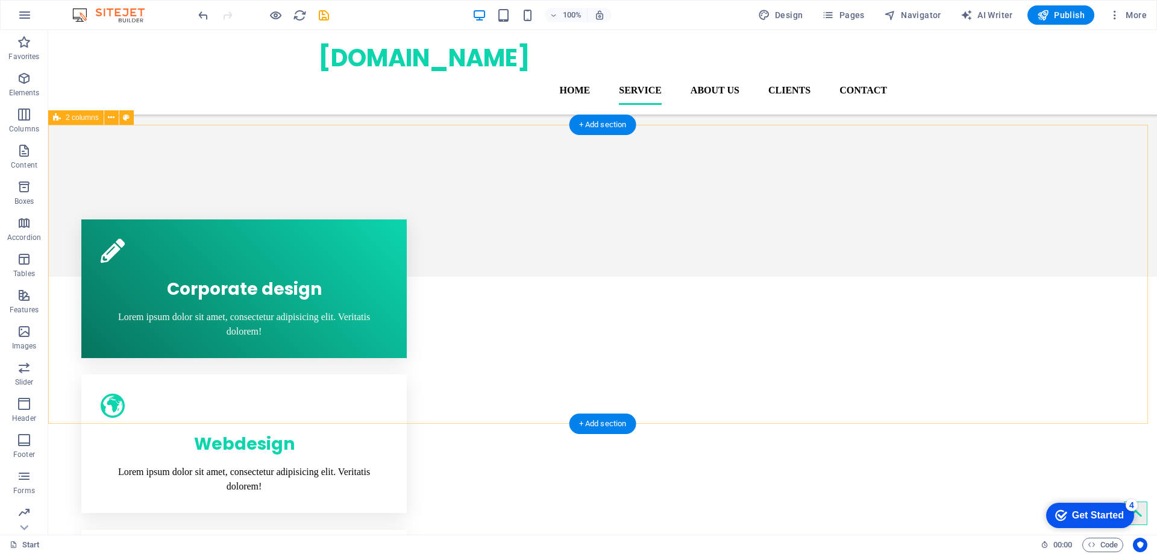
drag, startPoint x: 777, startPoint y: 366, endPoint x: 774, endPoint y: 395, distance: 29.1
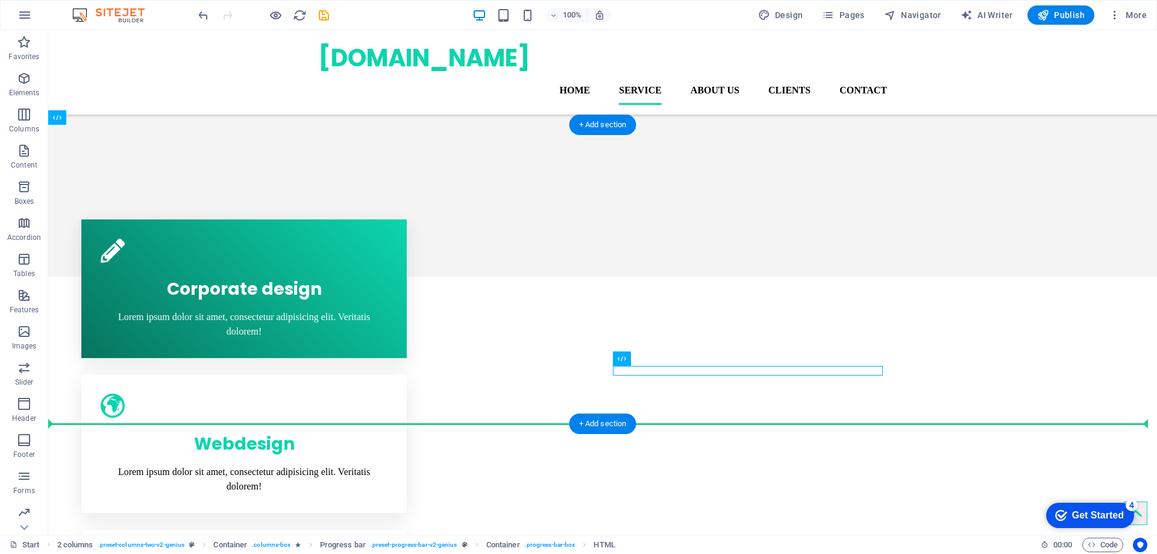
drag, startPoint x: 683, startPoint y: 372, endPoint x: 686, endPoint y: 422, distance: 49.5
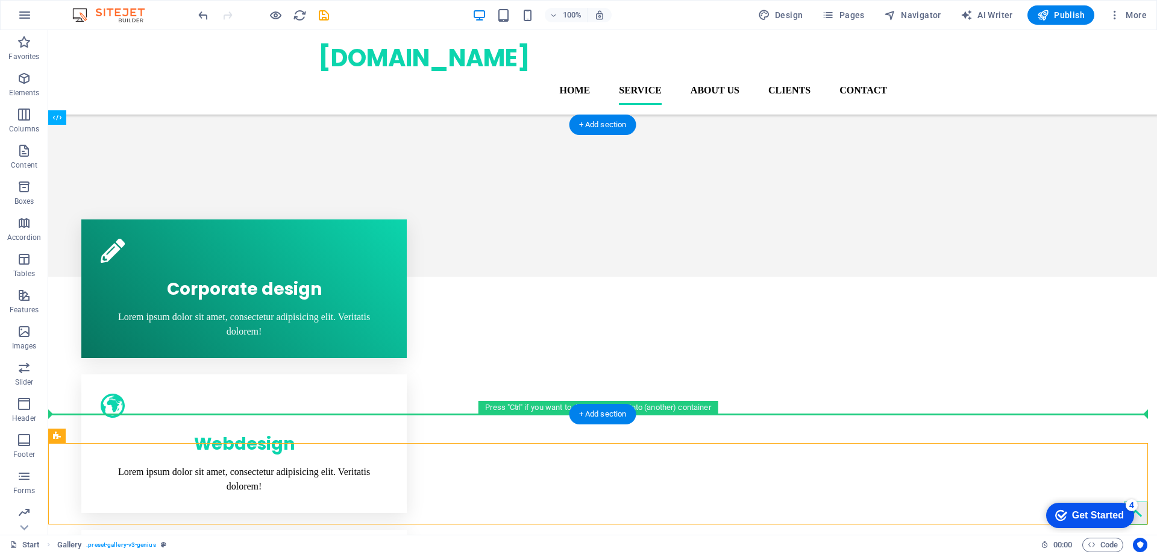
drag, startPoint x: 121, startPoint y: 467, endPoint x: 134, endPoint y: 412, distance: 57.2
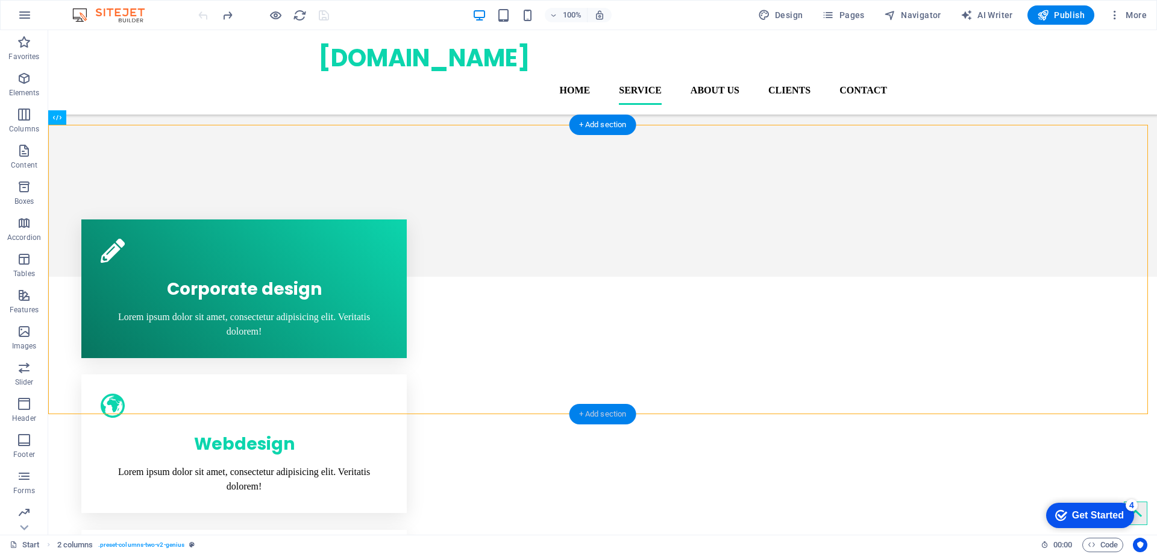
click at [580, 418] on div "+ Add section" at bounding box center [603, 414] width 67 height 20
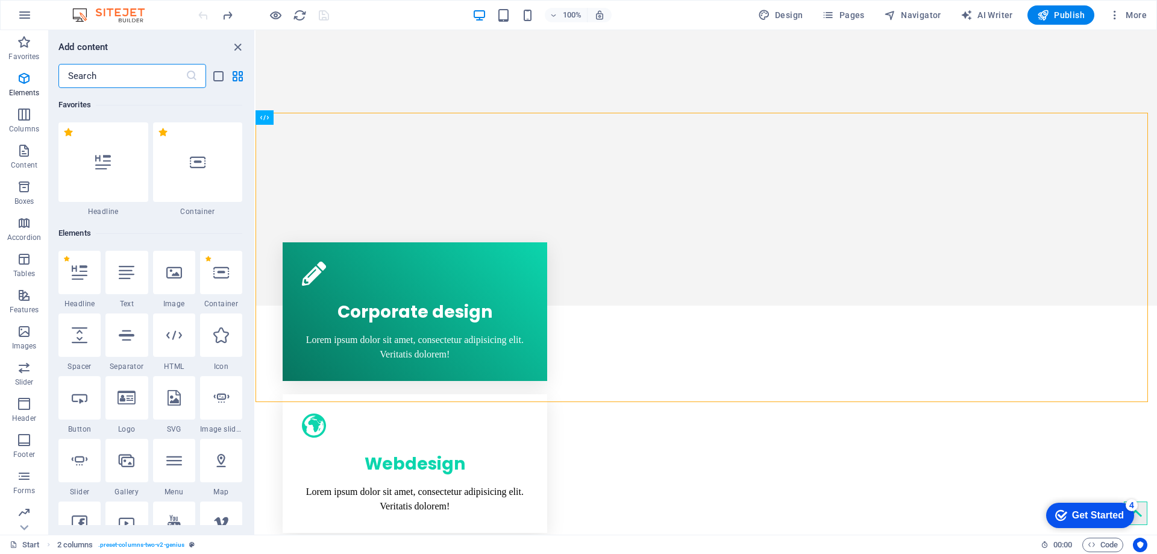
scroll to position [2109, 0]
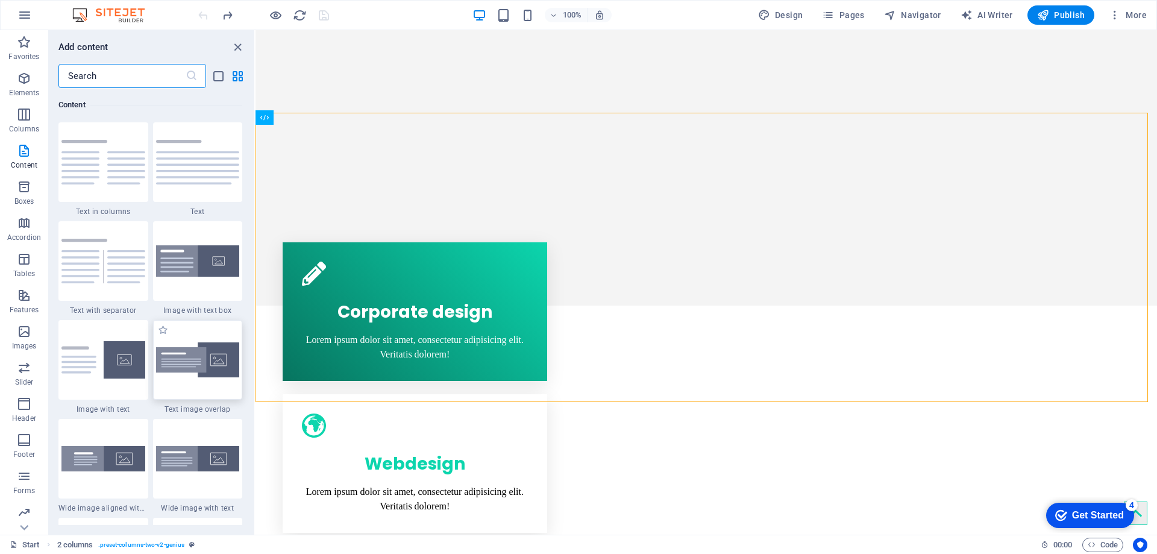
click at [212, 360] on img at bounding box center [198, 360] width 84 height 36
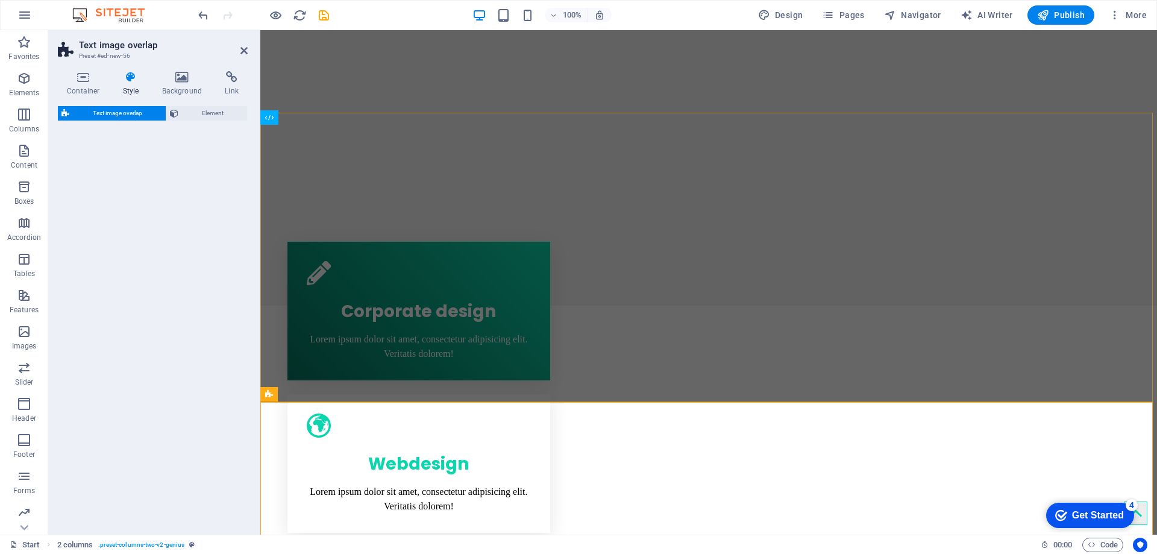
drag, startPoint x: 453, startPoint y: 387, endPoint x: 709, endPoint y: 374, distance: 256.5
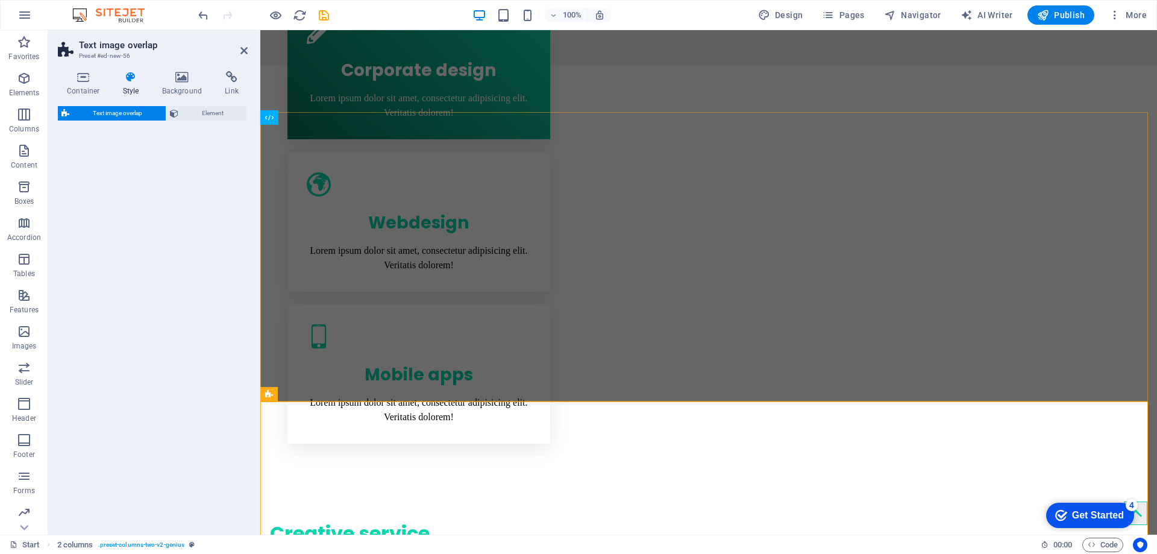
select select "rem"
select select "px"
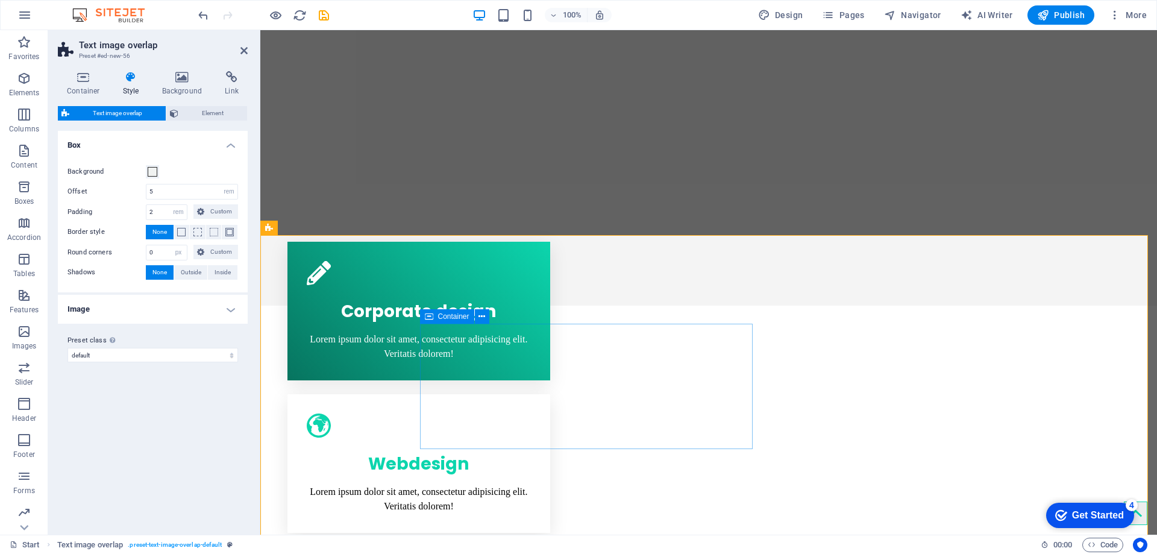
scroll to position [1067, 0]
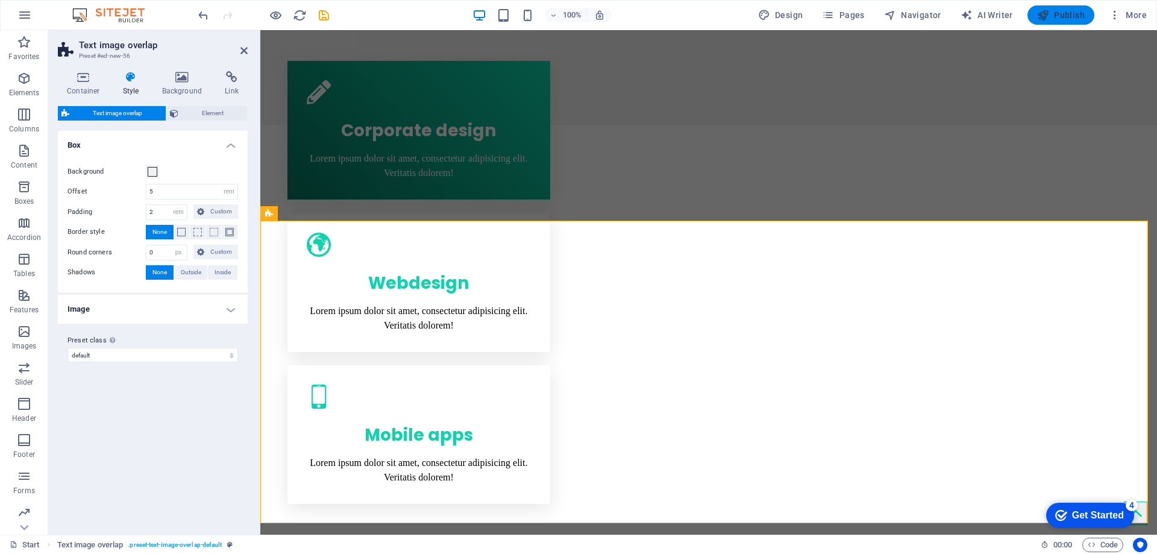
click at [1050, 10] on span "Publish" at bounding box center [1061, 15] width 48 height 12
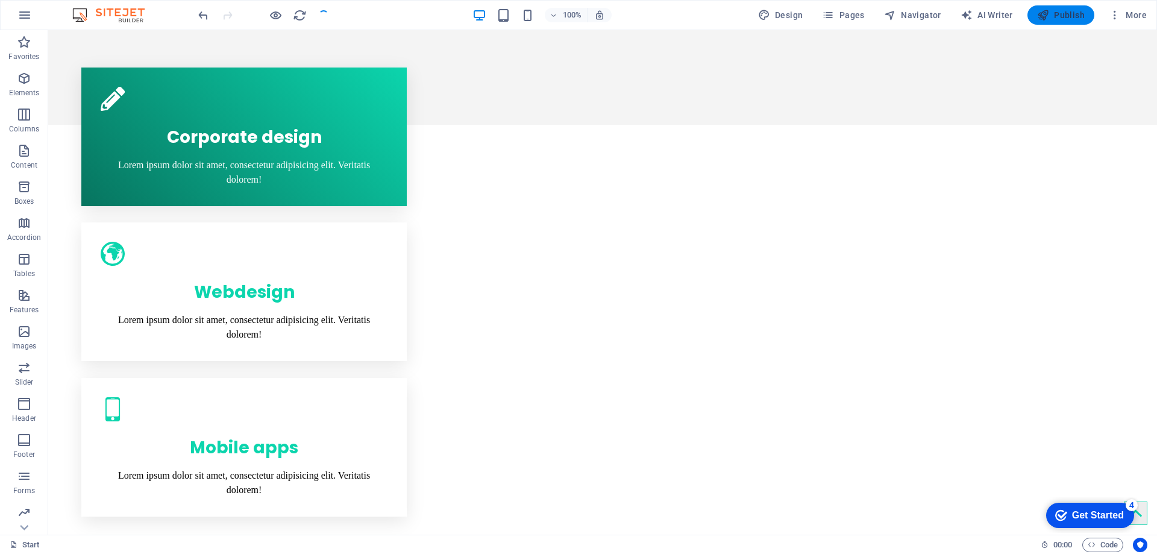
scroll to position [1080, 0]
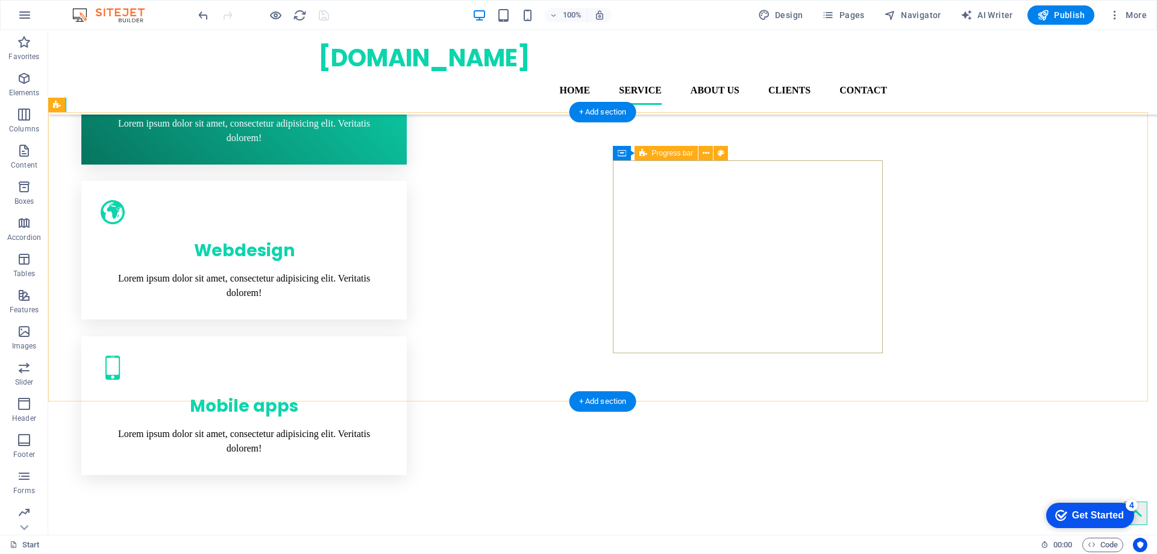
scroll to position [899, 0]
